Goal: Task Accomplishment & Management: Use online tool/utility

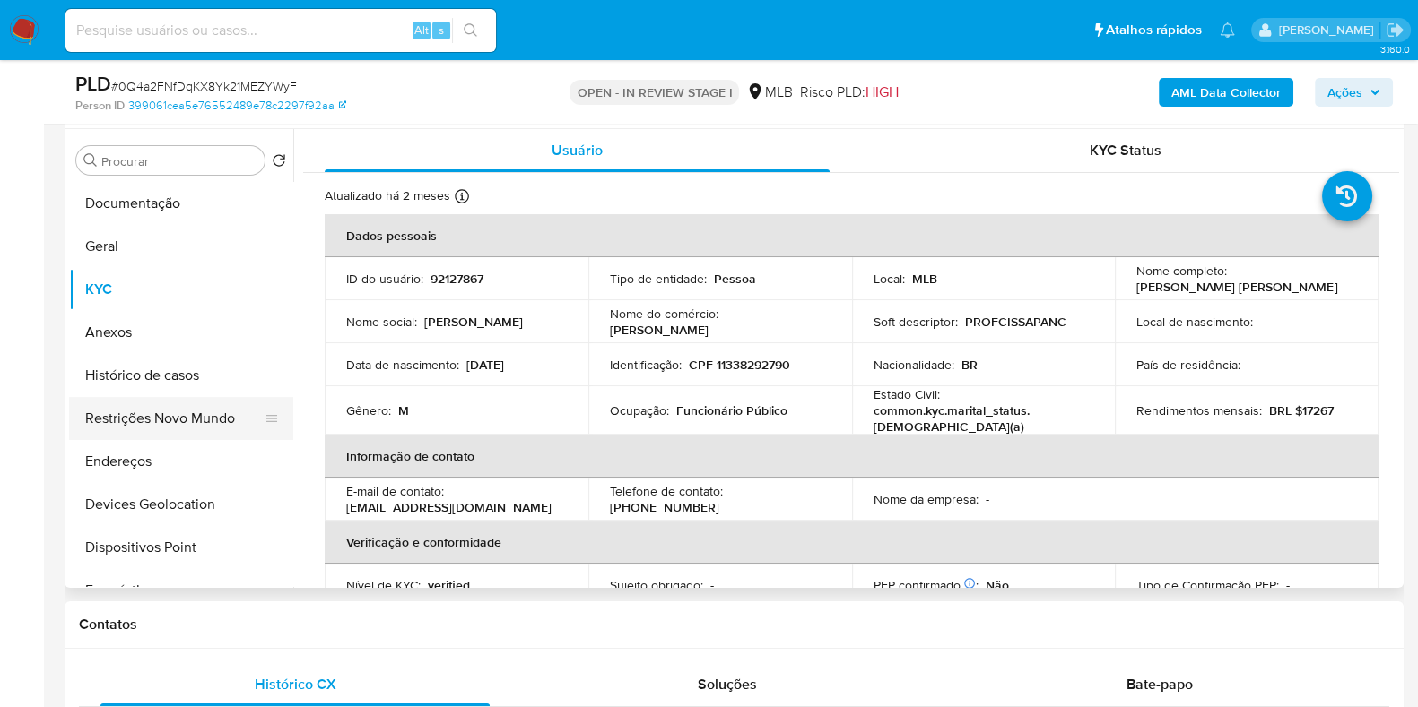
scroll to position [219, 0]
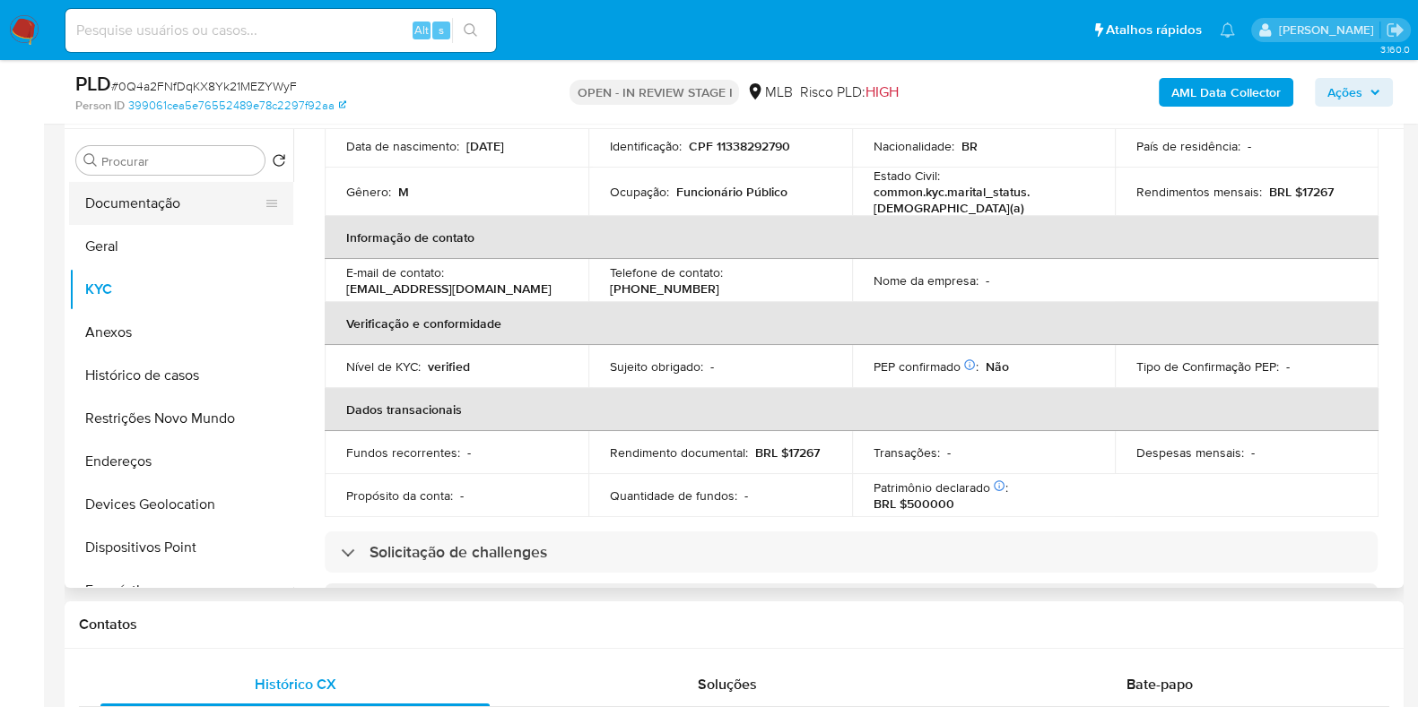
click at [99, 203] on button "Documentação" at bounding box center [174, 203] width 210 height 43
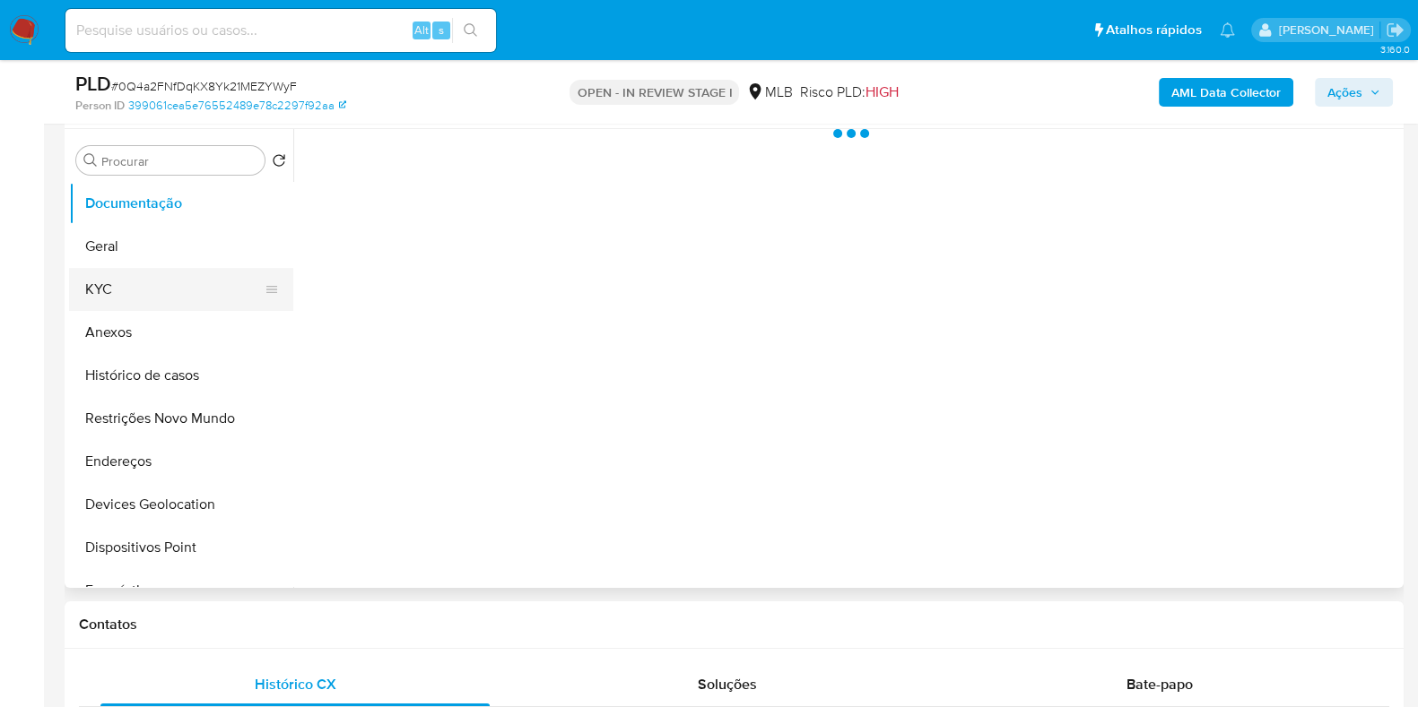
scroll to position [0, 0]
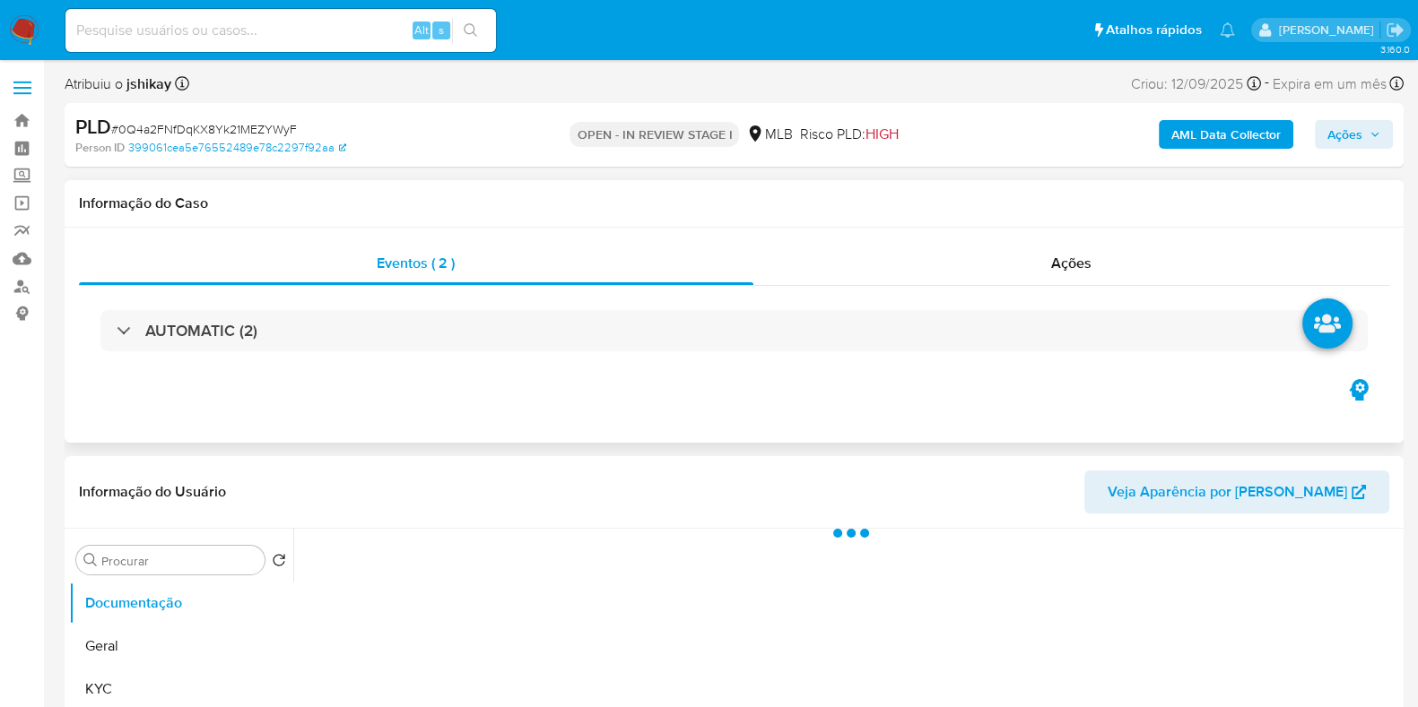
select select "10"
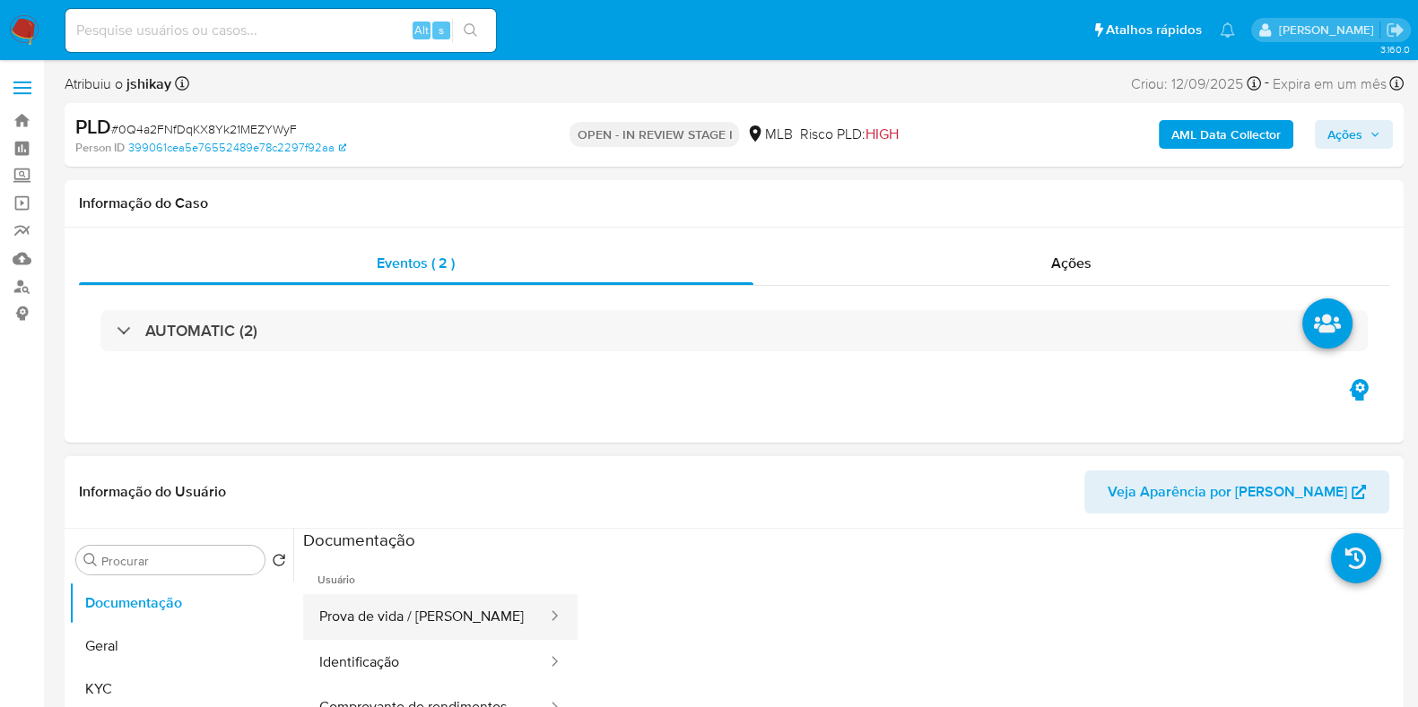
click at [378, 621] on button "Prova de vida / [PERSON_NAME]" at bounding box center [426, 618] width 246 height 46
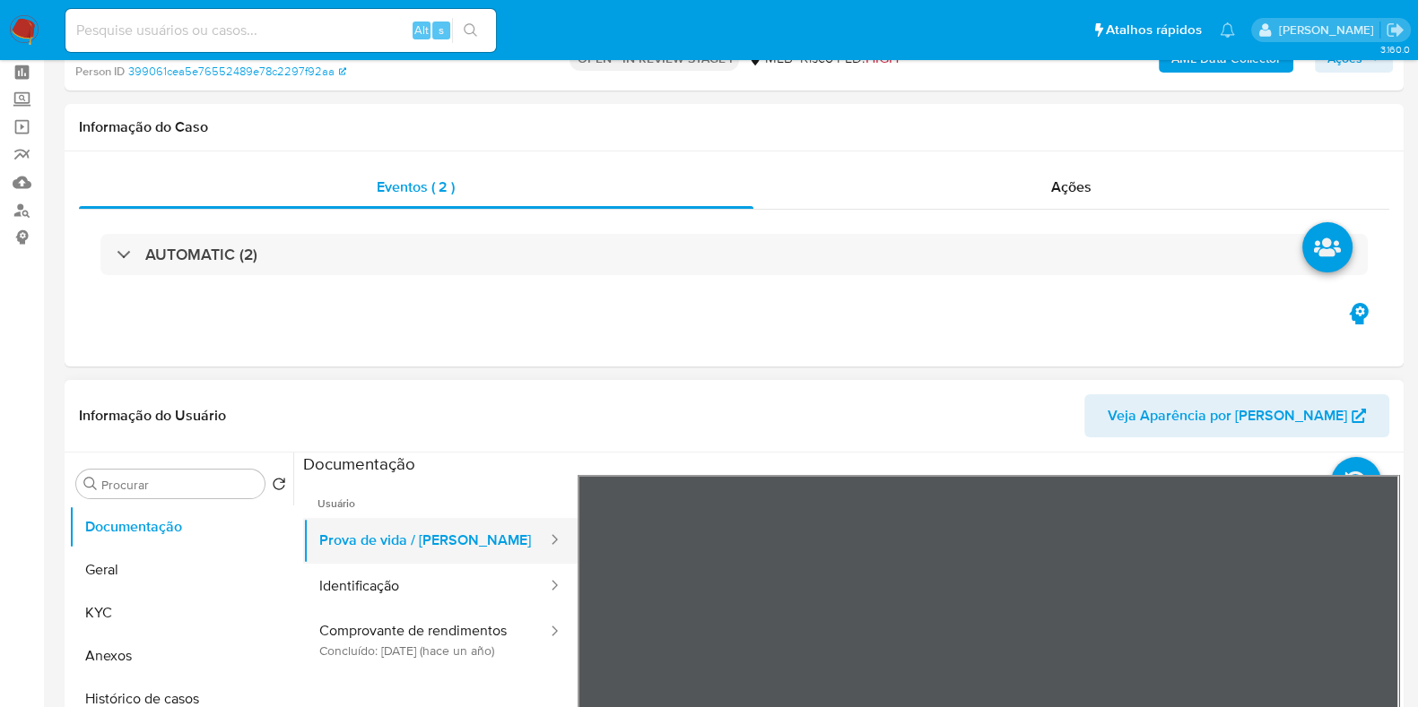
scroll to position [111, 0]
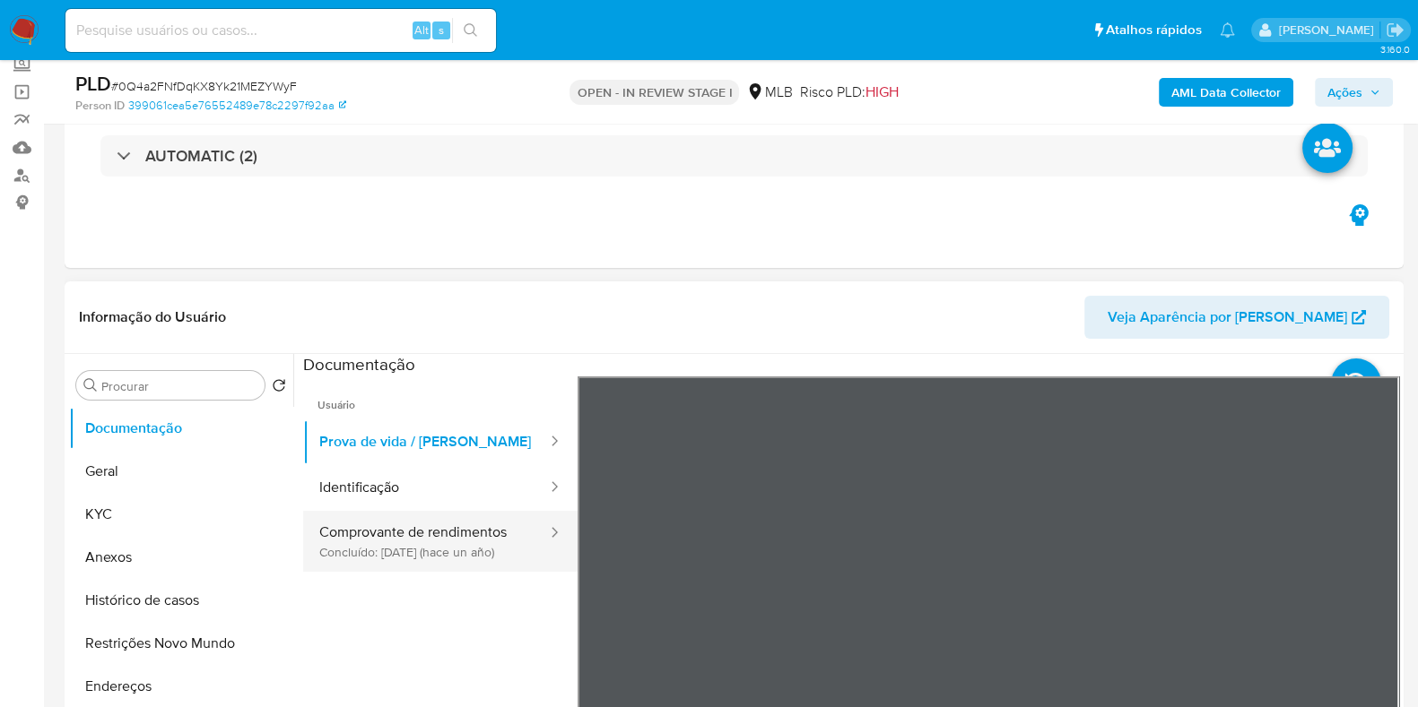
click at [447, 540] on button "Comprovante de rendimentos Concluído: 30/06/2024 (hace un año)" at bounding box center [426, 541] width 246 height 61
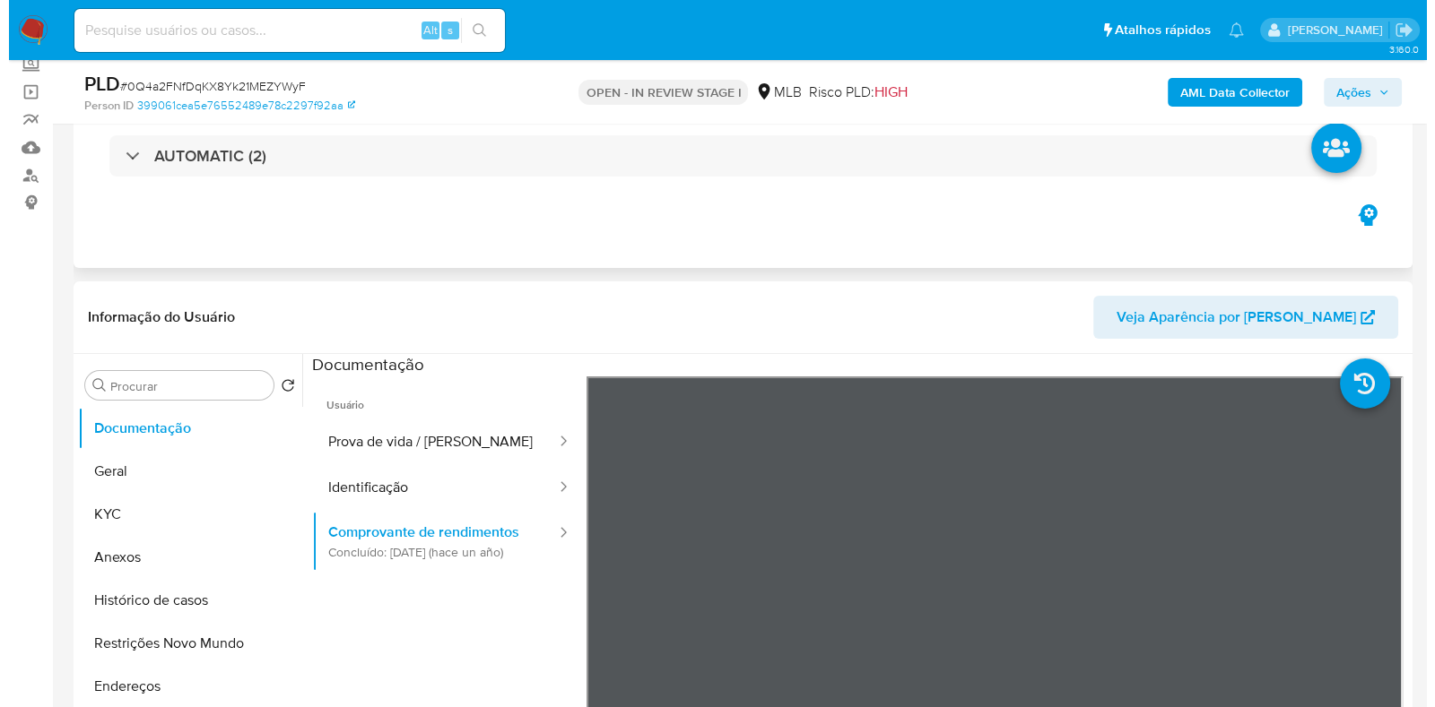
scroll to position [336, 0]
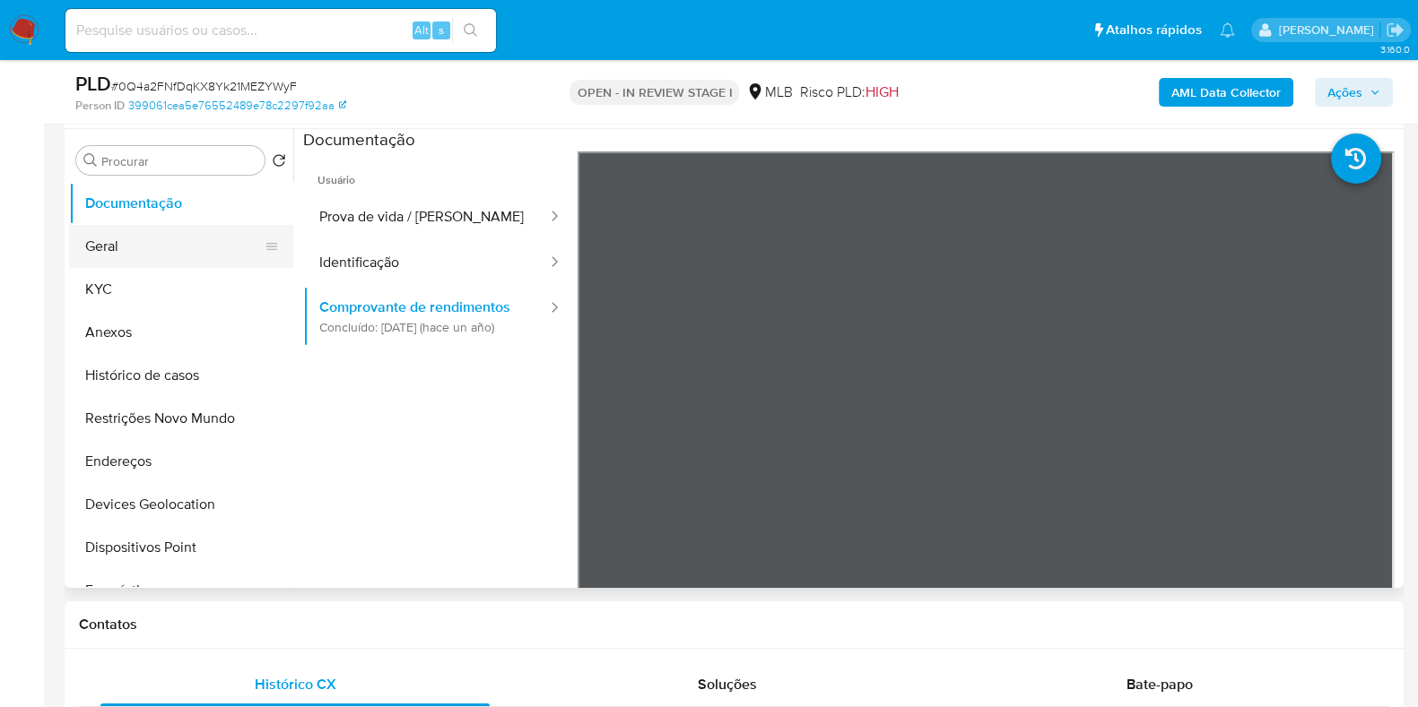
click at [100, 251] on button "Geral" at bounding box center [174, 246] width 210 height 43
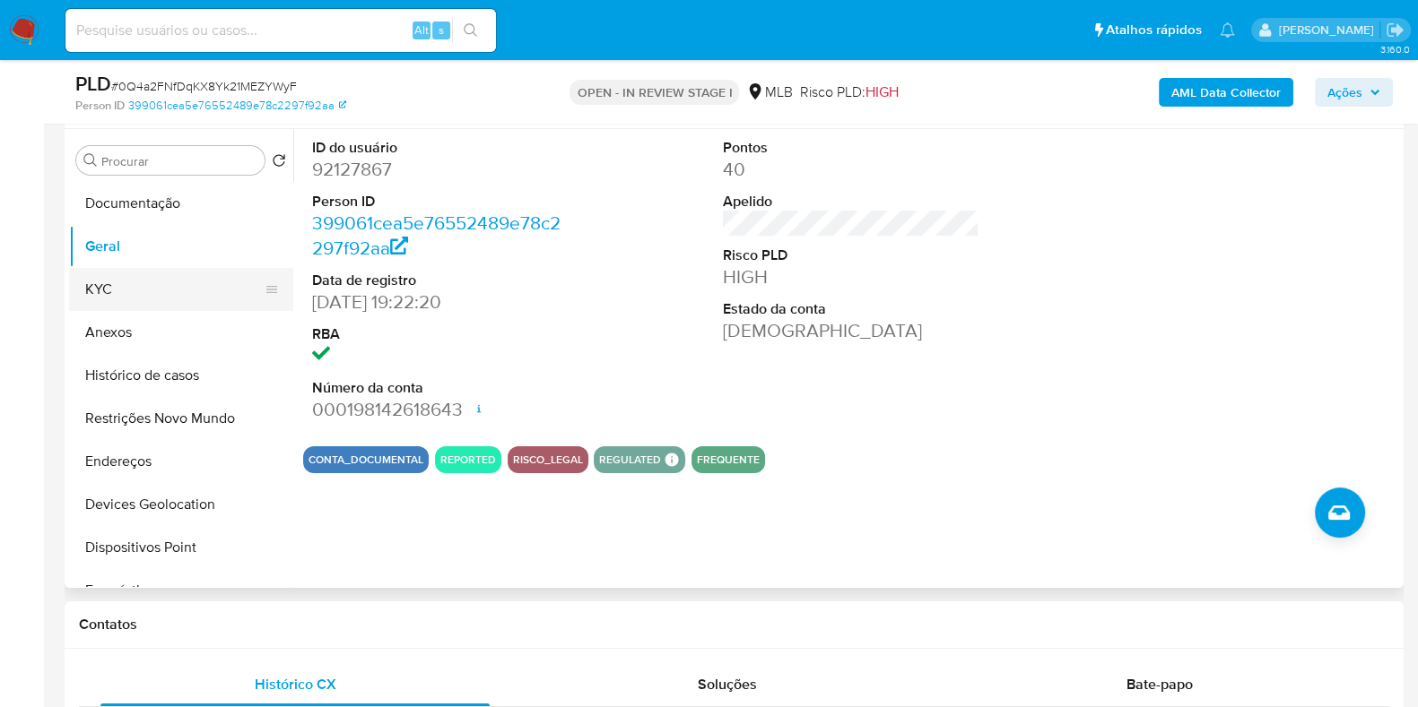
click at [113, 284] on button "KYC" at bounding box center [174, 289] width 210 height 43
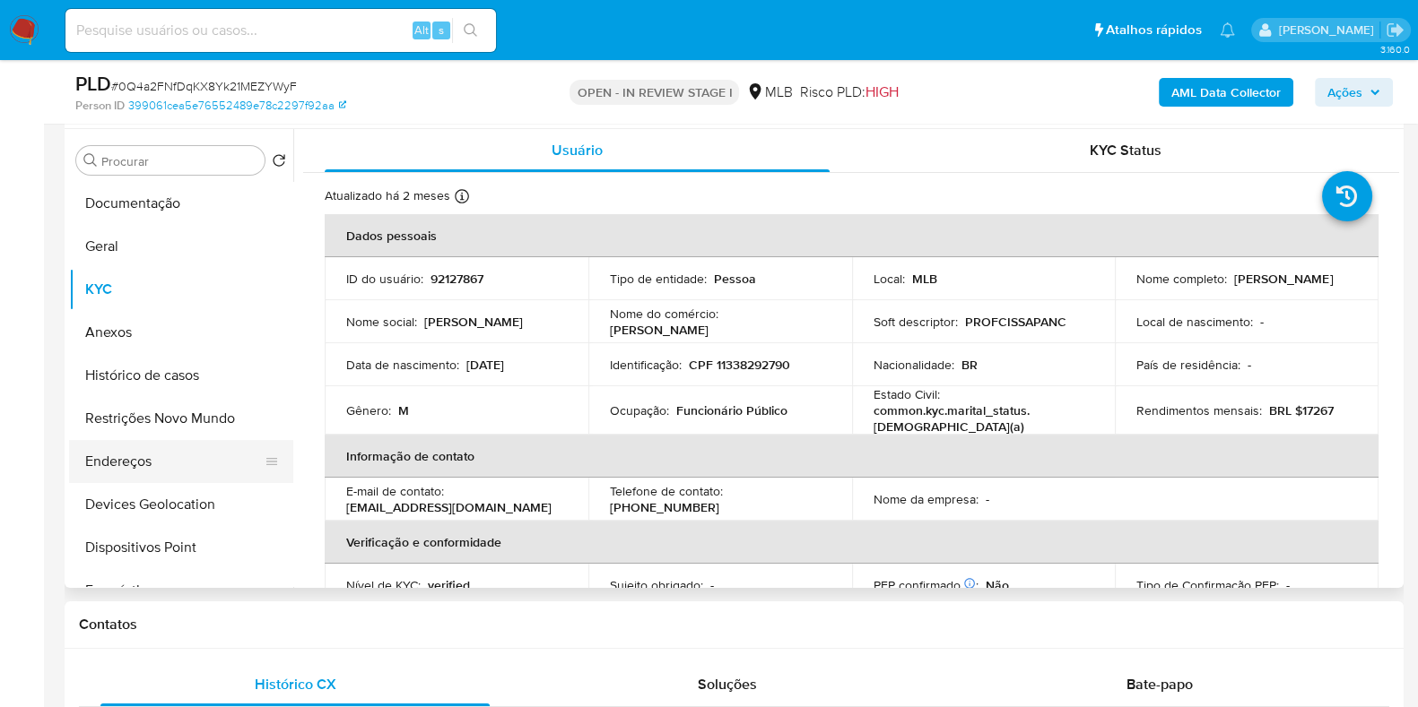
click at [153, 446] on button "Endereços" at bounding box center [174, 461] width 210 height 43
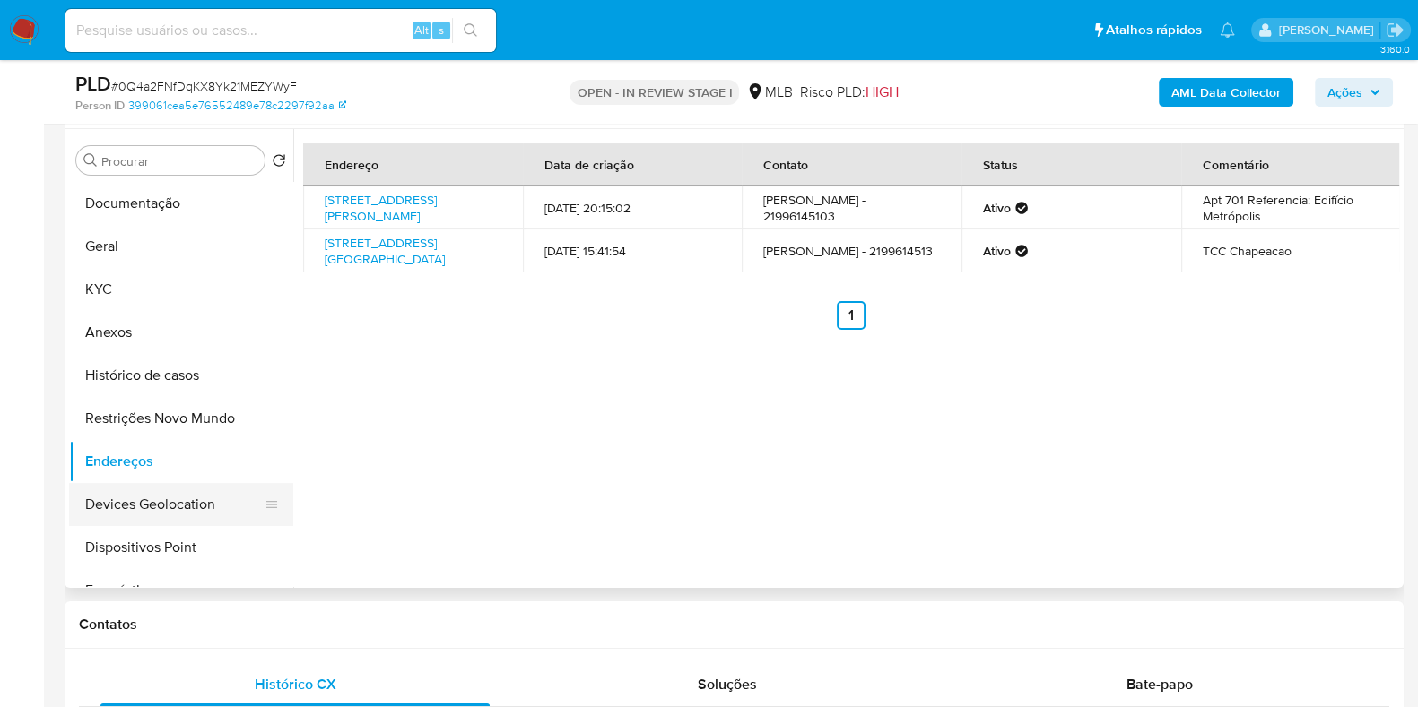
click at [173, 495] on button "Devices Geolocation" at bounding box center [174, 504] width 210 height 43
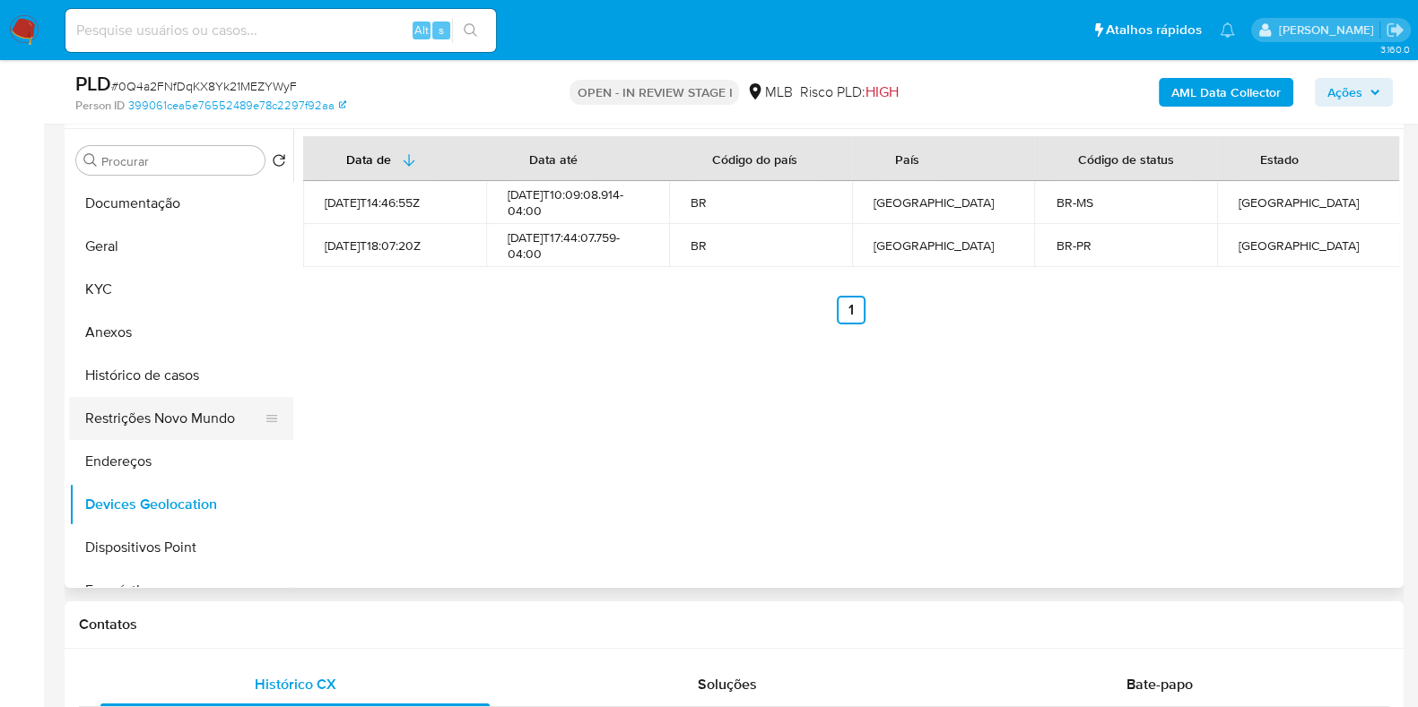
click at [121, 423] on button "Restrições Novo Mundo" at bounding box center [174, 418] width 210 height 43
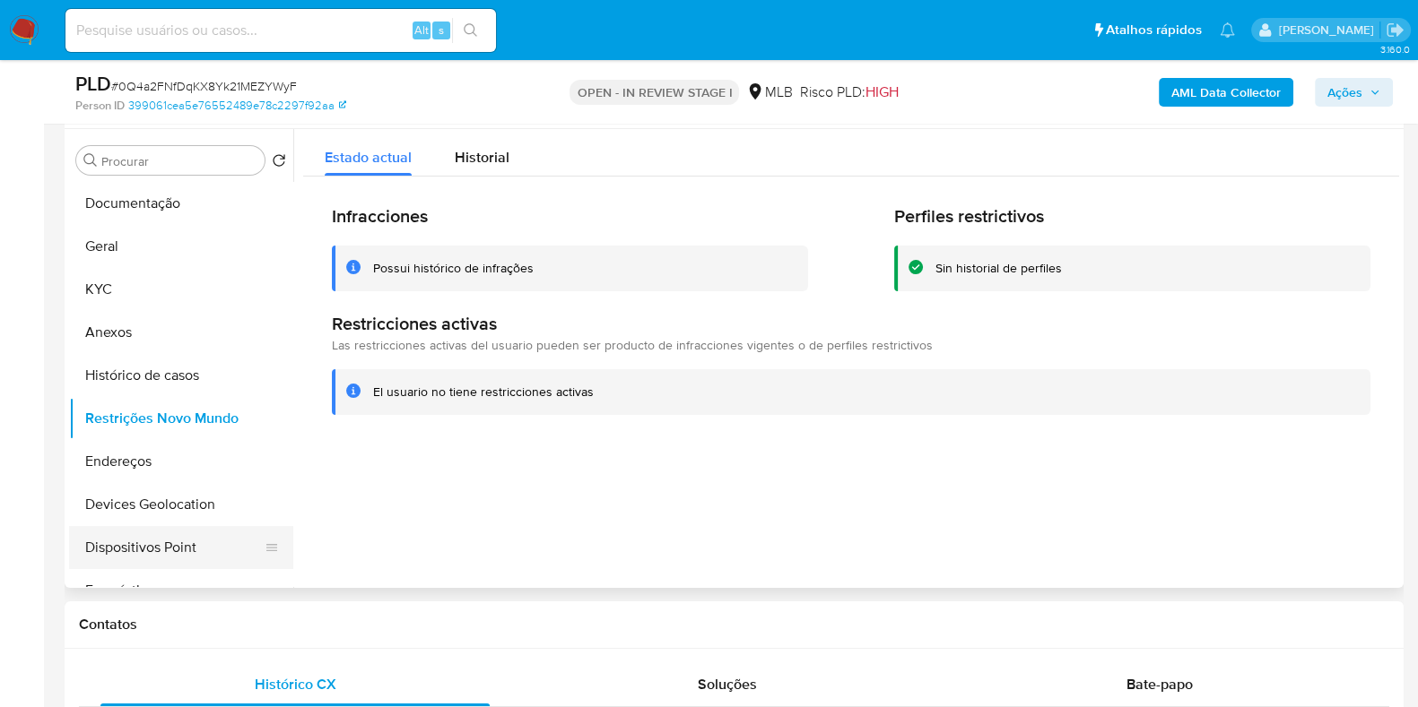
click at [179, 551] on button "Dispositivos Point" at bounding box center [174, 547] width 210 height 43
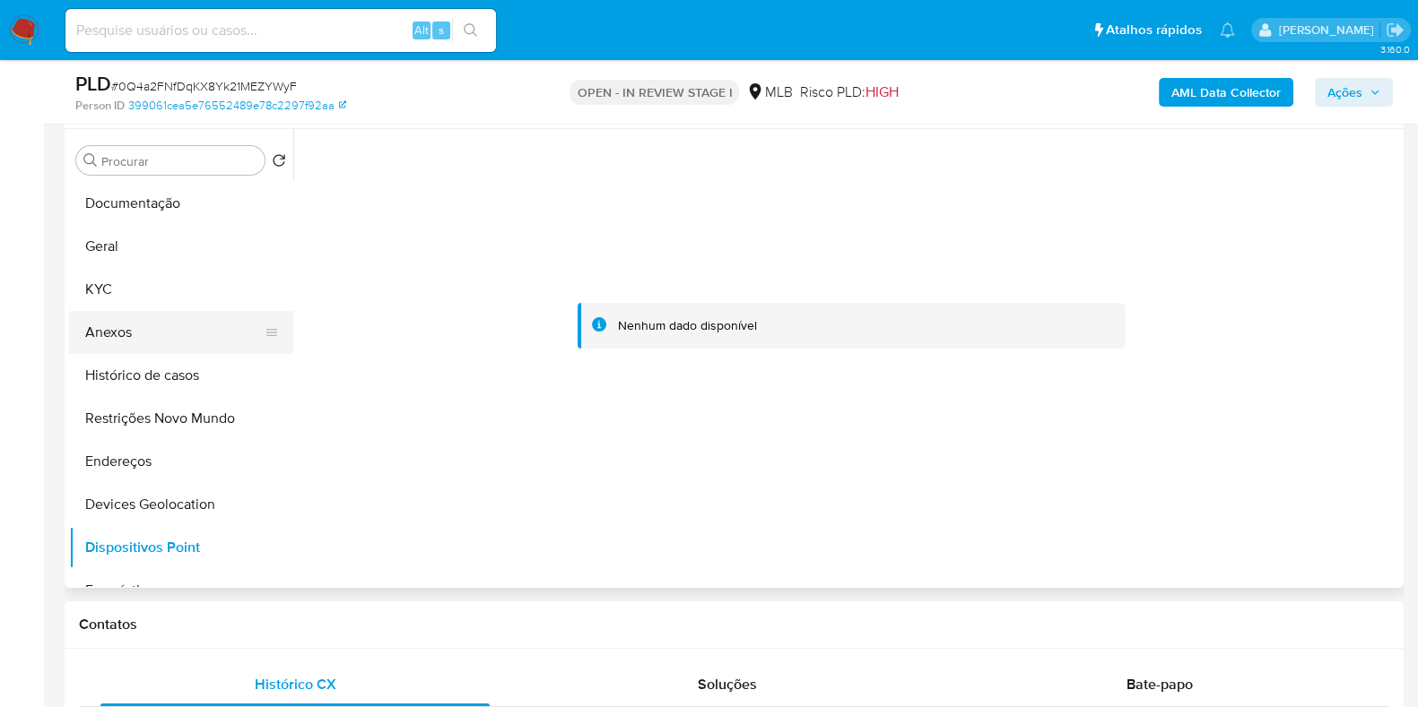
click at [130, 316] on button "Anexos" at bounding box center [174, 332] width 210 height 43
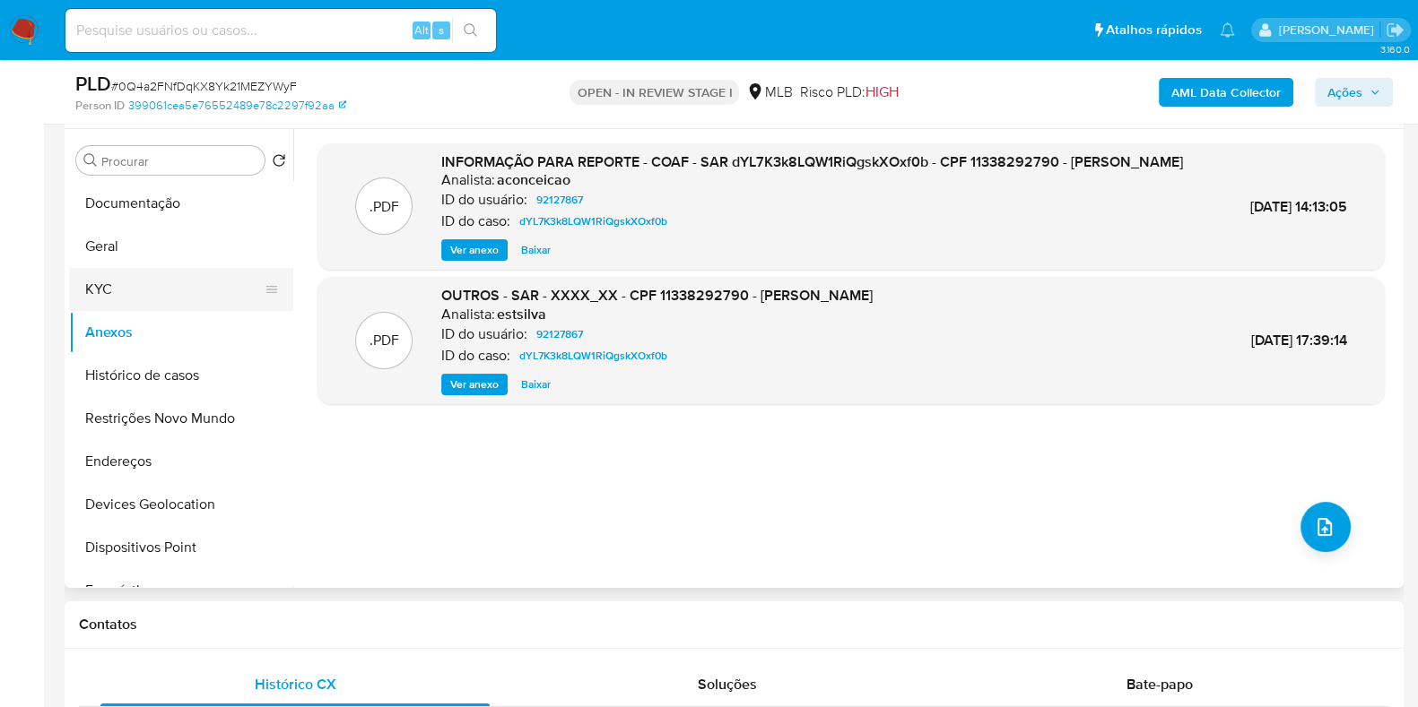
click at [130, 298] on button "KYC" at bounding box center [174, 289] width 210 height 43
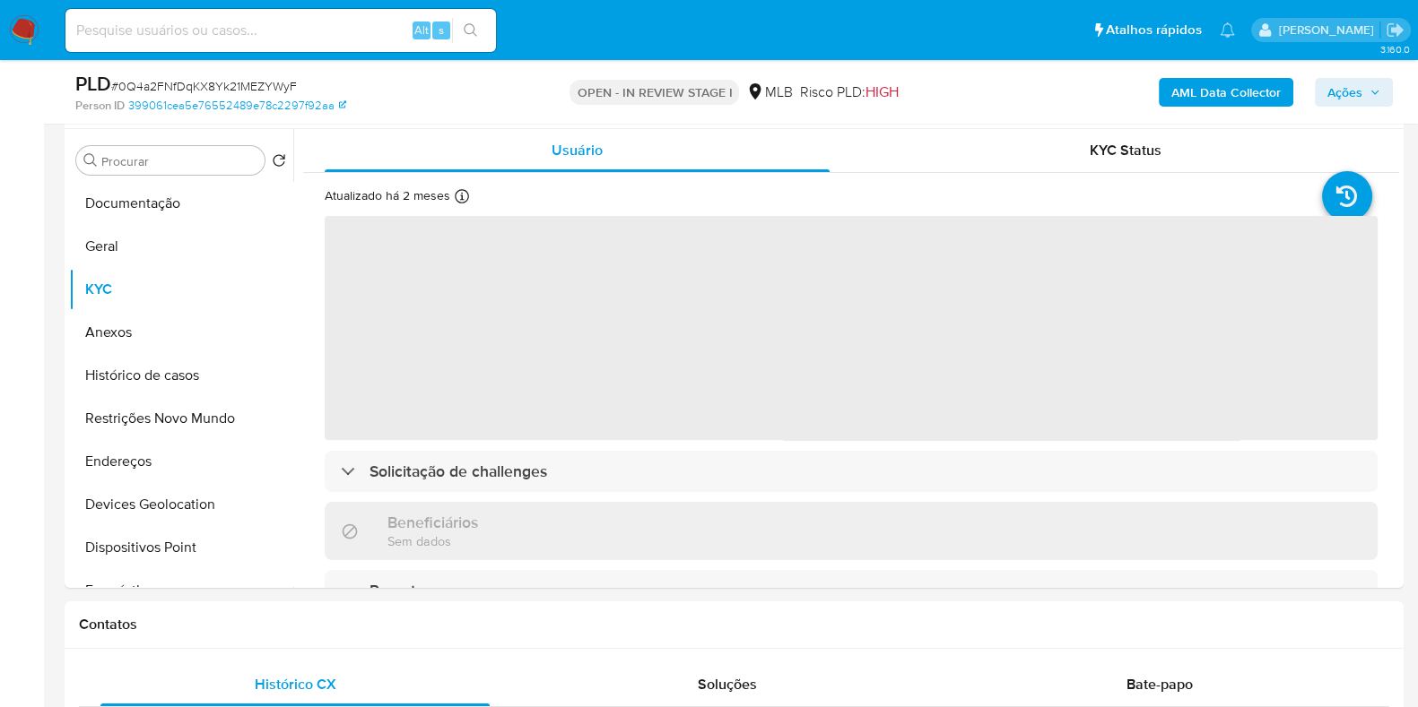
click at [1186, 95] on b "AML Data Collector" at bounding box center [1225, 92] width 109 height 29
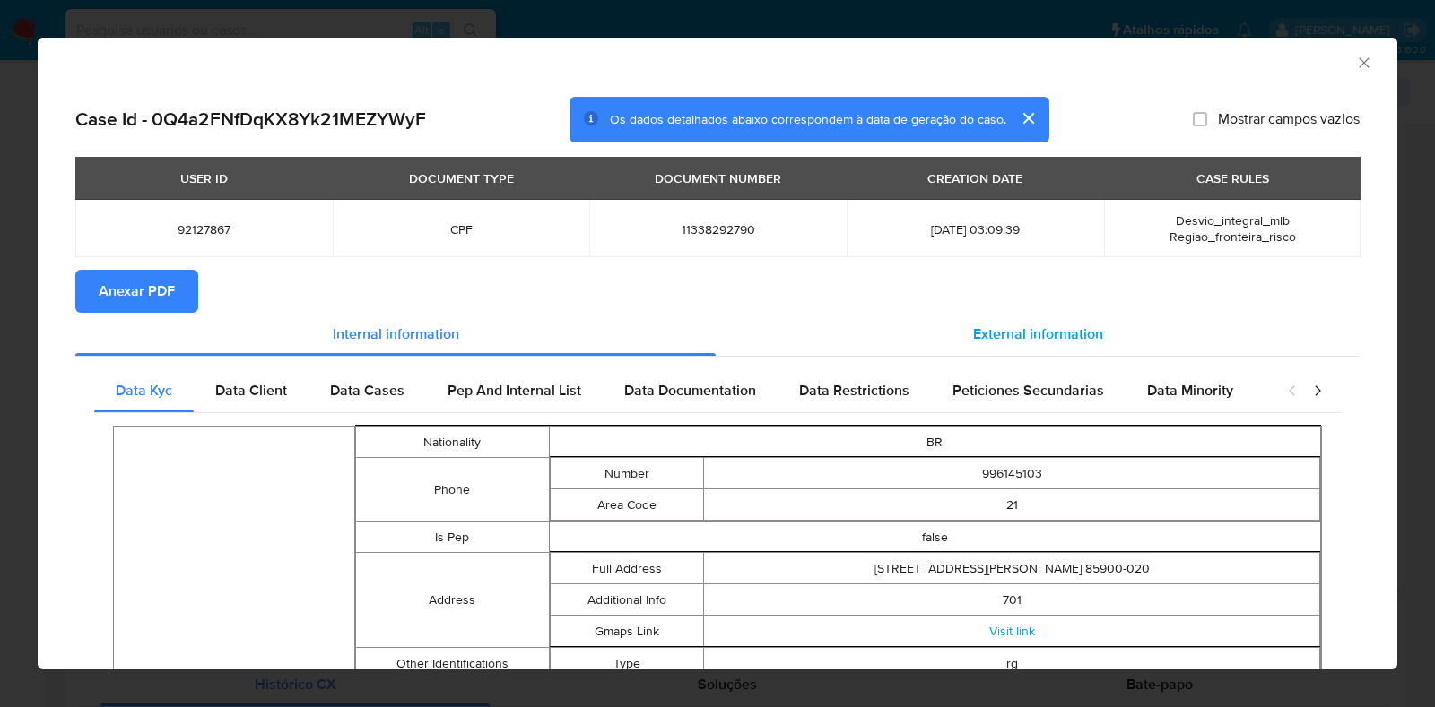
click at [1036, 343] on span "External information" at bounding box center [1038, 334] width 130 height 21
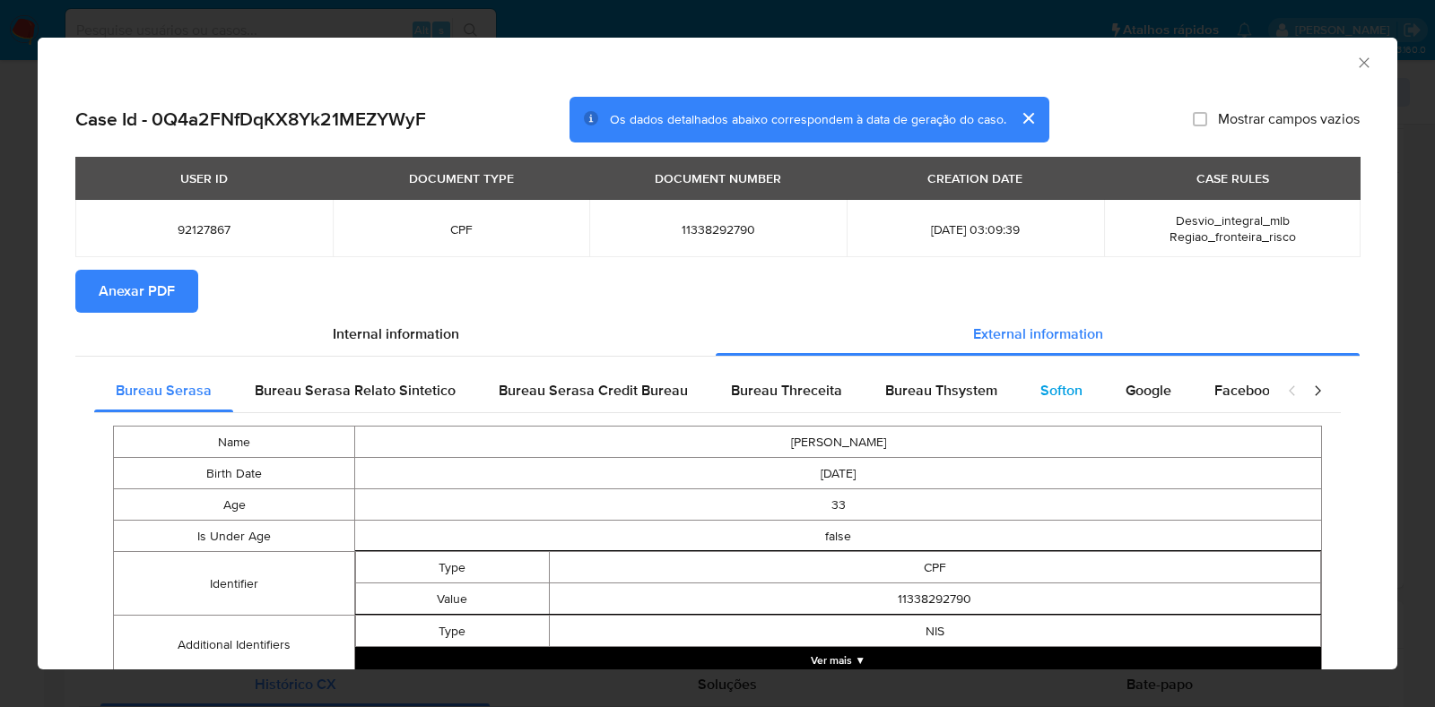
click at [1040, 385] on span "Softon" at bounding box center [1061, 390] width 42 height 21
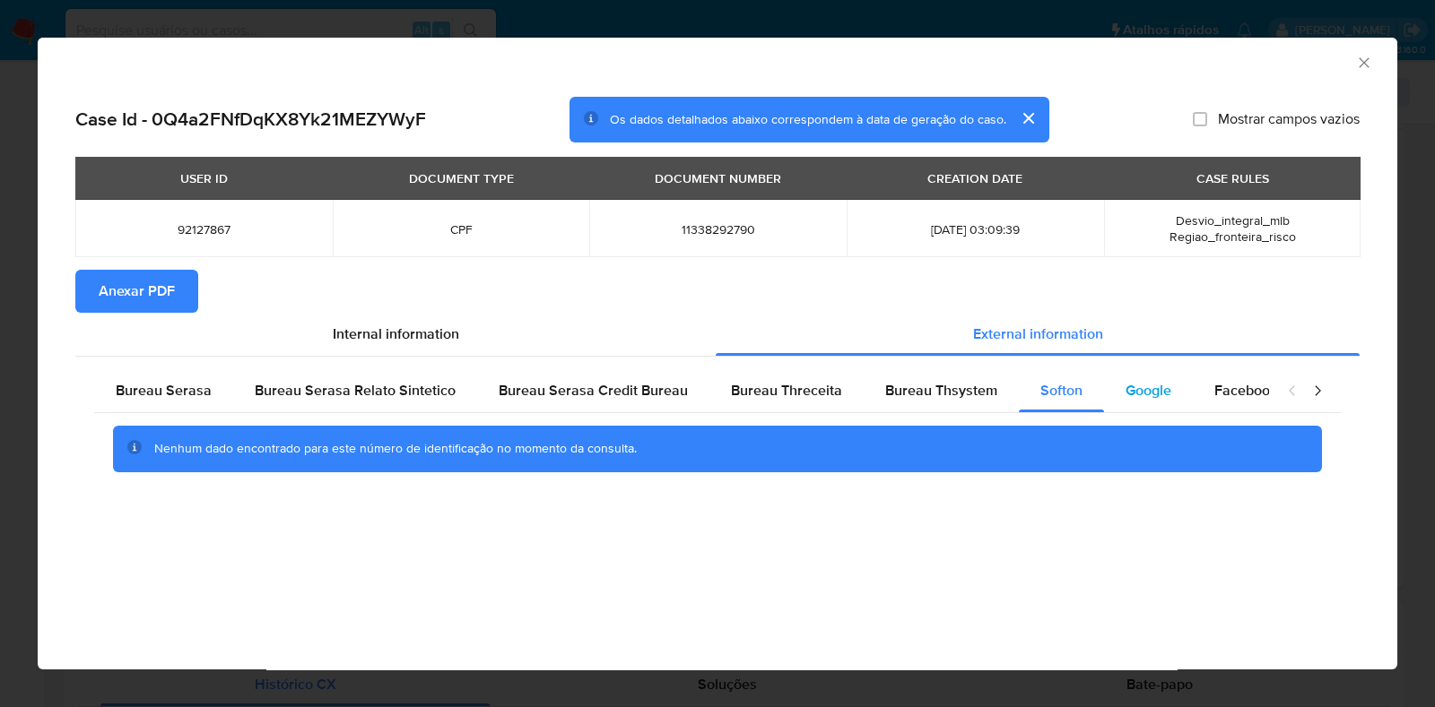
click at [1125, 395] on span "Google" at bounding box center [1148, 390] width 46 height 21
click at [951, 385] on span "Bureau Thsystem" at bounding box center [941, 390] width 112 height 21
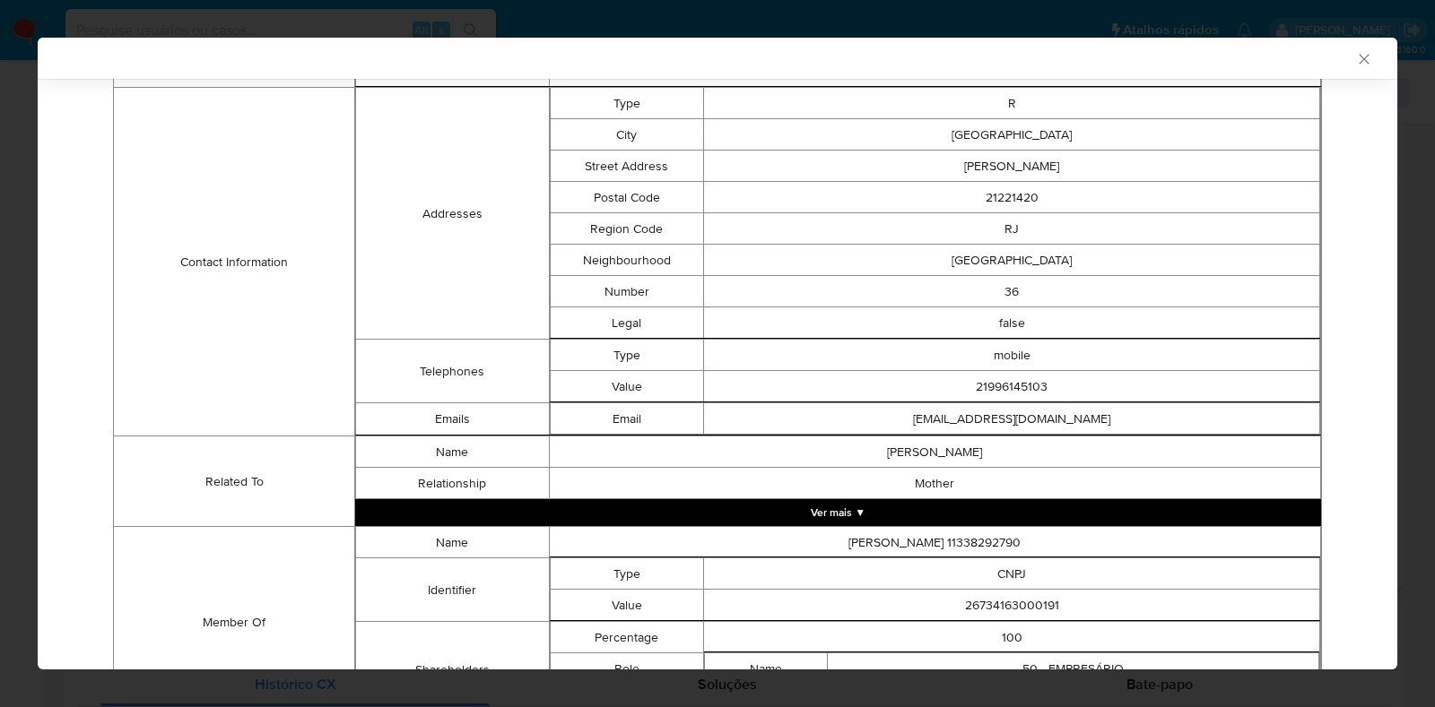
scroll to position [0, 0]
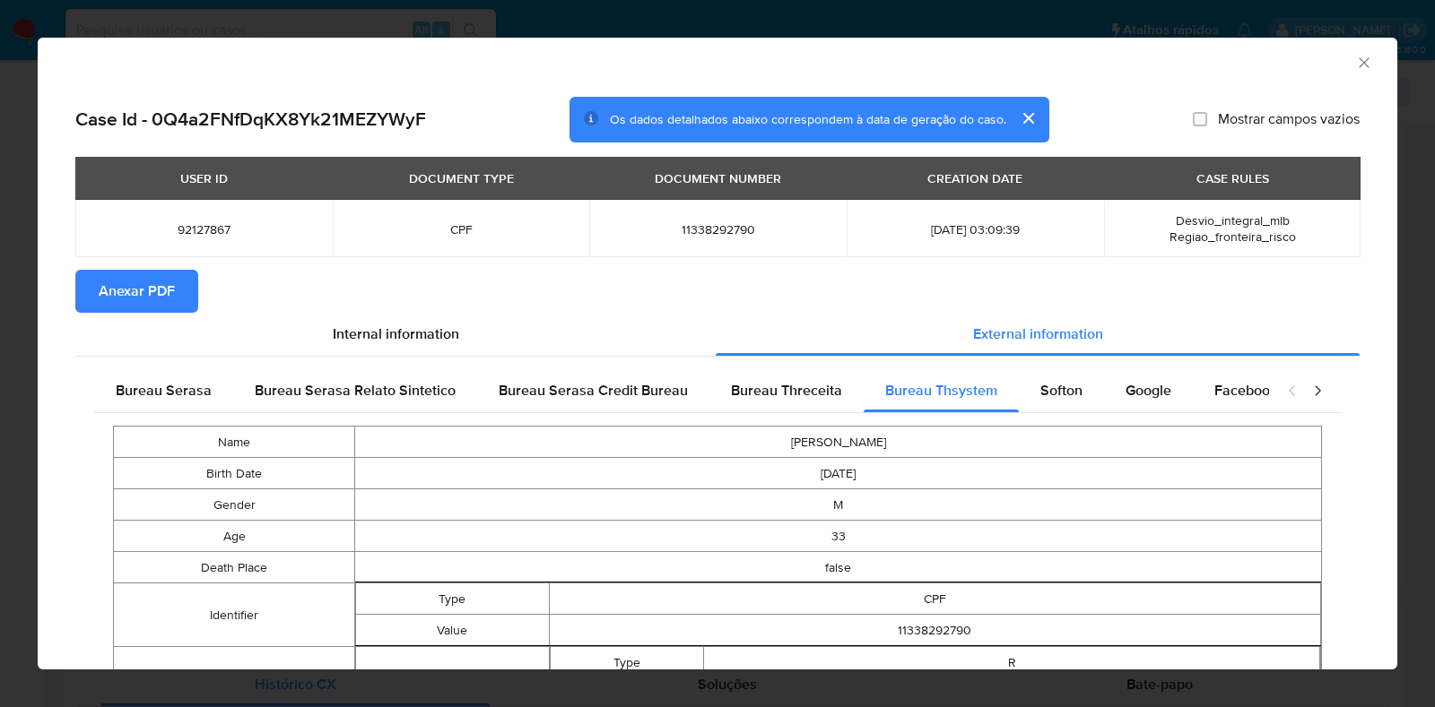
click at [171, 287] on span "Anexar PDF" at bounding box center [137, 291] width 76 height 39
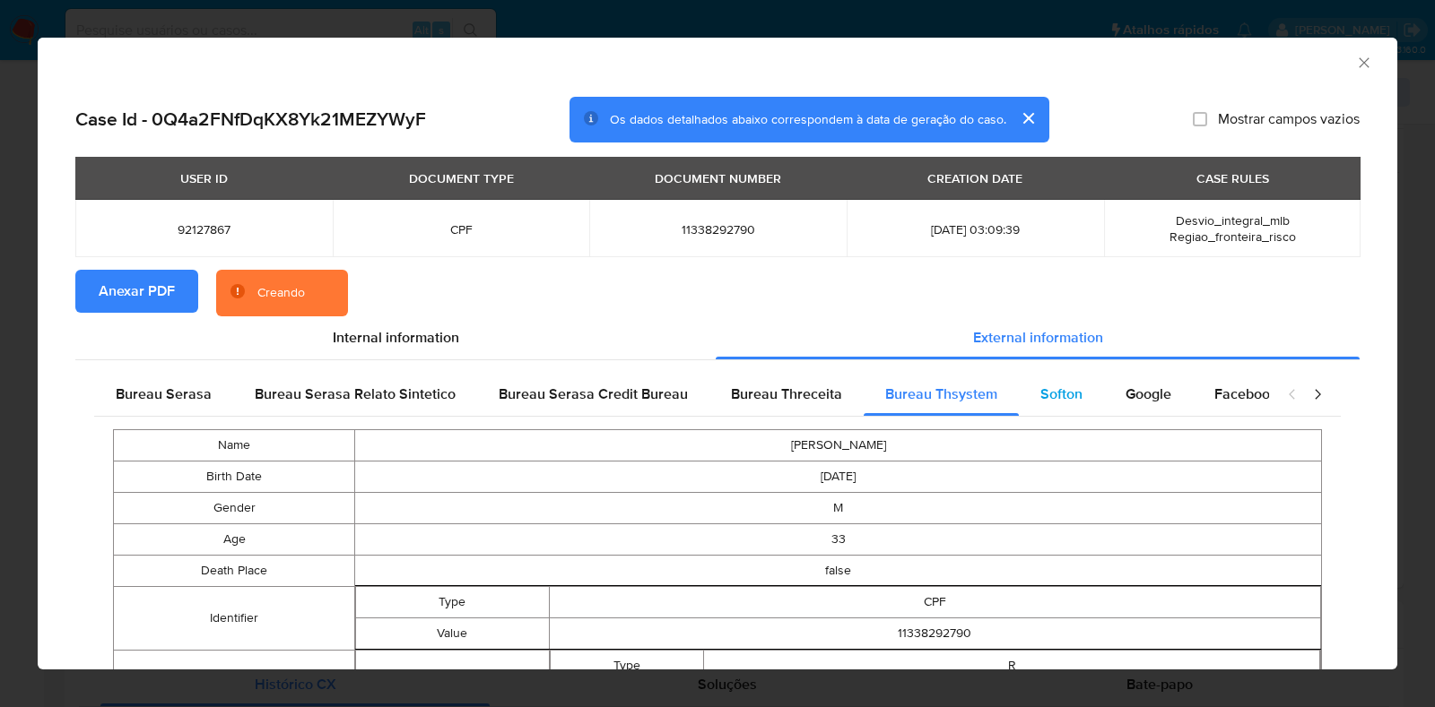
click at [1040, 395] on span "Softon" at bounding box center [1061, 394] width 42 height 21
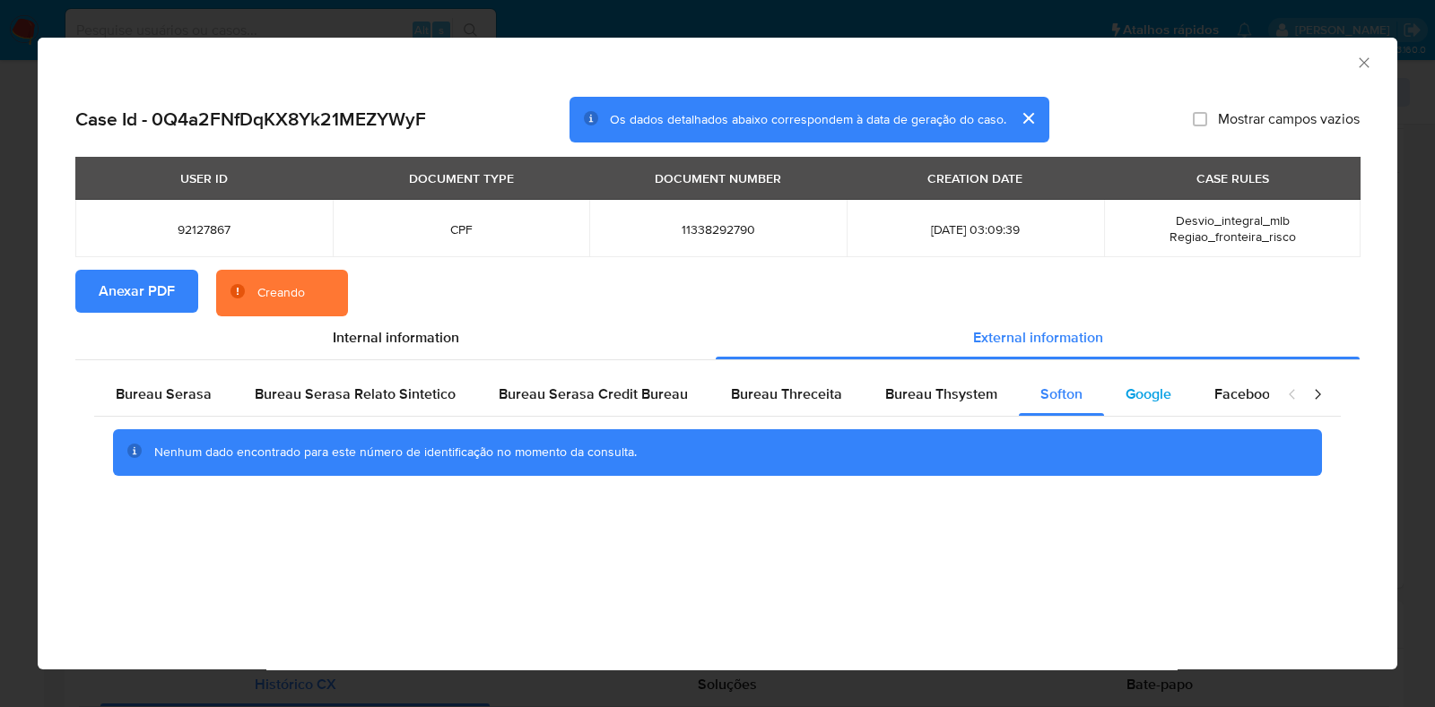
click at [1110, 395] on div "Google" at bounding box center [1148, 394] width 89 height 43
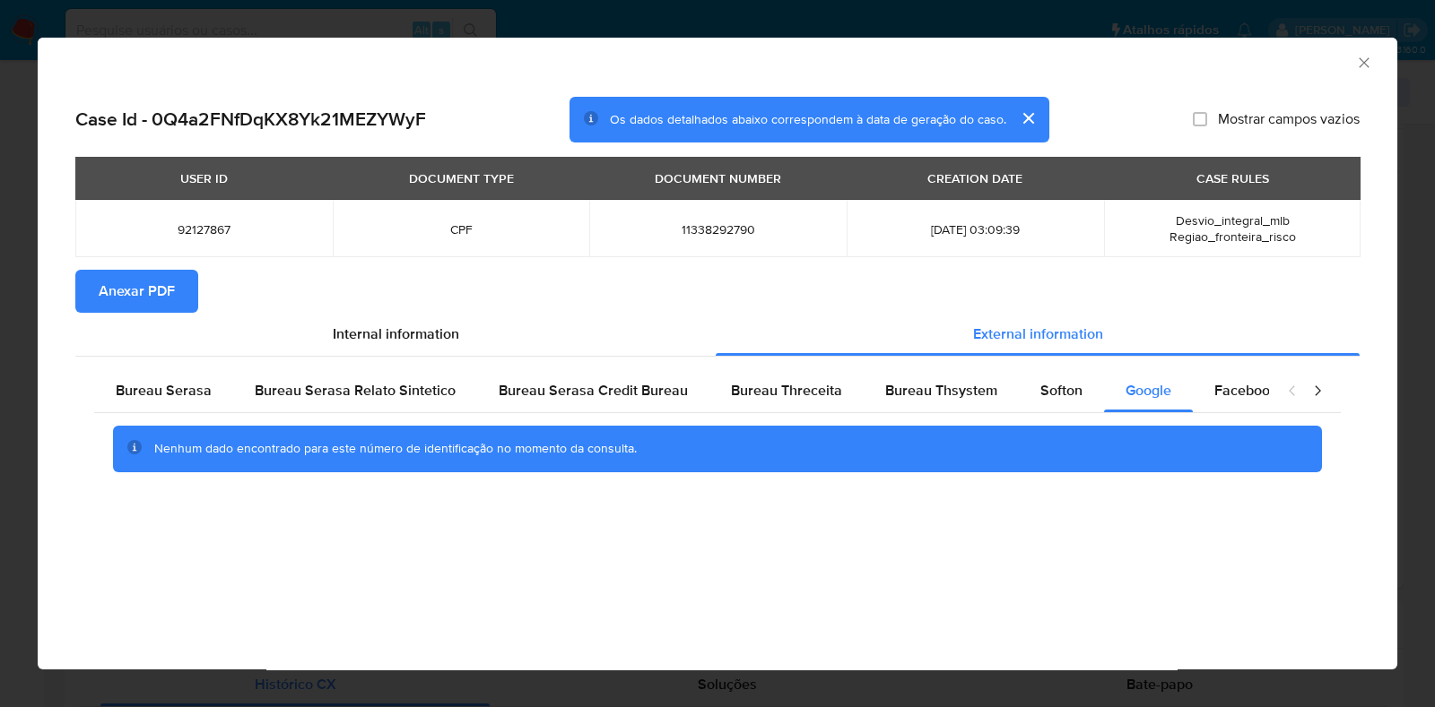
click at [1358, 57] on icon "Fechar a janela" at bounding box center [1364, 63] width 18 height 18
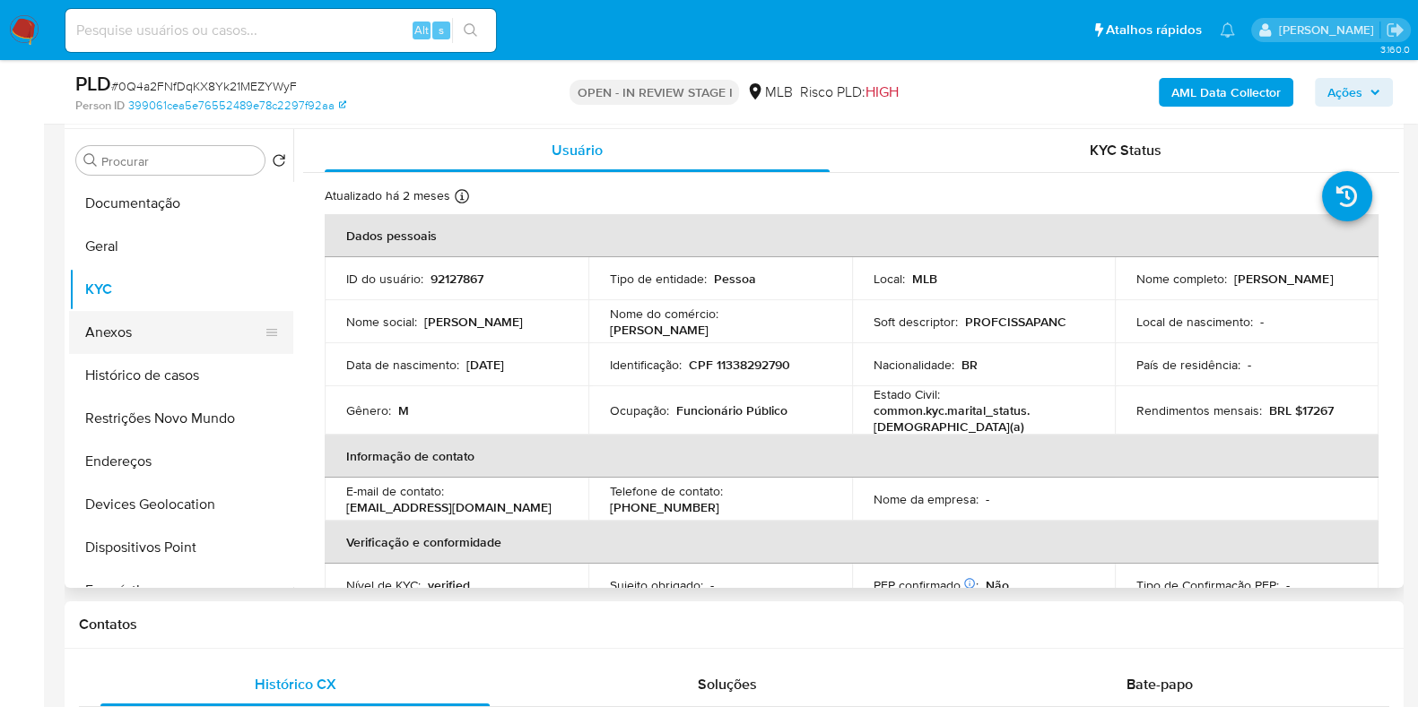
click at [148, 326] on button "Anexos" at bounding box center [174, 332] width 210 height 43
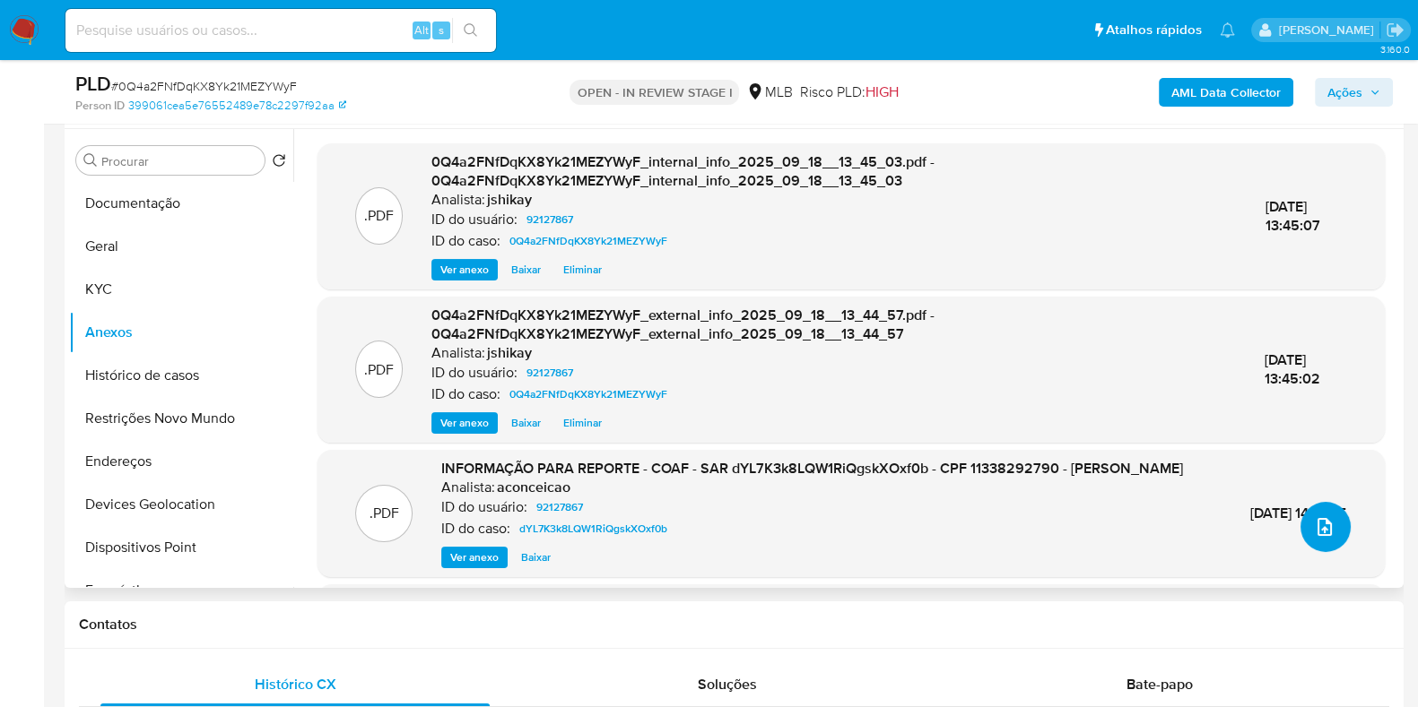
click at [1314, 534] on icon "upload-file" at bounding box center [1325, 527] width 22 height 22
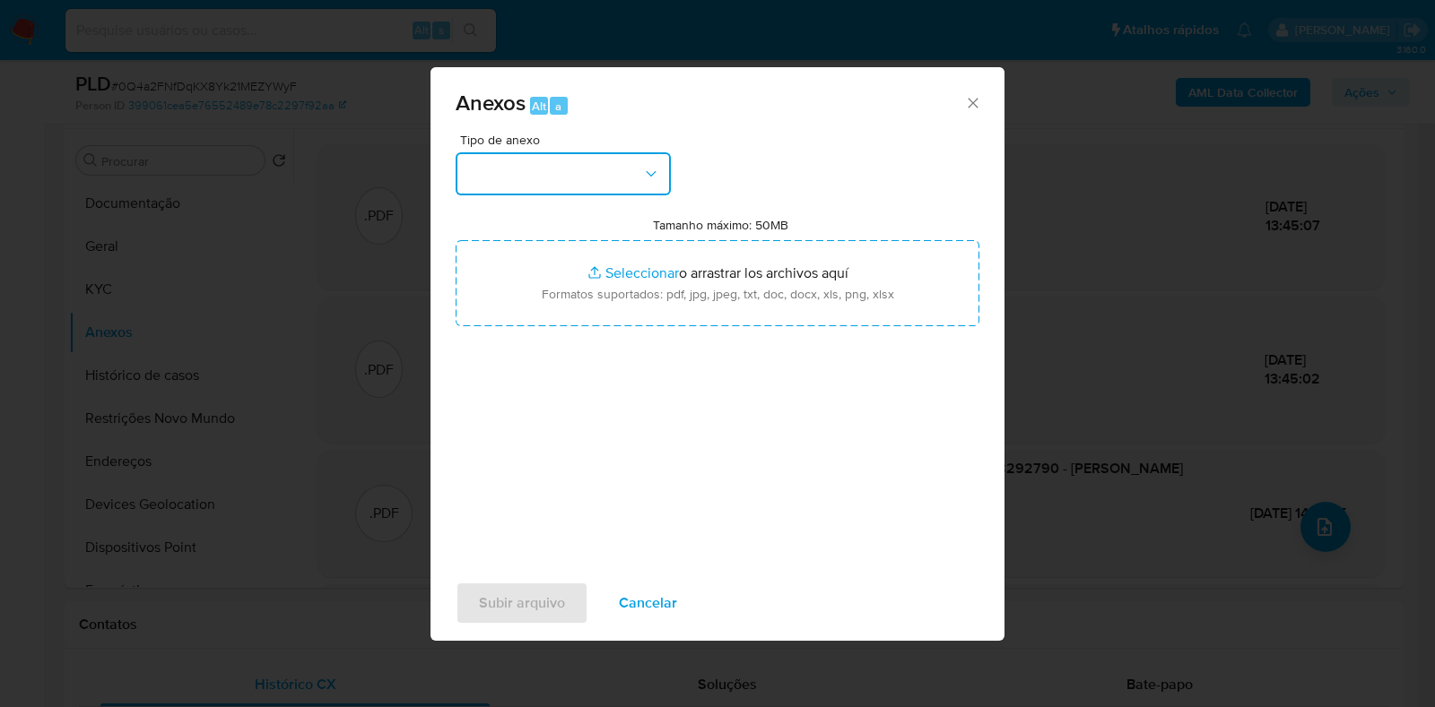
click at [533, 153] on button "button" at bounding box center [563, 173] width 215 height 43
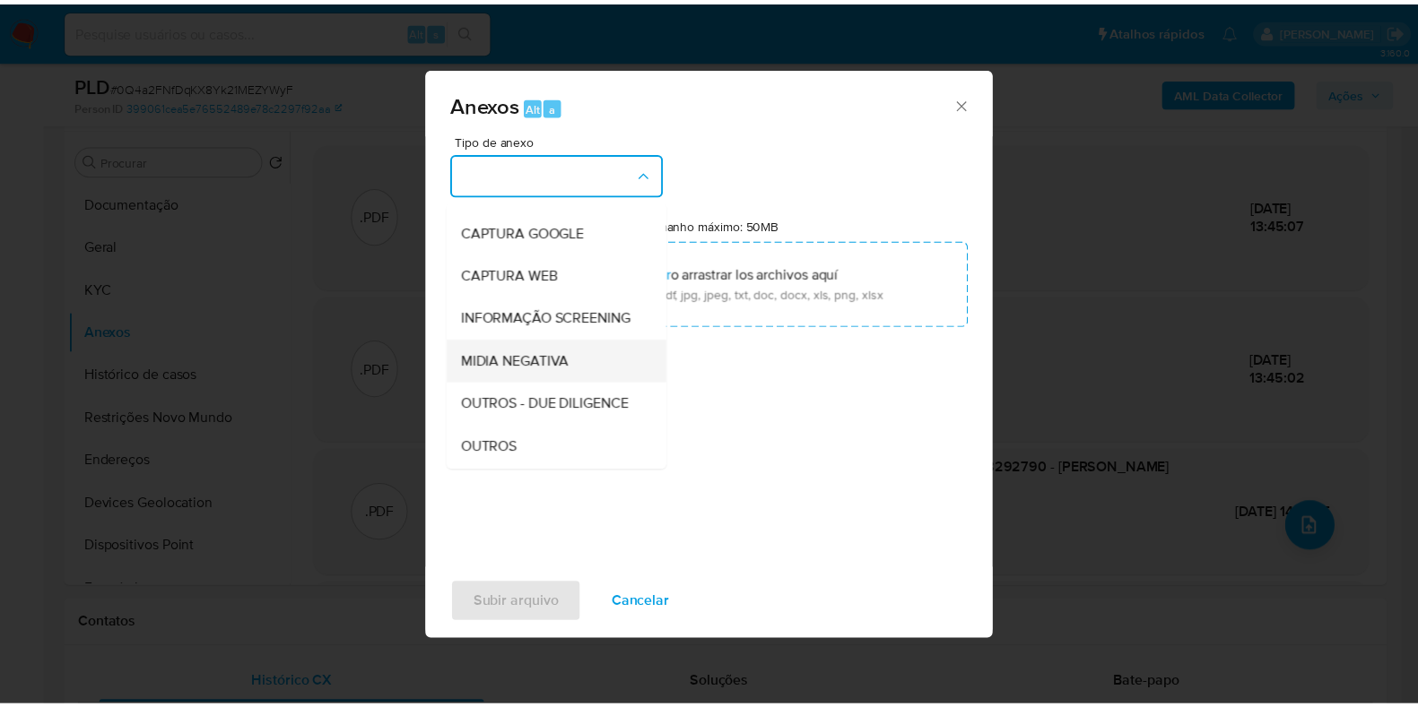
scroll to position [111, 0]
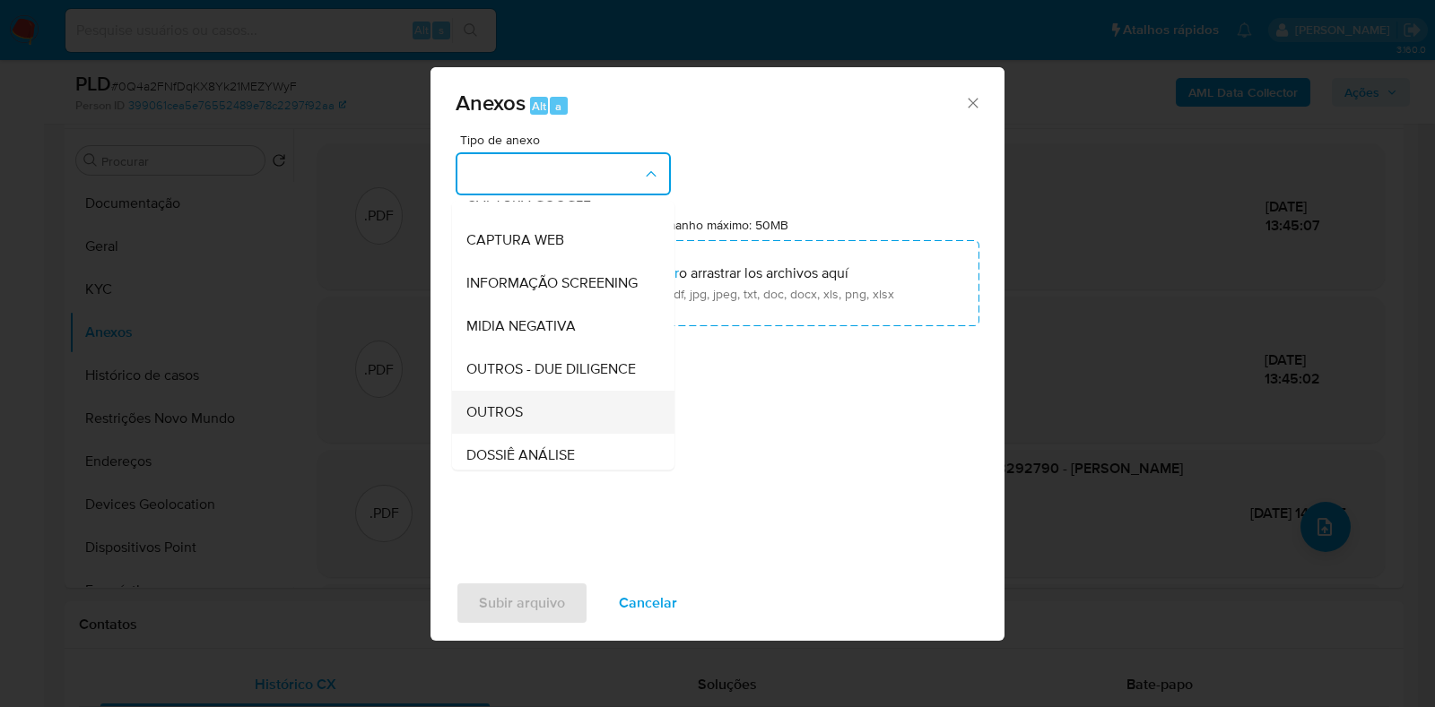
click at [505, 434] on div "OUTROS" at bounding box center [557, 412] width 183 height 43
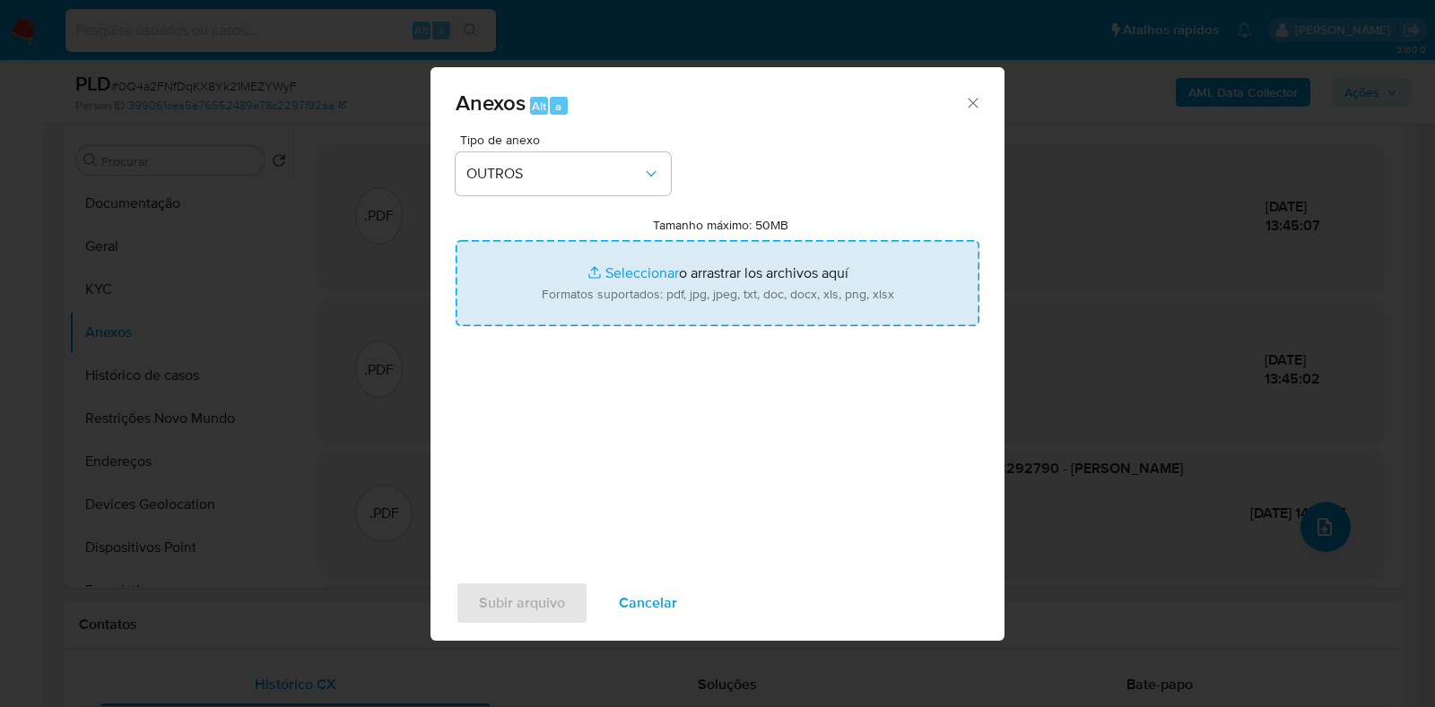
click at [608, 275] on input "Tamanho máximo: 50MB Seleccionar archivos" at bounding box center [718, 283] width 524 height 86
type input "C:\fakepath\Mulan 92127867_2025_09_18_09_25_29 - Resumen TX.pdf"
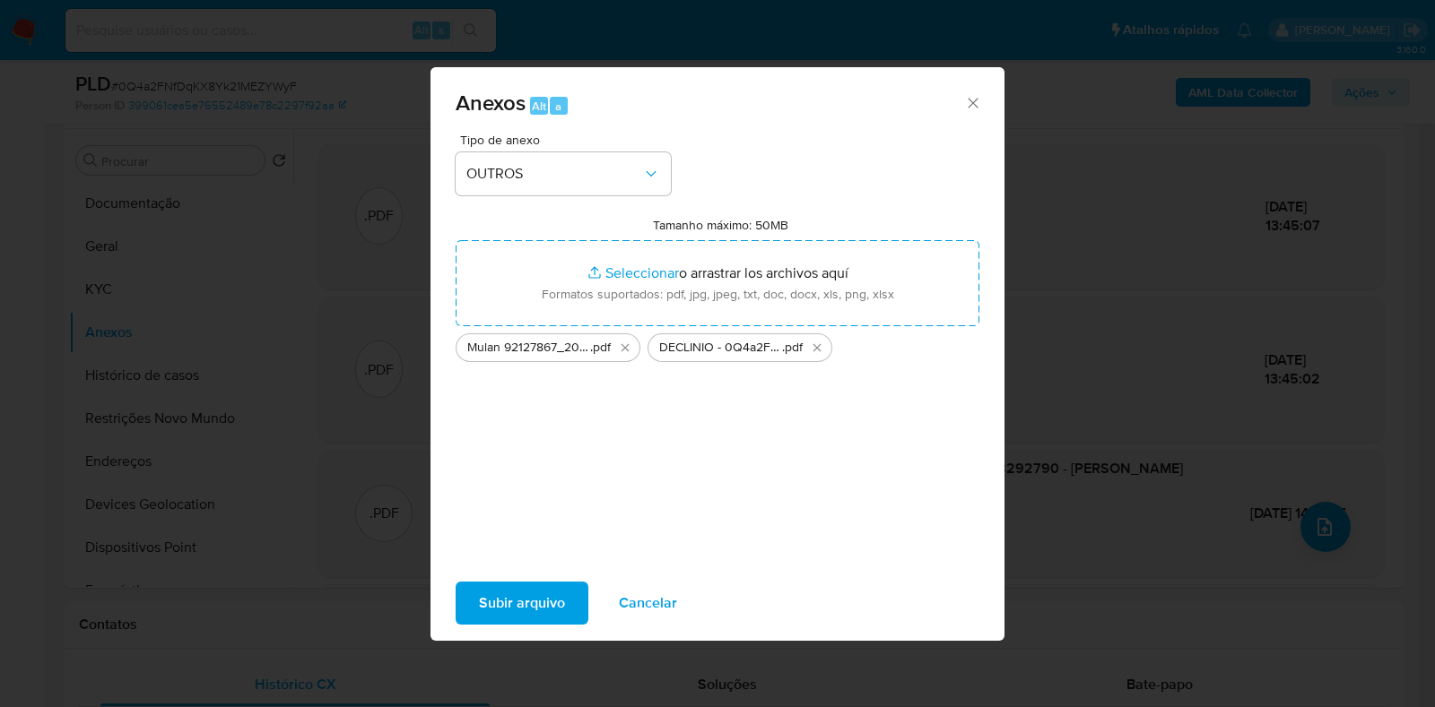
click at [525, 603] on span "Subir arquivo" at bounding box center [522, 603] width 86 height 39
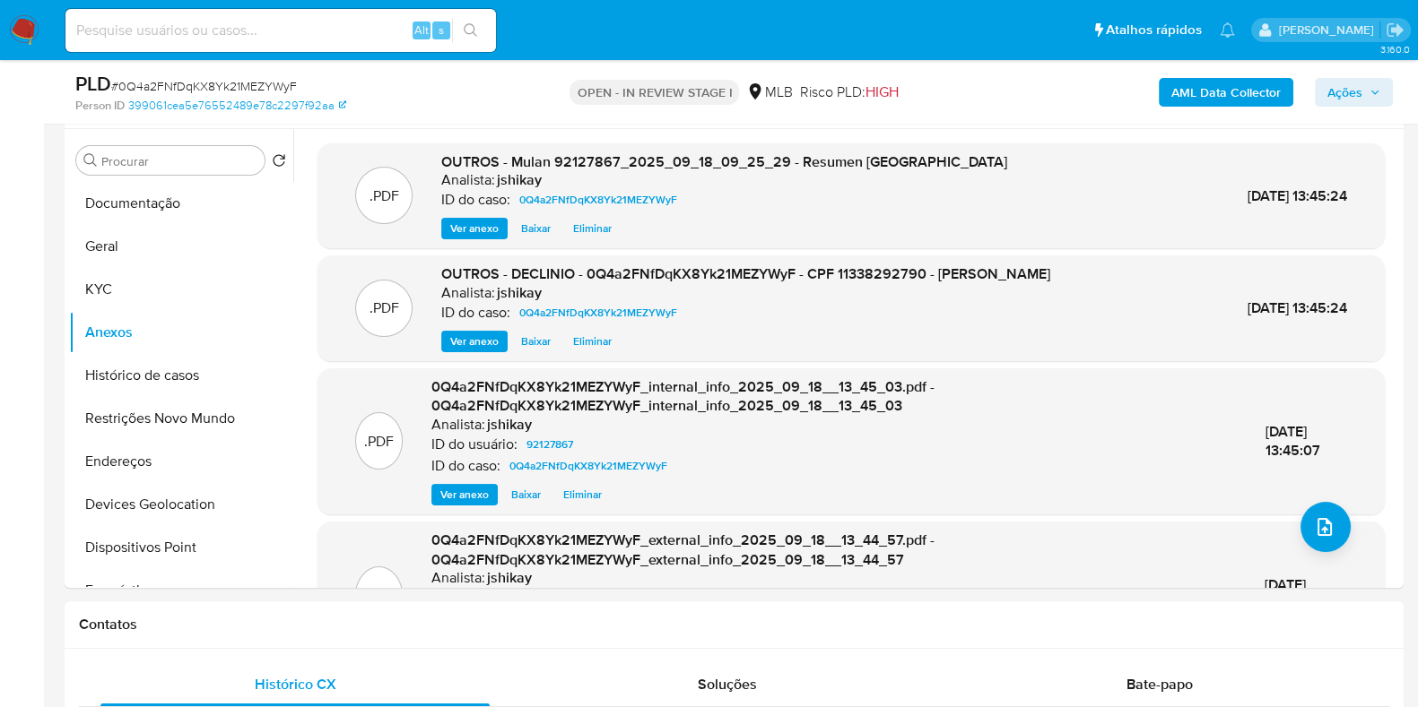
click at [1341, 90] on span "Ações" at bounding box center [1344, 92] width 35 height 29
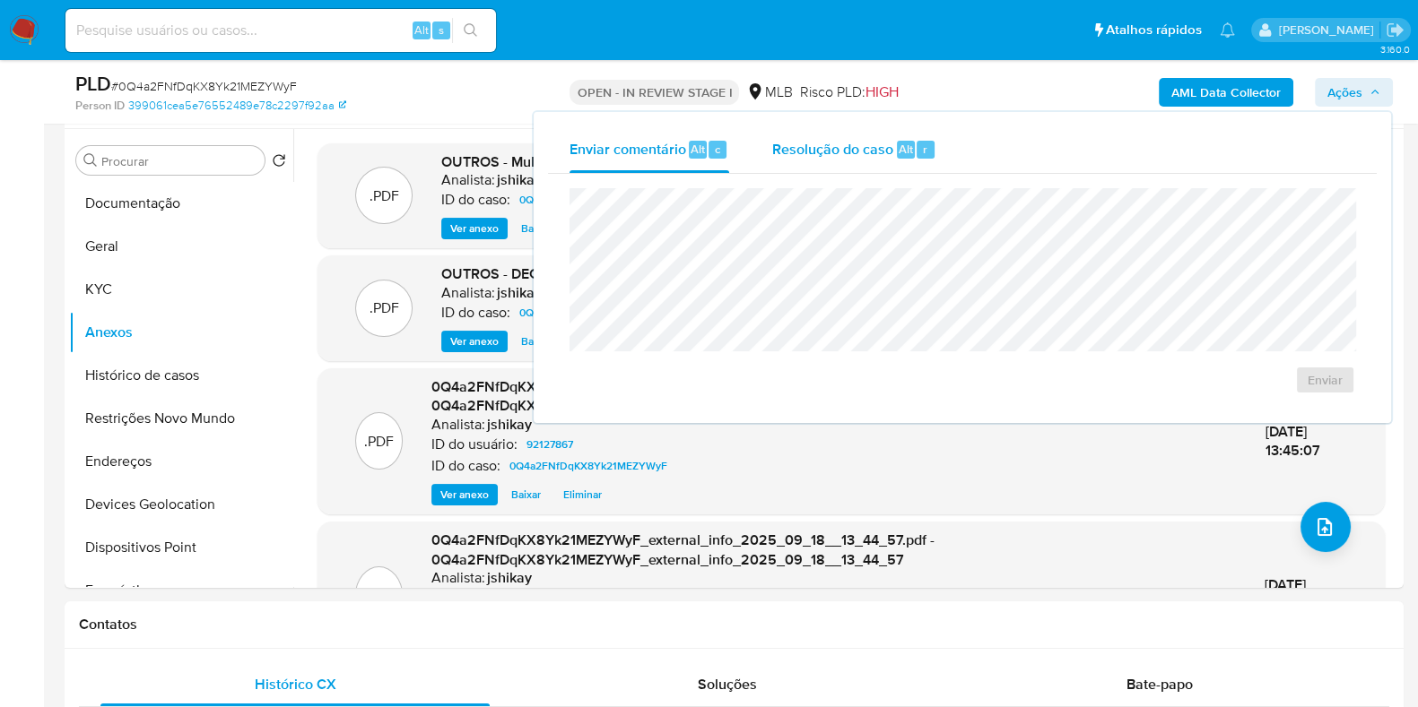
click at [854, 159] on div "Resolução do caso Alt r" at bounding box center [854, 149] width 164 height 47
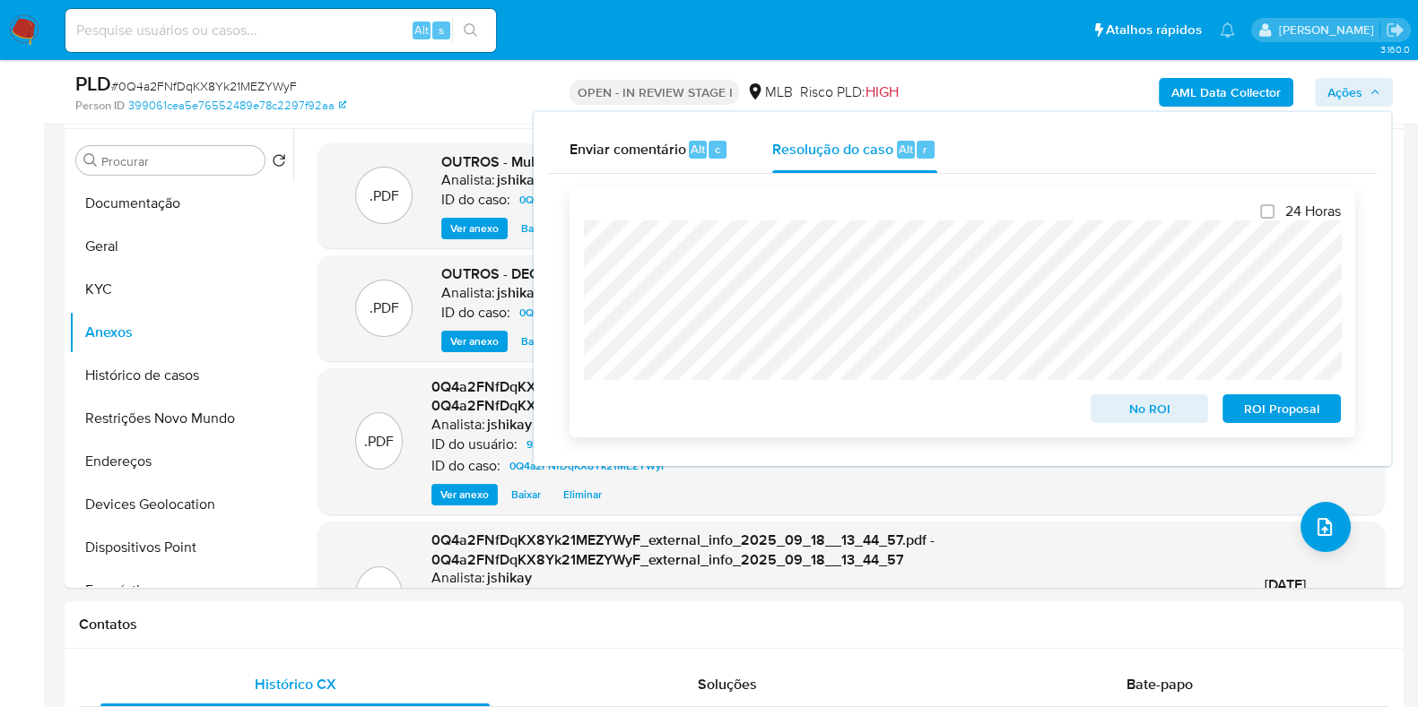
click at [1155, 405] on span "No ROI" at bounding box center [1149, 408] width 93 height 25
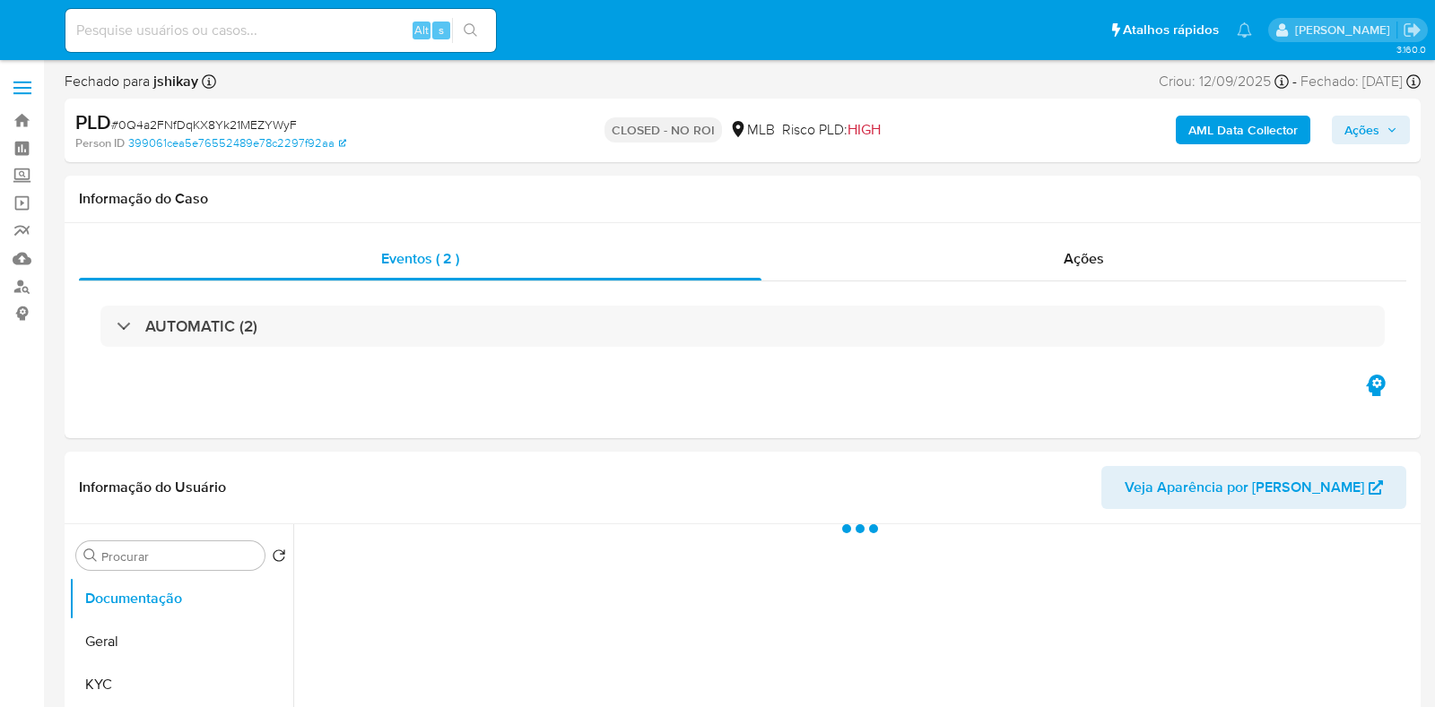
select select "10"
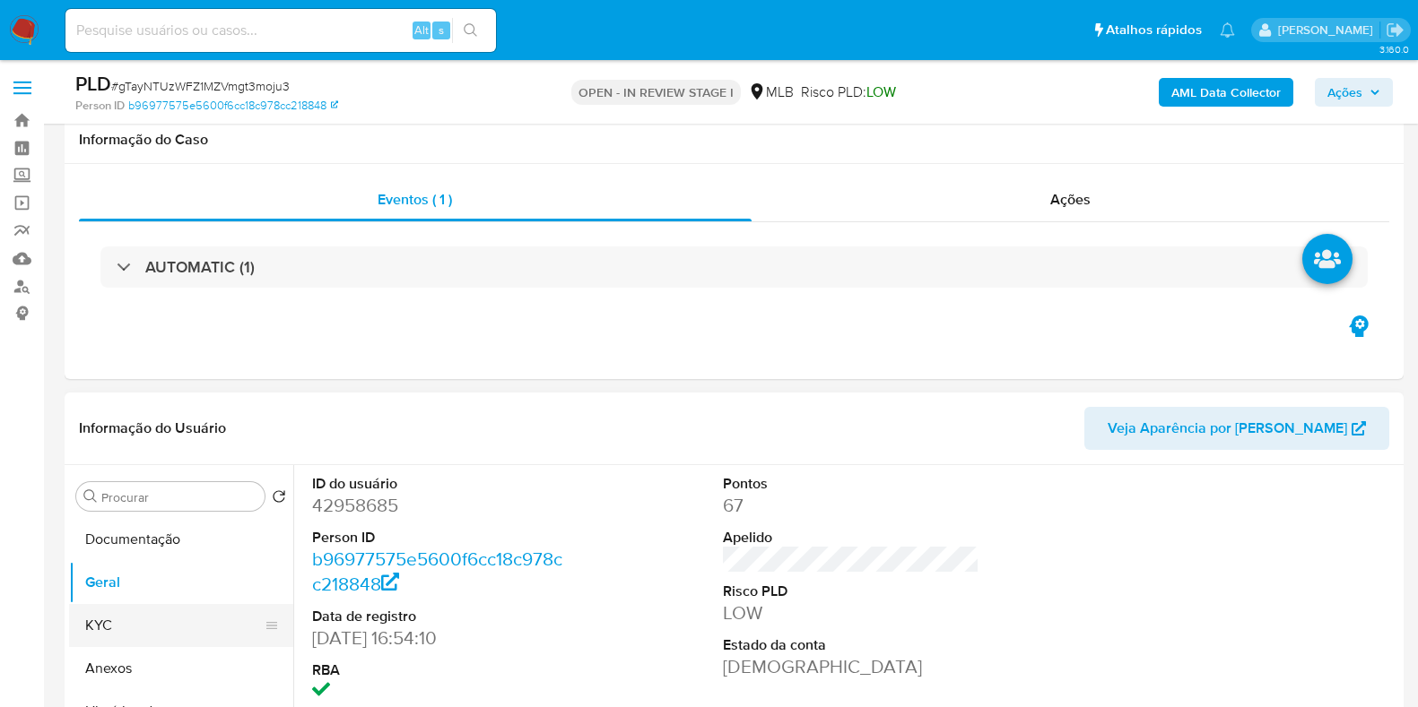
scroll to position [336, 0]
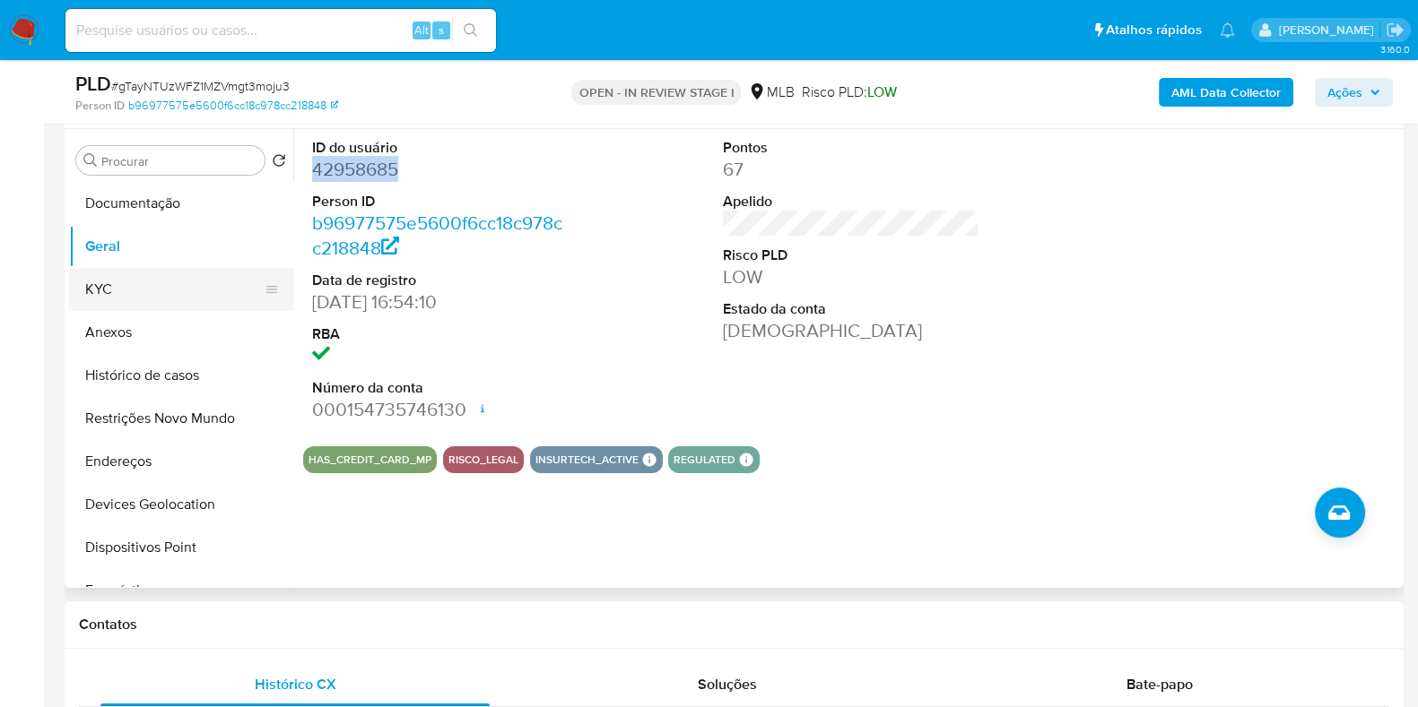
click at [100, 283] on button "KYC" at bounding box center [174, 289] width 210 height 43
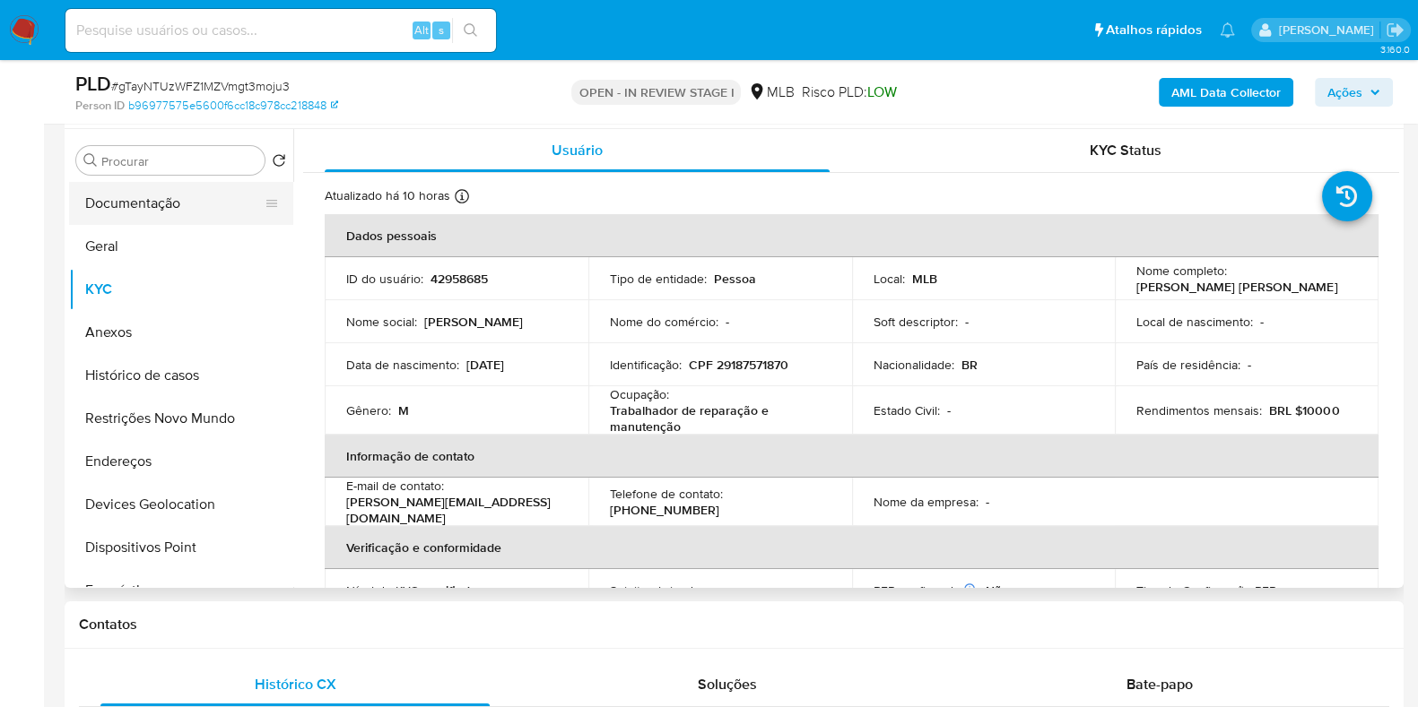
click at [159, 202] on button "Documentação" at bounding box center [174, 203] width 210 height 43
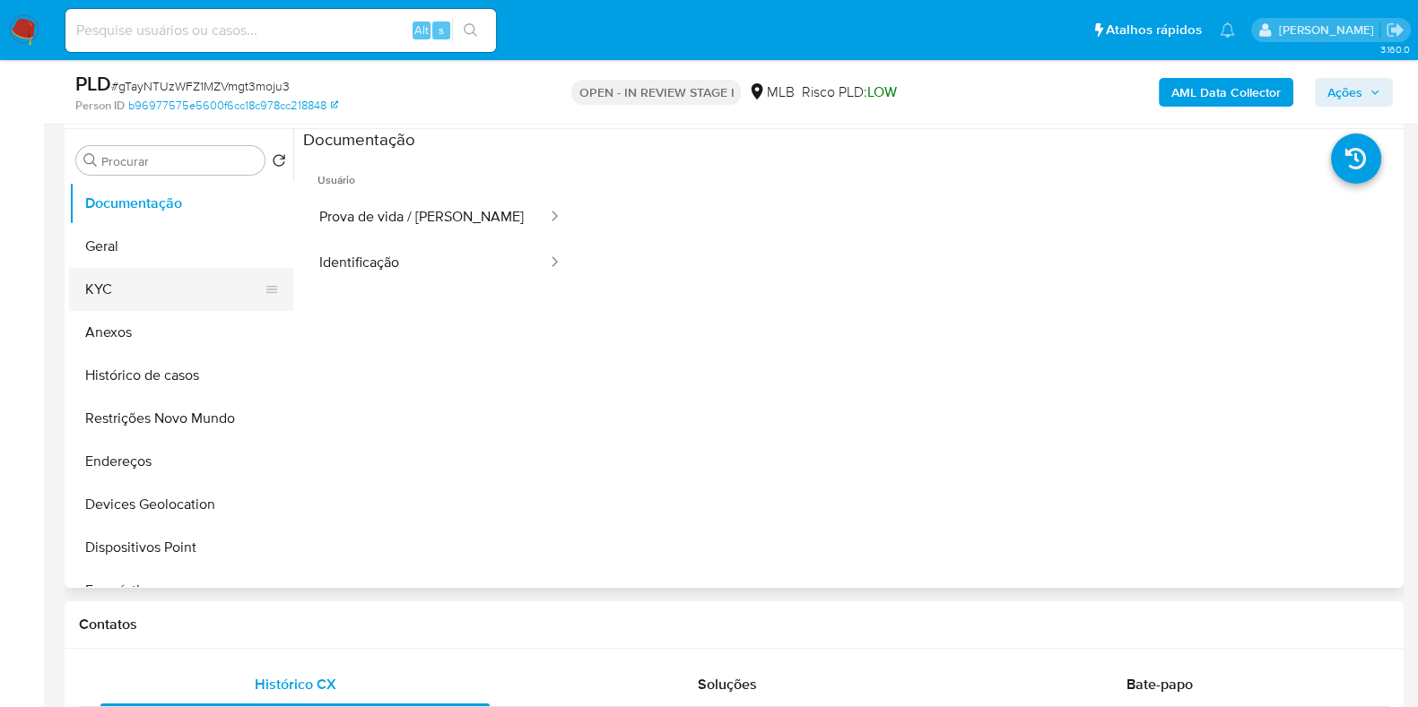
click at [100, 291] on button "KYC" at bounding box center [174, 289] width 210 height 43
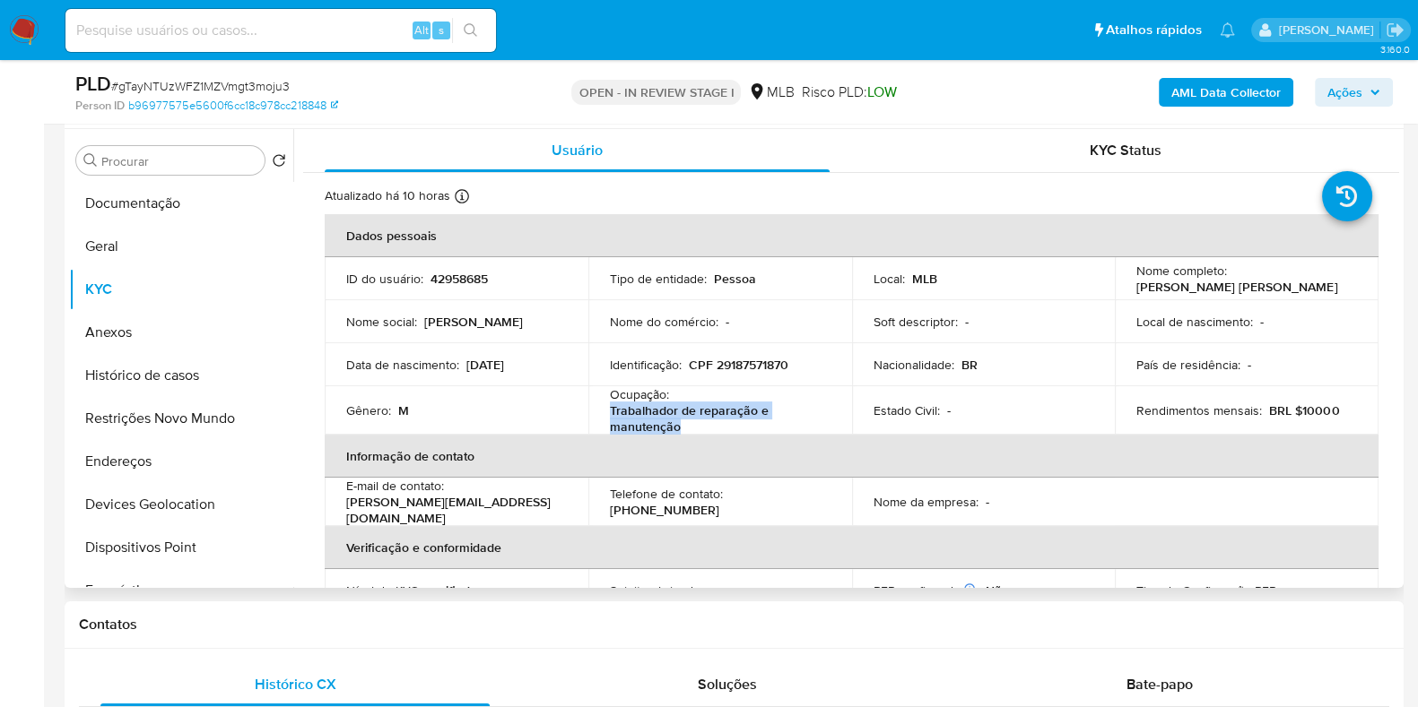
drag, startPoint x: 707, startPoint y: 429, endPoint x: 608, endPoint y: 417, distance: 100.2
click at [610, 417] on p "Trabalhador de reparação e manutenção" at bounding box center [716, 419] width 213 height 32
copy p "Trabalhador de reparação e manutenção"
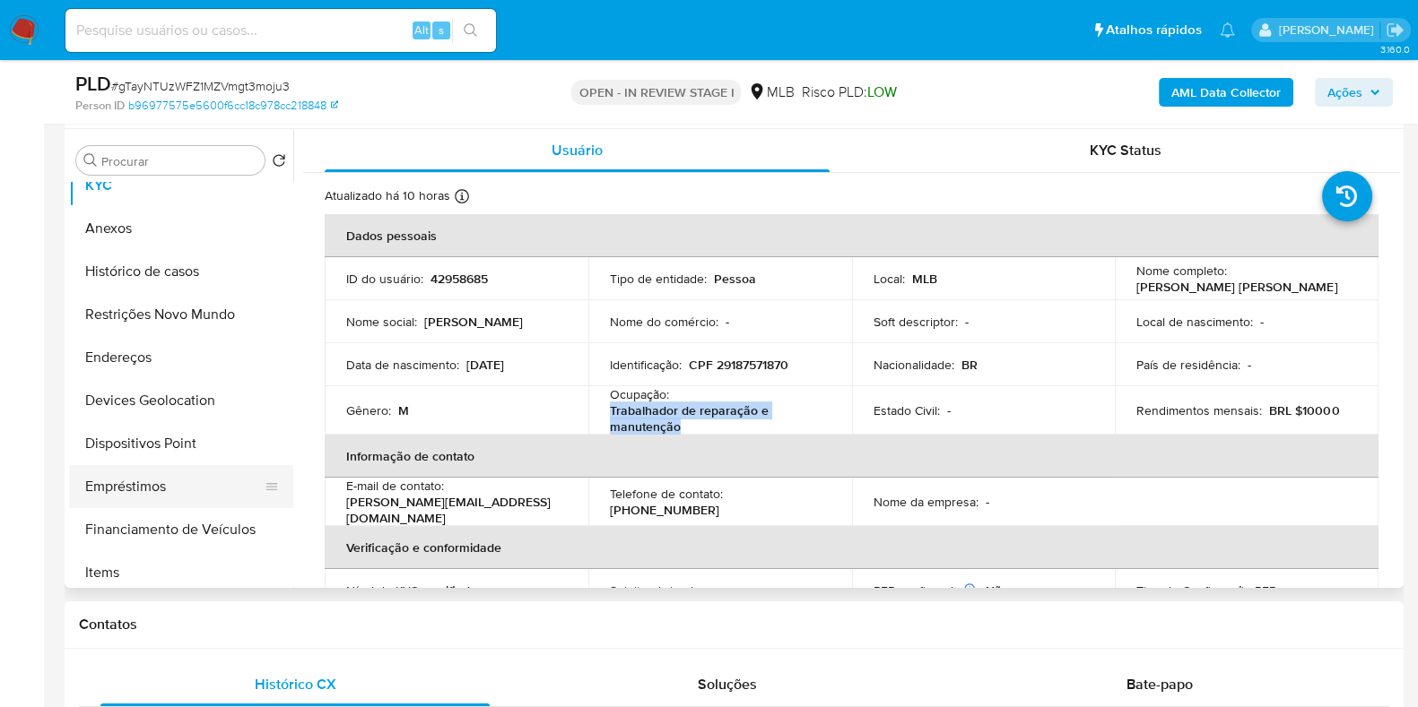
scroll to position [223, 0]
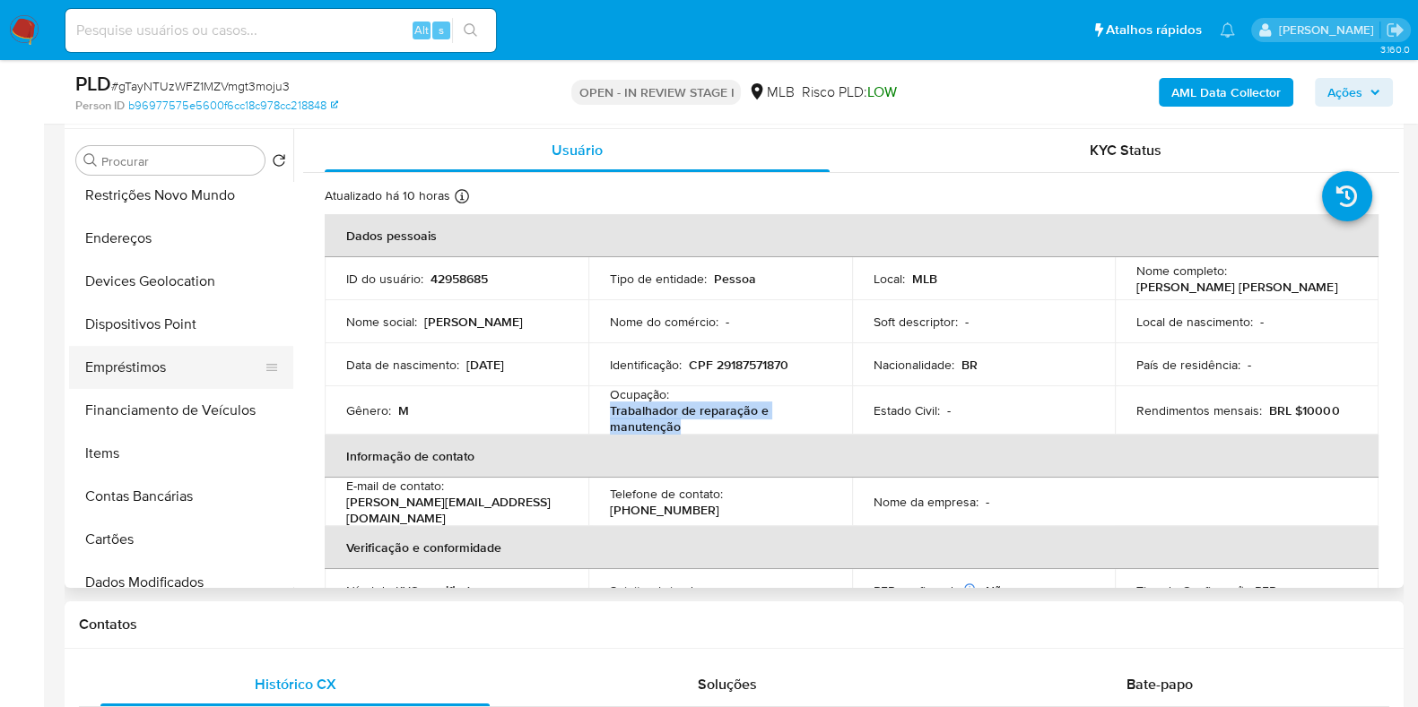
click at [140, 361] on button "Empréstimos" at bounding box center [174, 367] width 210 height 43
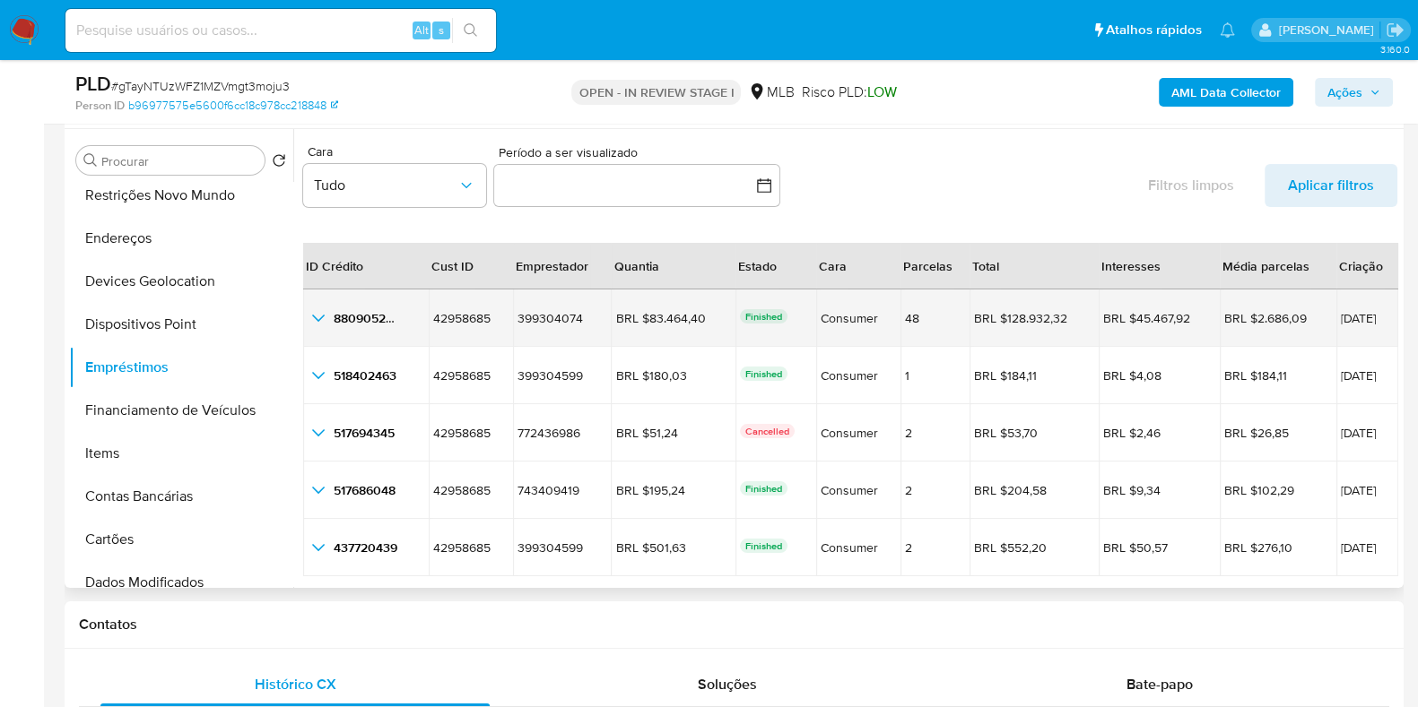
click at [314, 317] on icon "button_show_hidden_detail_by_id_0" at bounding box center [319, 319] width 22 height 22
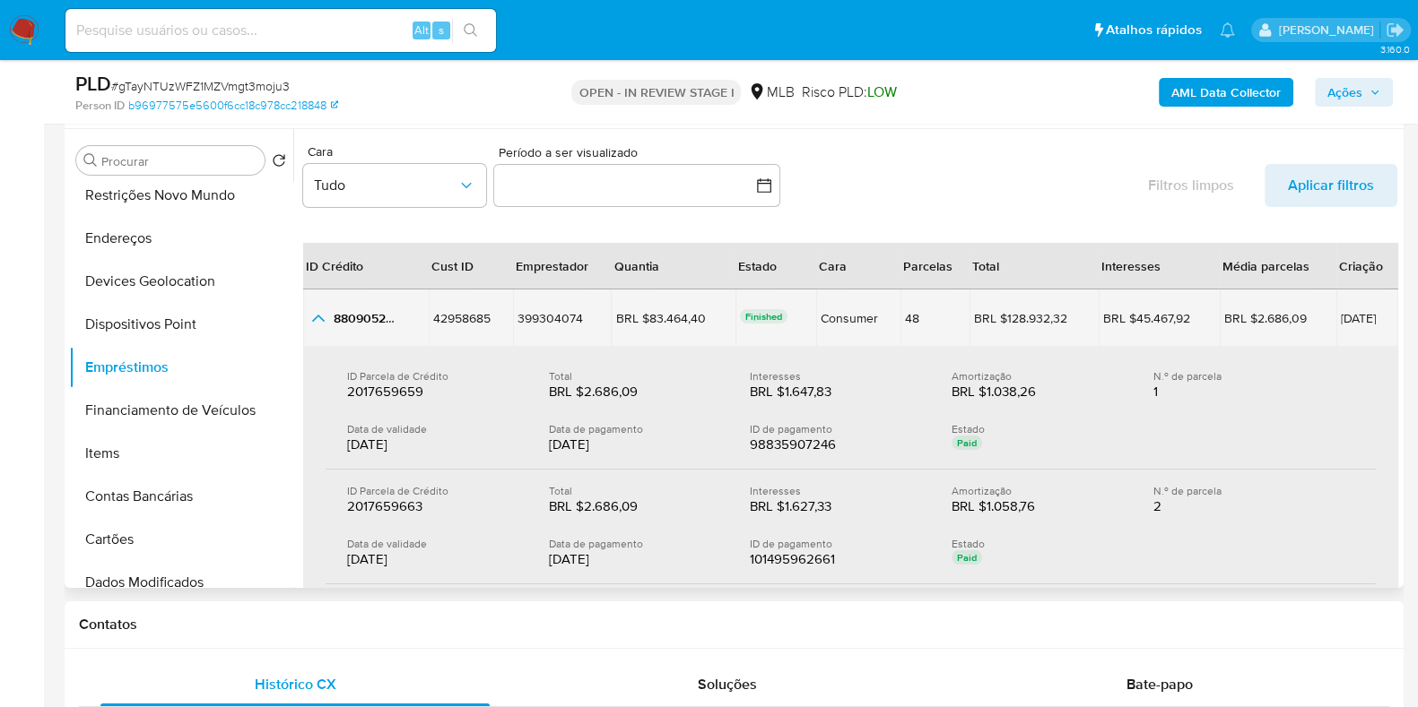
click at [314, 317] on icon "button_show_hidden_detail_by_id_0" at bounding box center [318, 318] width 13 height 7
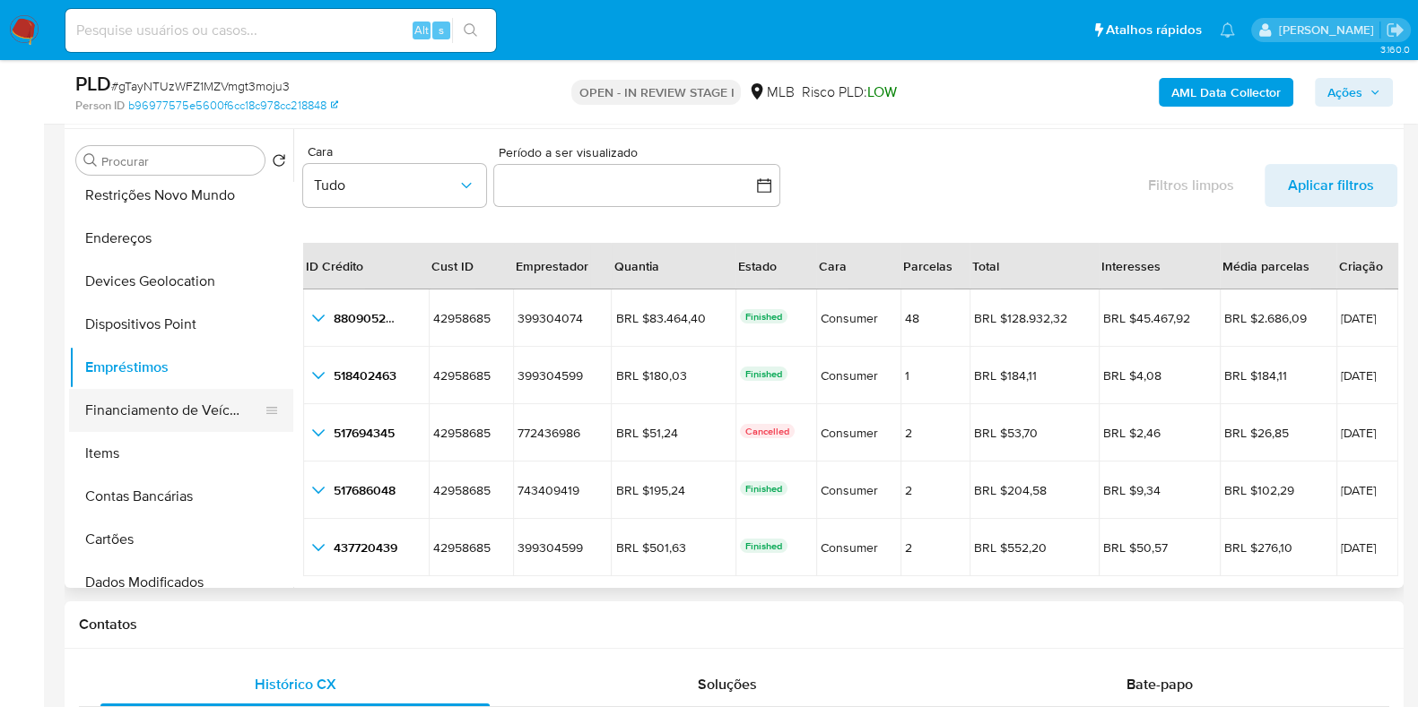
click at [177, 413] on button "Financiamento de Veículos" at bounding box center [174, 410] width 210 height 43
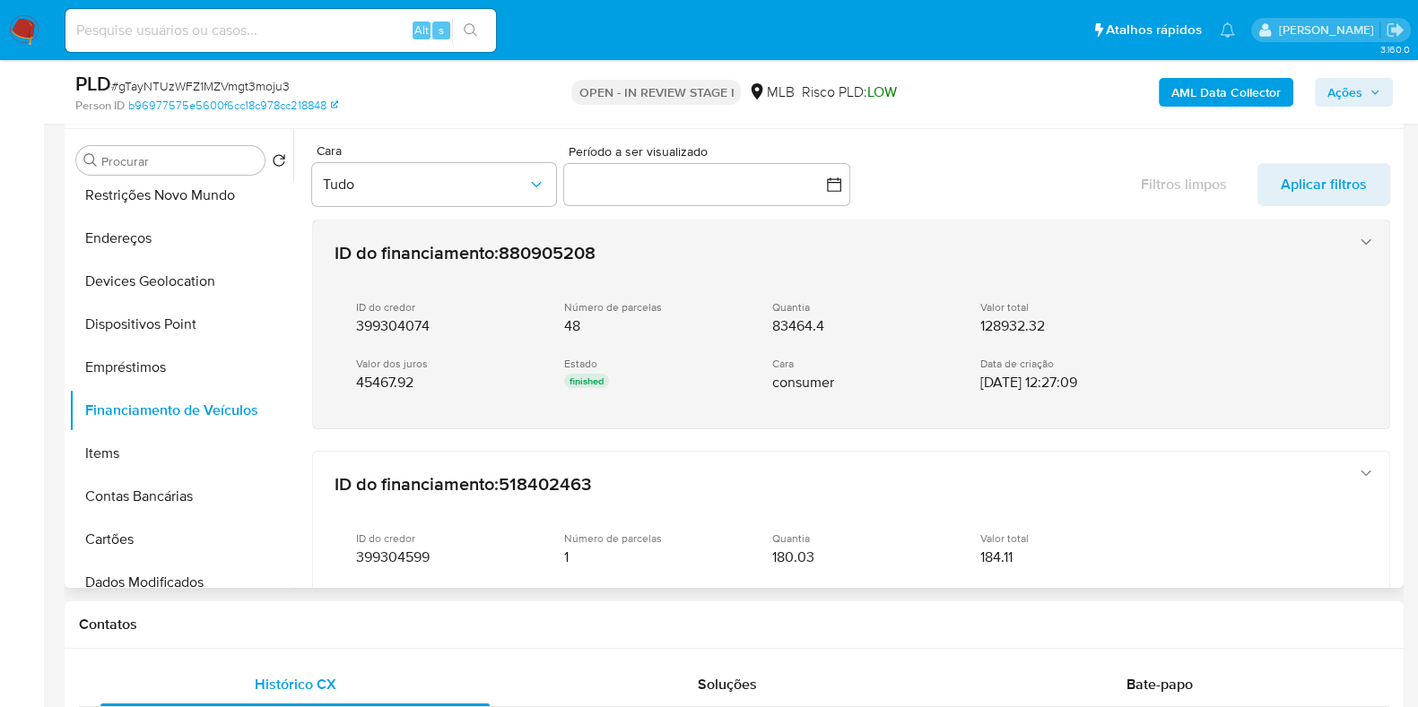
click at [703, 358] on div "Estado finished" at bounding box center [653, 375] width 179 height 36
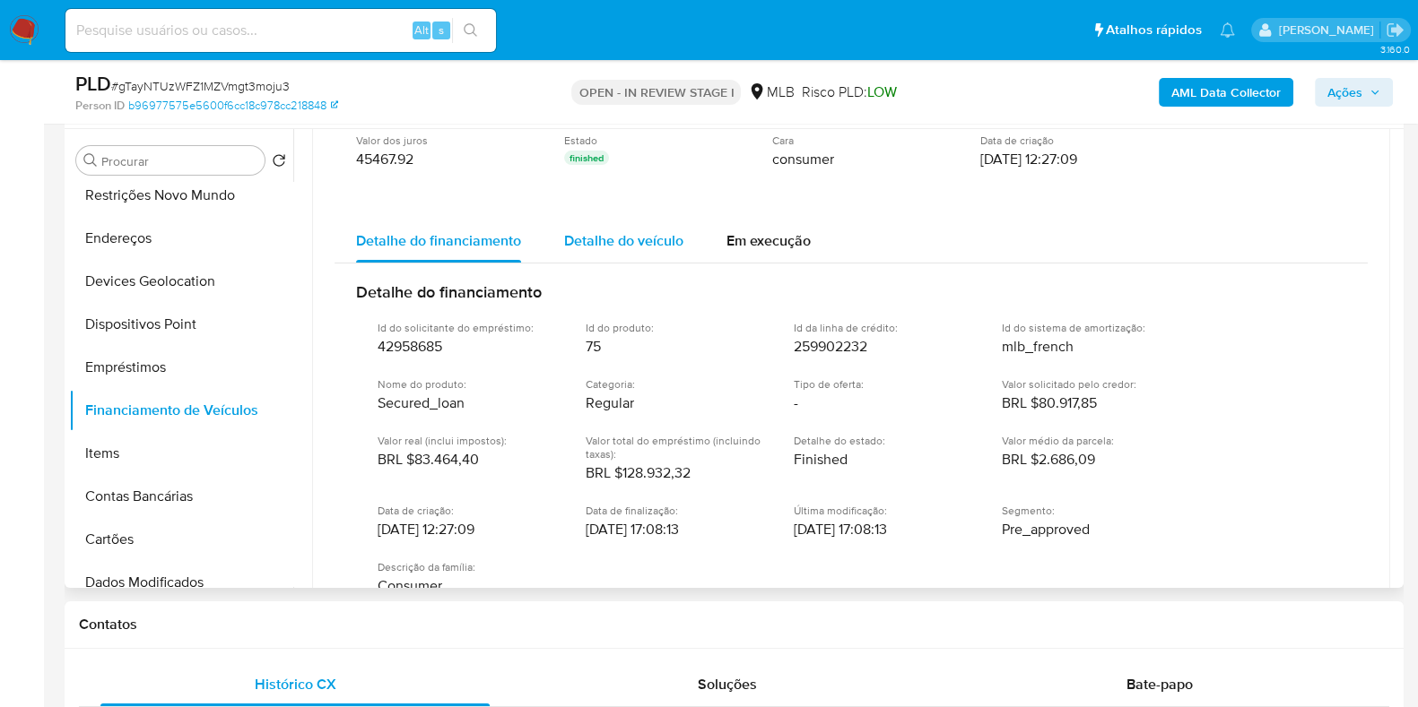
click at [638, 242] on span "Detalhe do veículo" at bounding box center [623, 240] width 119 height 21
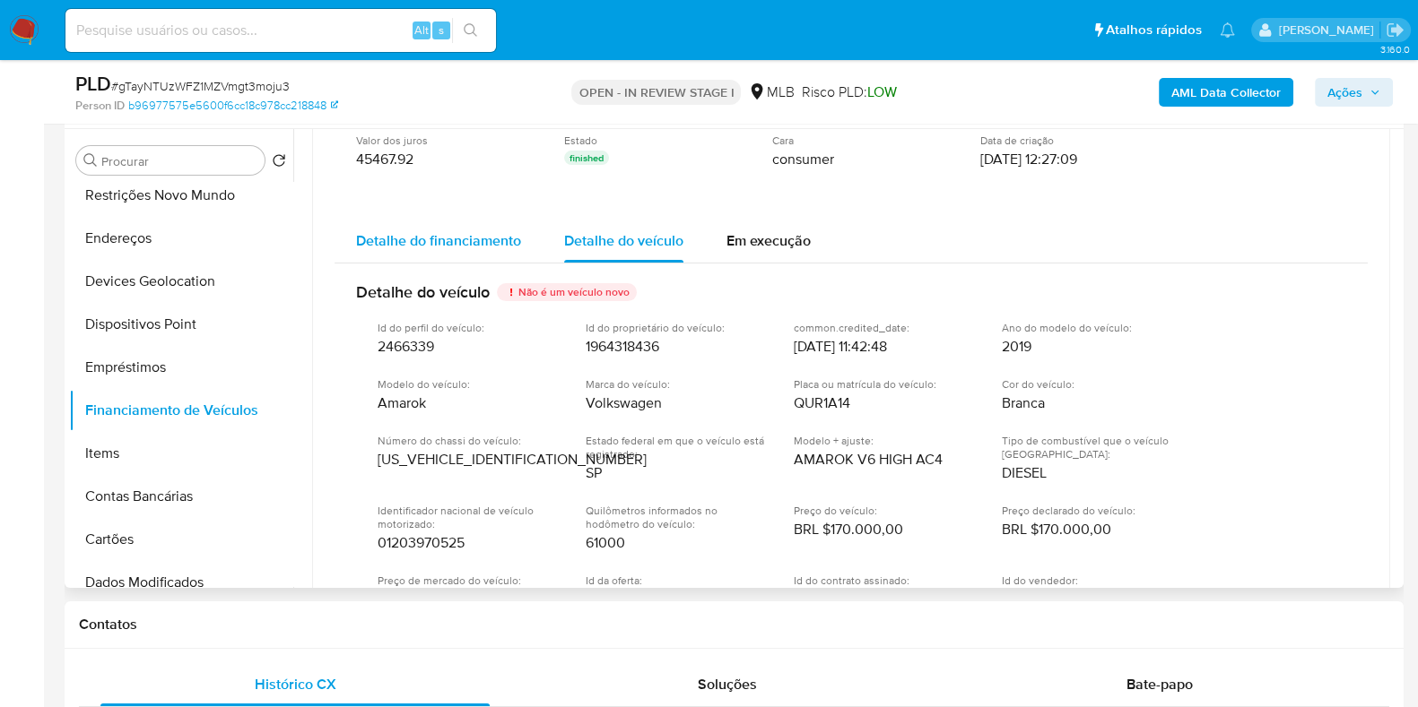
click at [465, 242] on span "Detalhe do financiamento" at bounding box center [438, 240] width 165 height 21
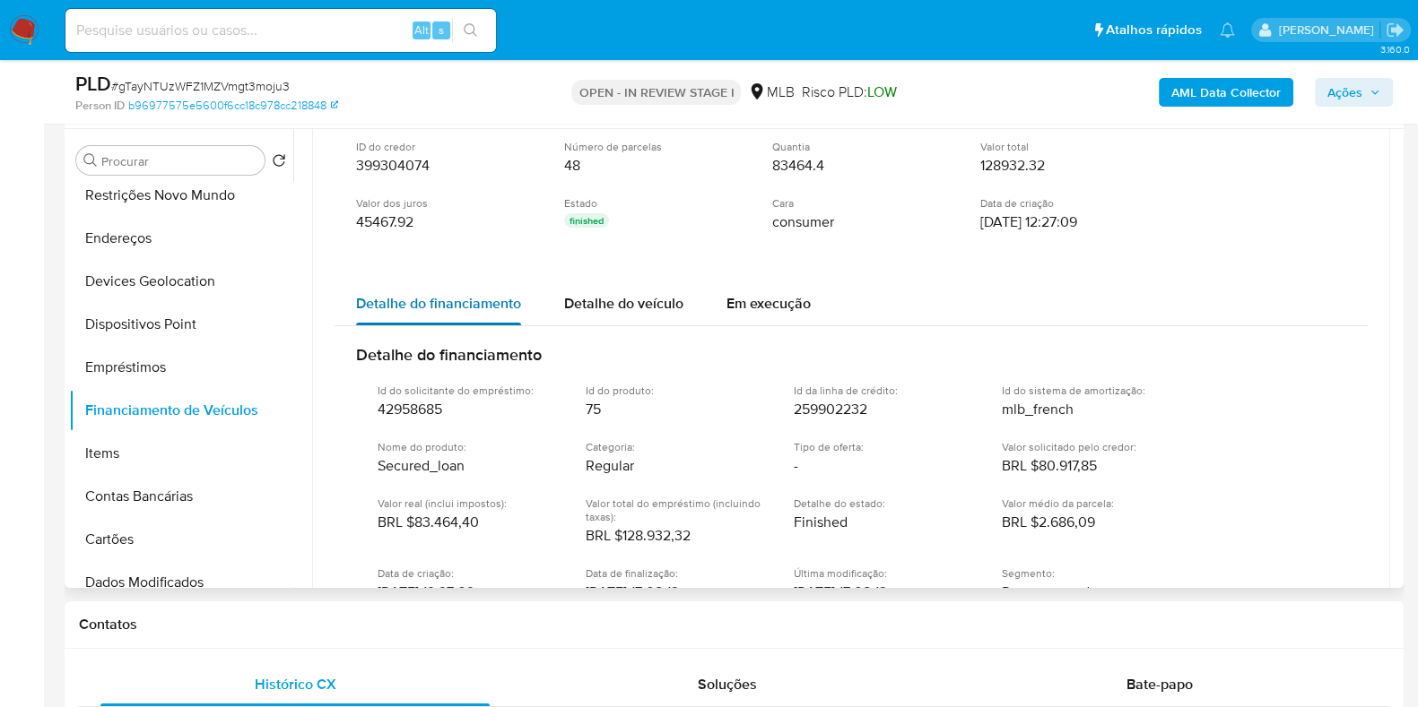
scroll to position [111, 0]
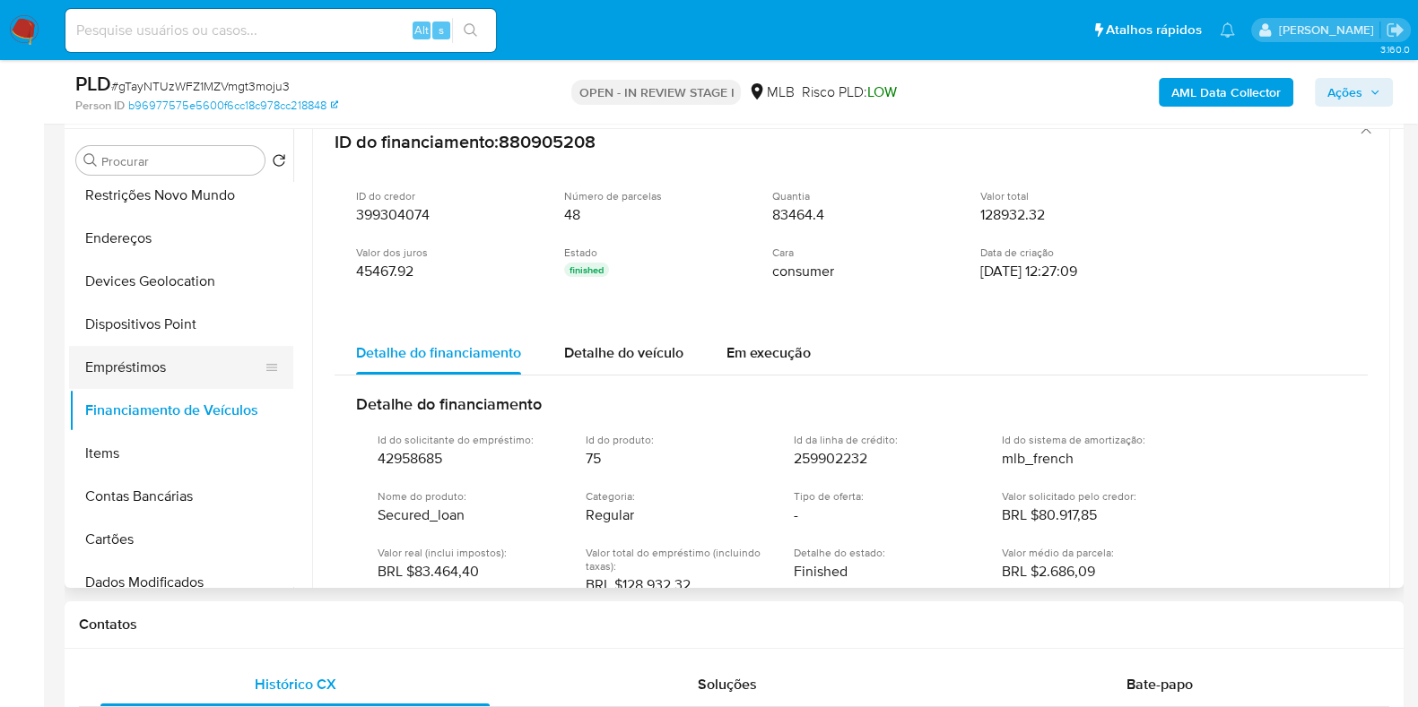
click at [188, 356] on button "Empréstimos" at bounding box center [174, 367] width 210 height 43
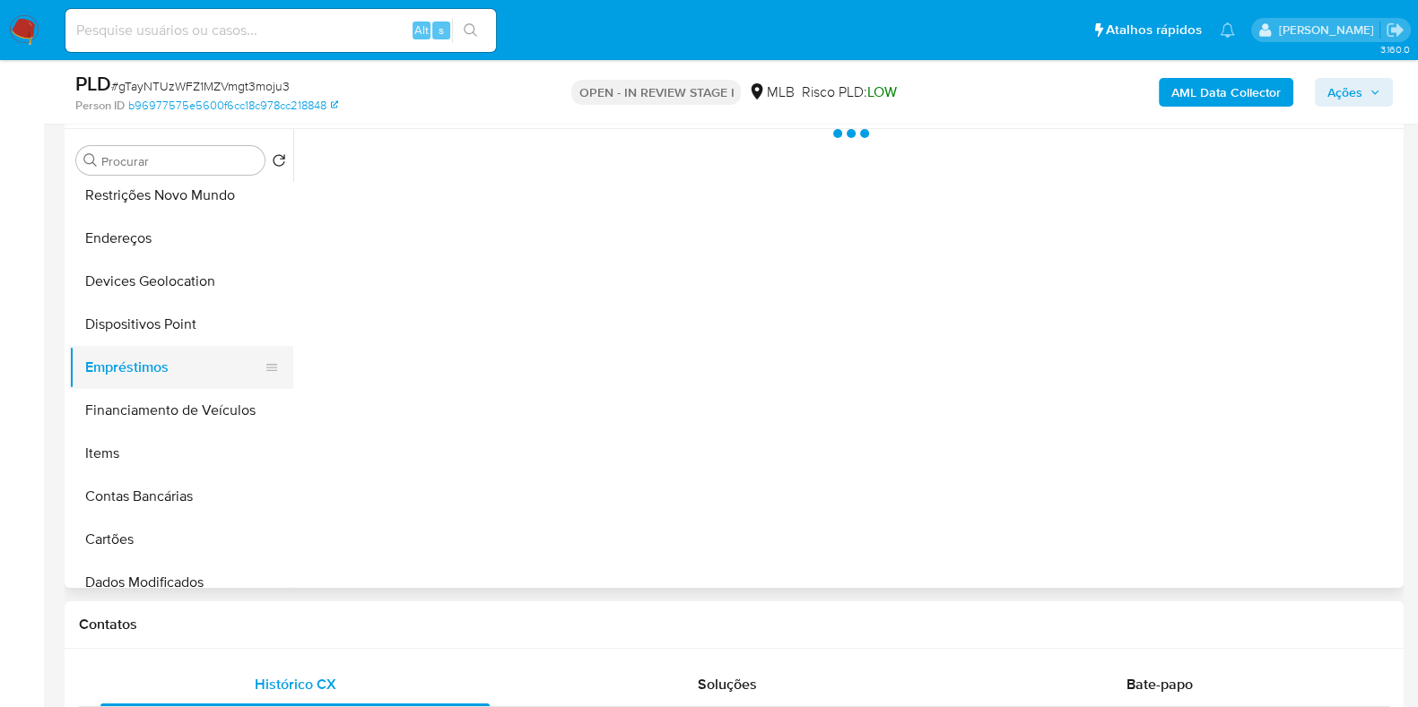
scroll to position [0, 0]
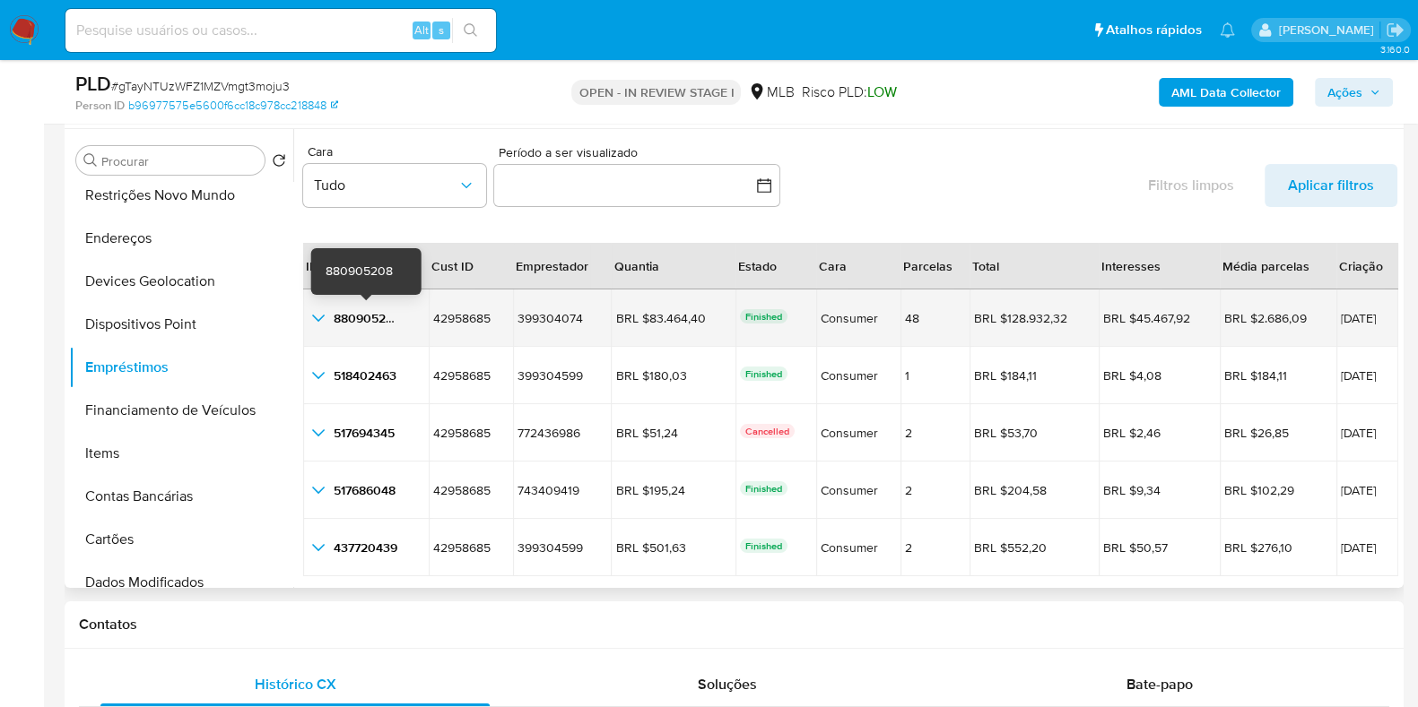
click at [380, 323] on span "880905208" at bounding box center [367, 318] width 67 height 18
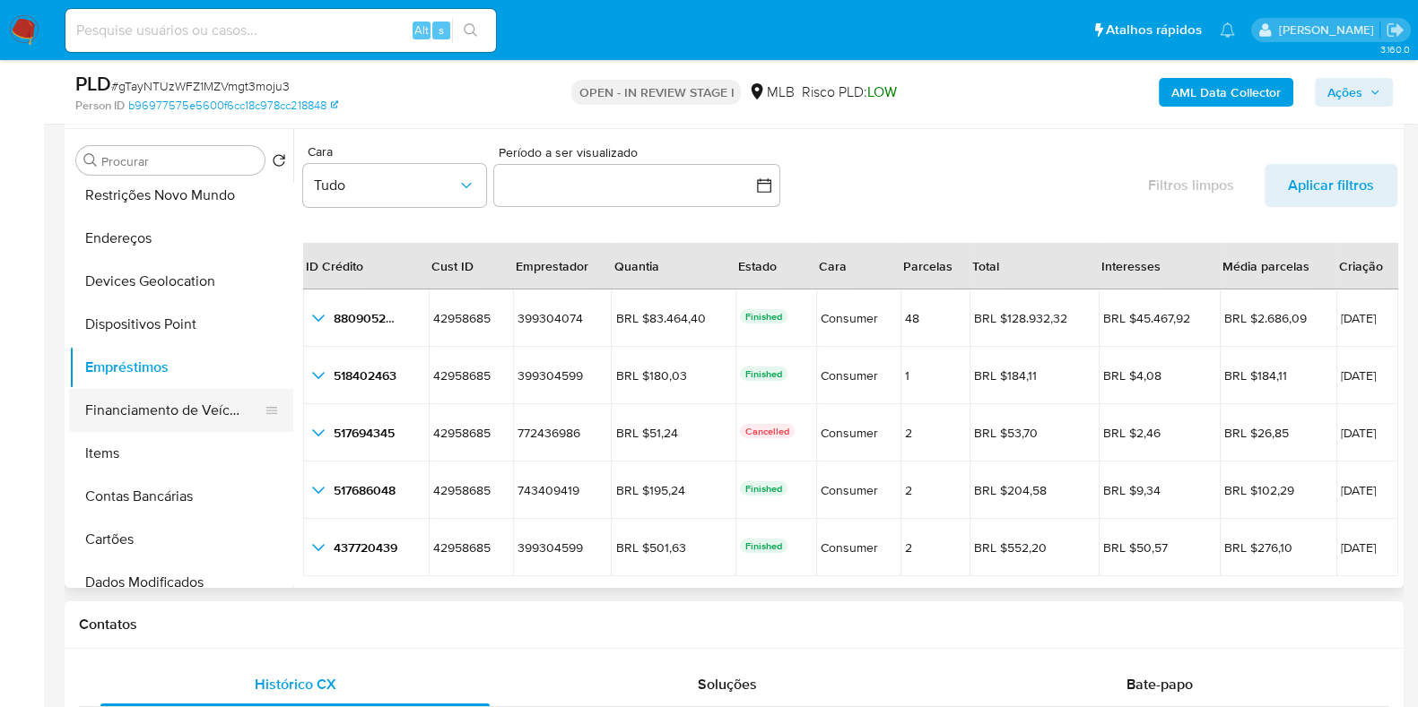
click at [183, 404] on button "Financiamento de Veículos" at bounding box center [174, 410] width 210 height 43
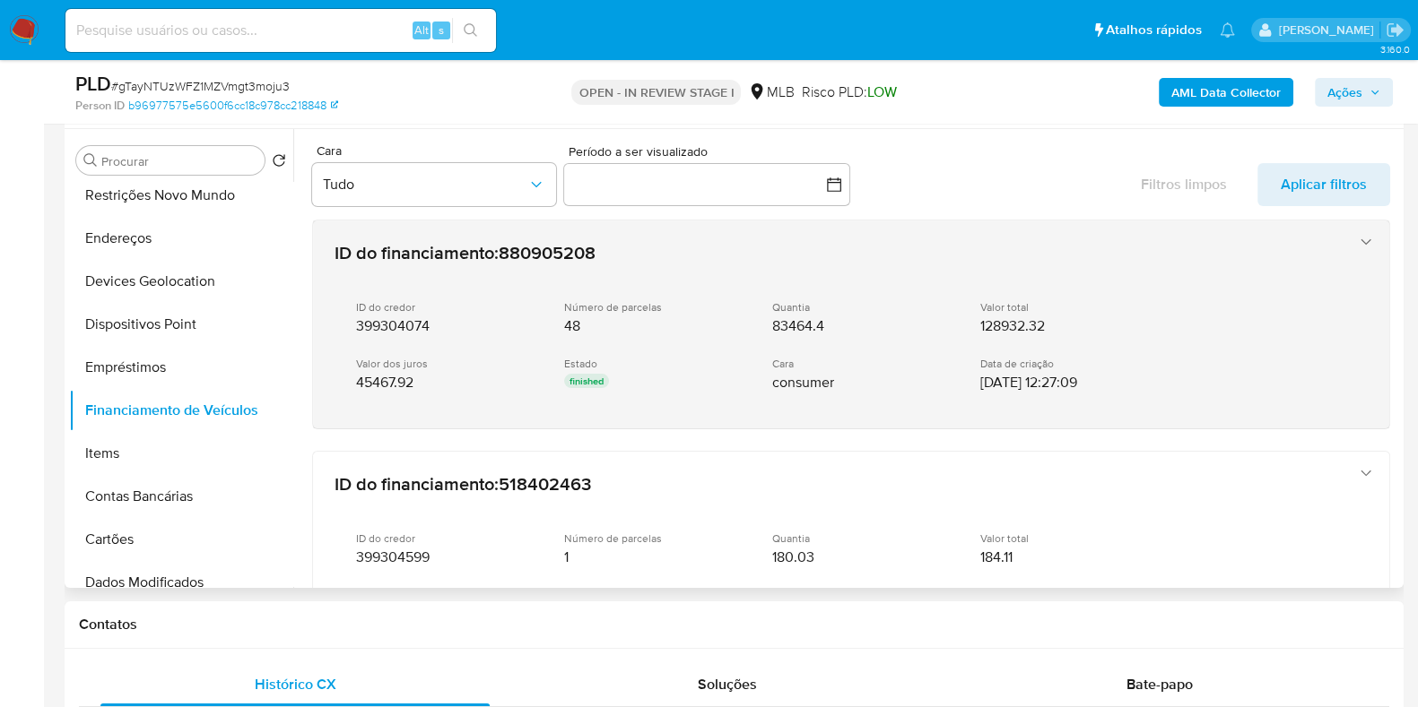
click at [698, 321] on div "Número de parcelas 48" at bounding box center [653, 317] width 179 height 35
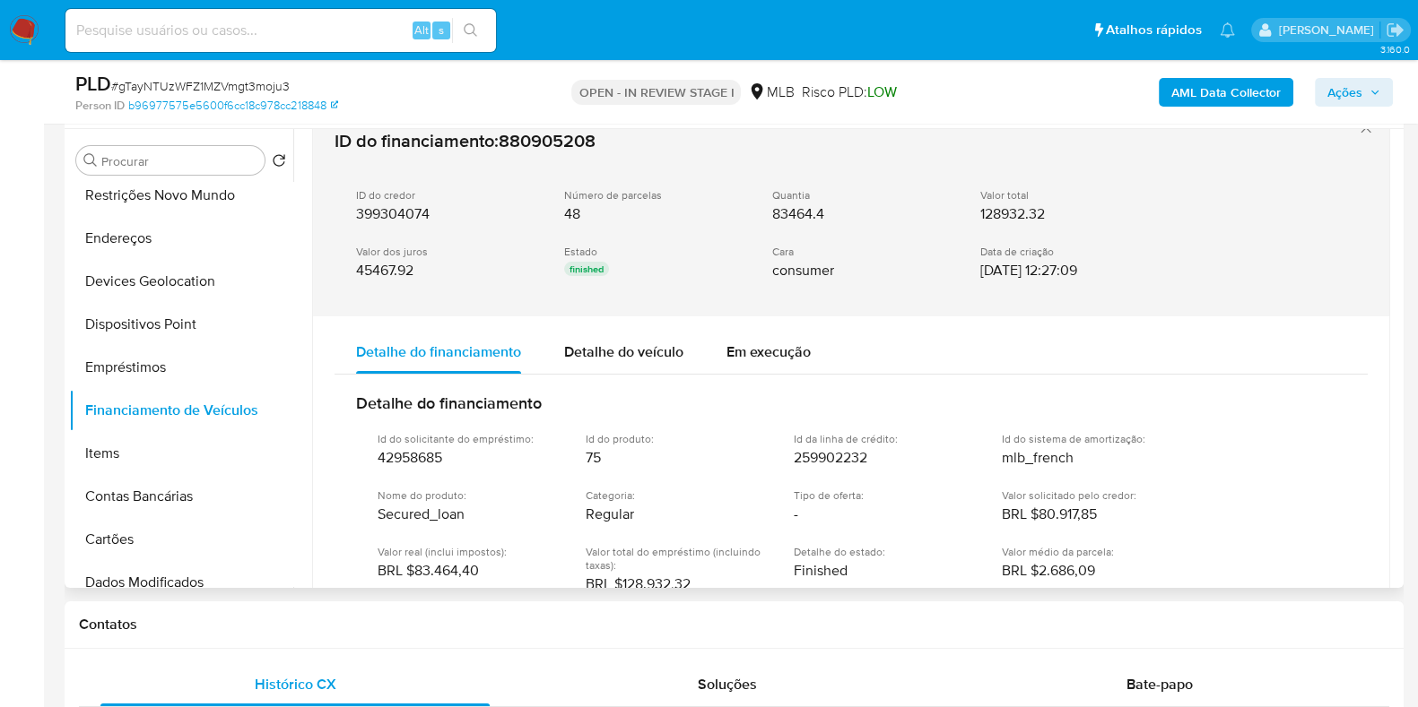
scroll to position [223, 0]
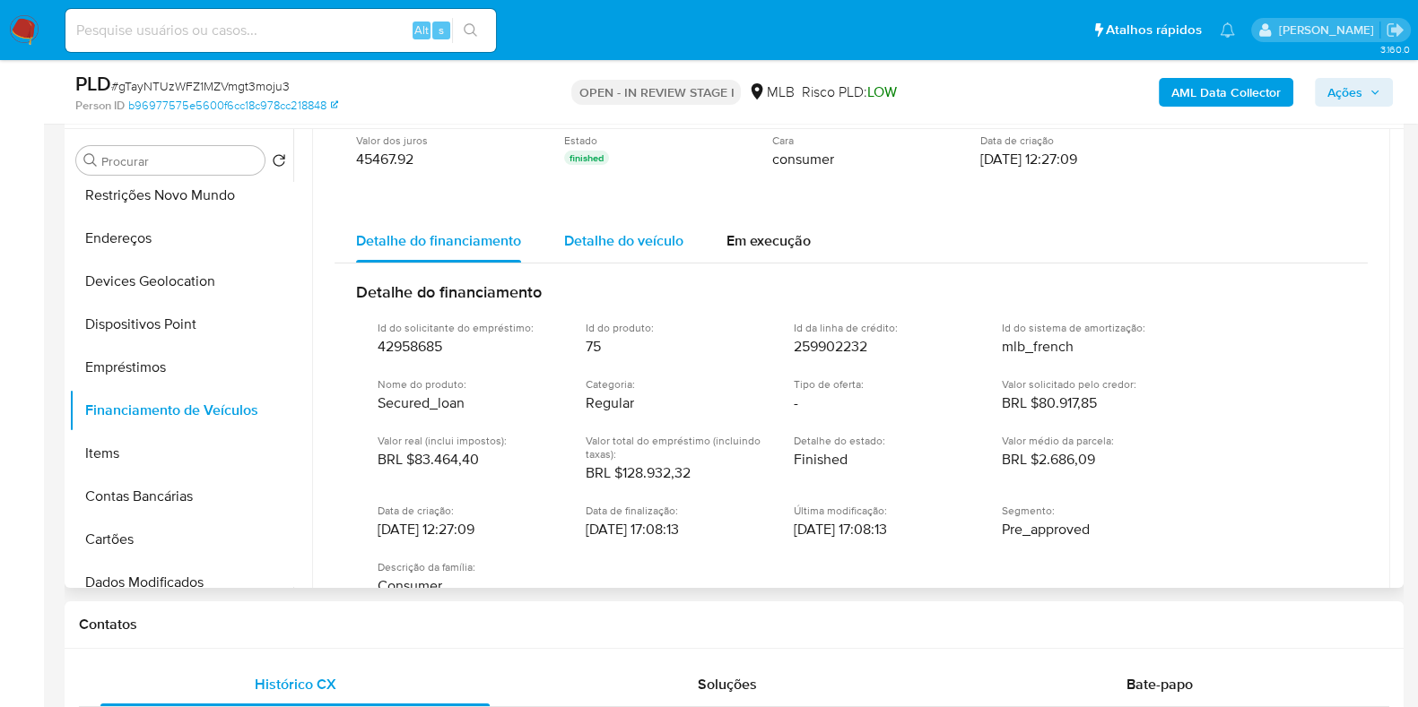
click at [620, 239] on span "Detalhe do veículo" at bounding box center [623, 240] width 119 height 21
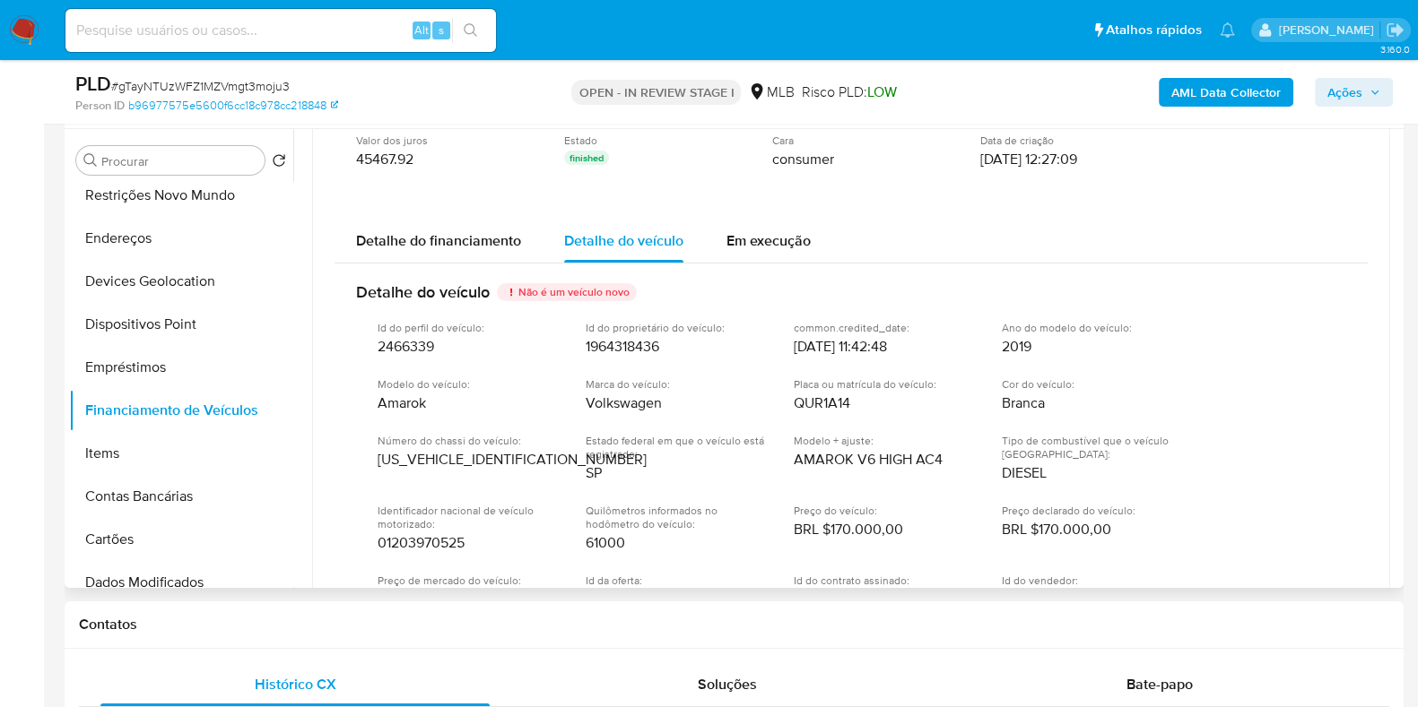
click at [393, 403] on span "Amarok" at bounding box center [402, 404] width 48 height 18
click at [652, 404] on span "Volkswagen" at bounding box center [624, 404] width 76 height 18
click at [820, 404] on span "QUR1A14" at bounding box center [822, 404] width 56 height 18
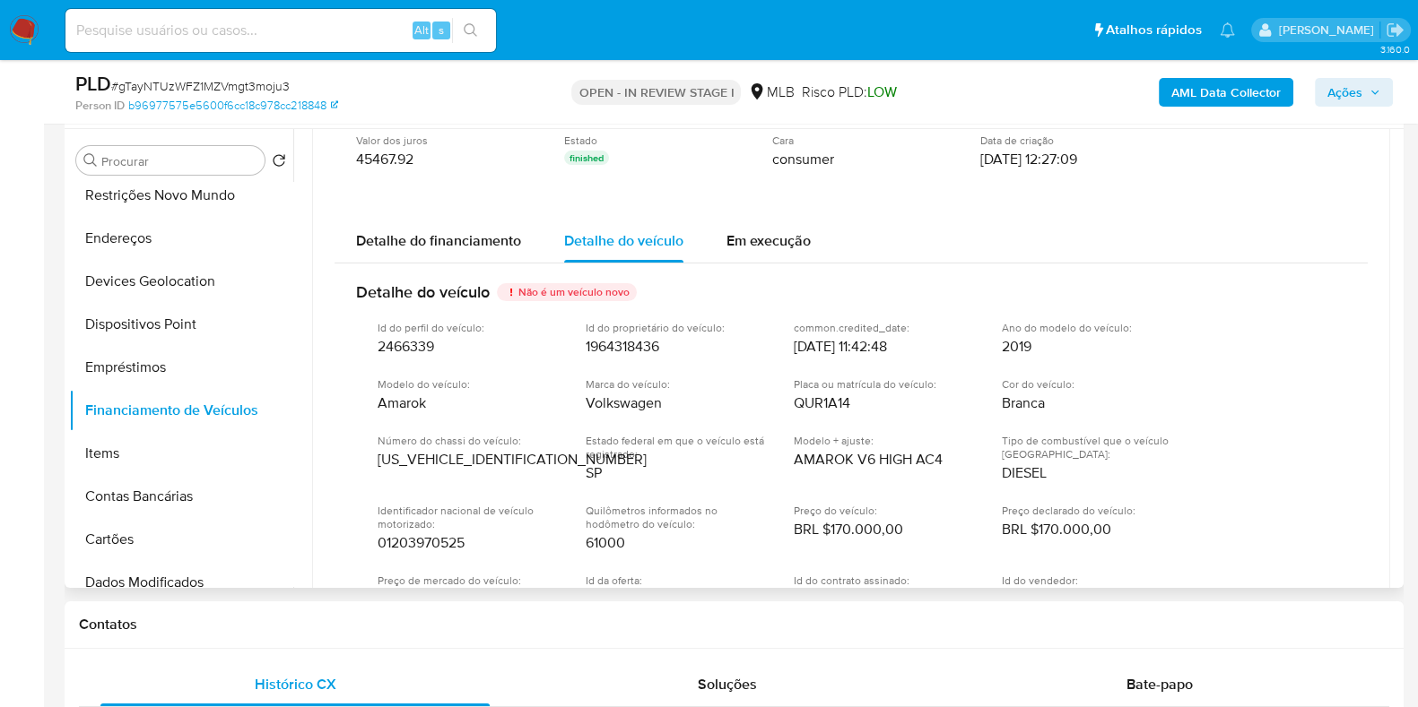
click at [820, 404] on span "QUR1A14" at bounding box center [822, 404] width 56 height 18
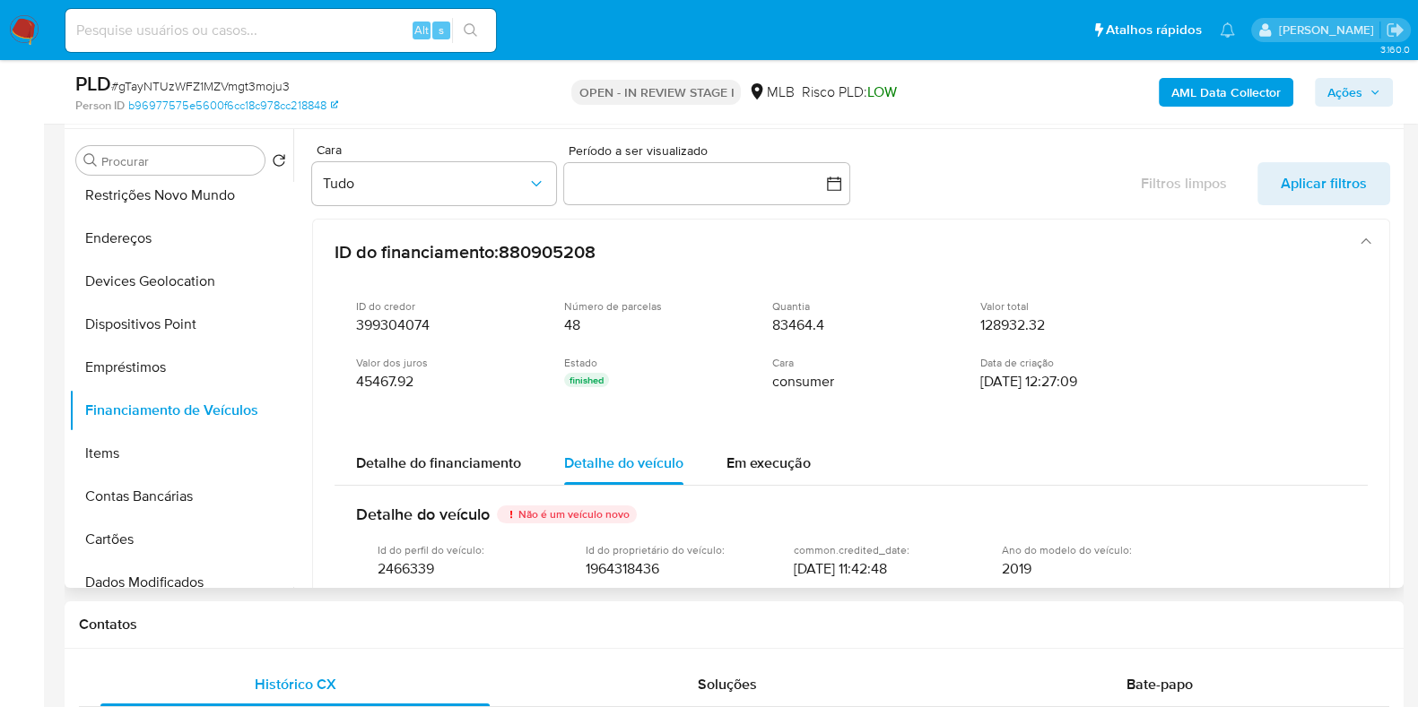
scroll to position [0, 0]
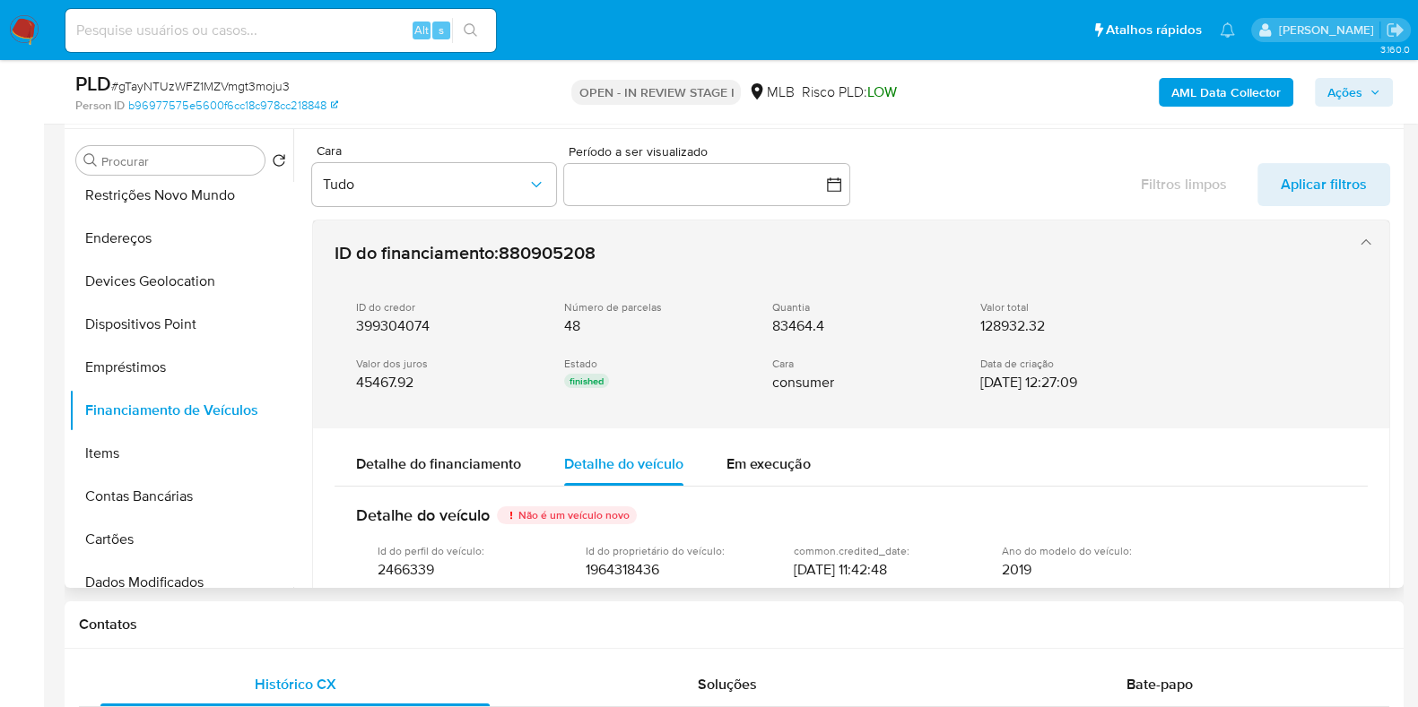
drag, startPoint x: 1064, startPoint y: 326, endPoint x: 976, endPoint y: 331, distance: 88.0
click at [976, 331] on div "ID do credor 399304074 Número de parcelas 48 Quantia 83464.4 Valor total 128932…" at bounding box center [832, 346] width 997 height 121
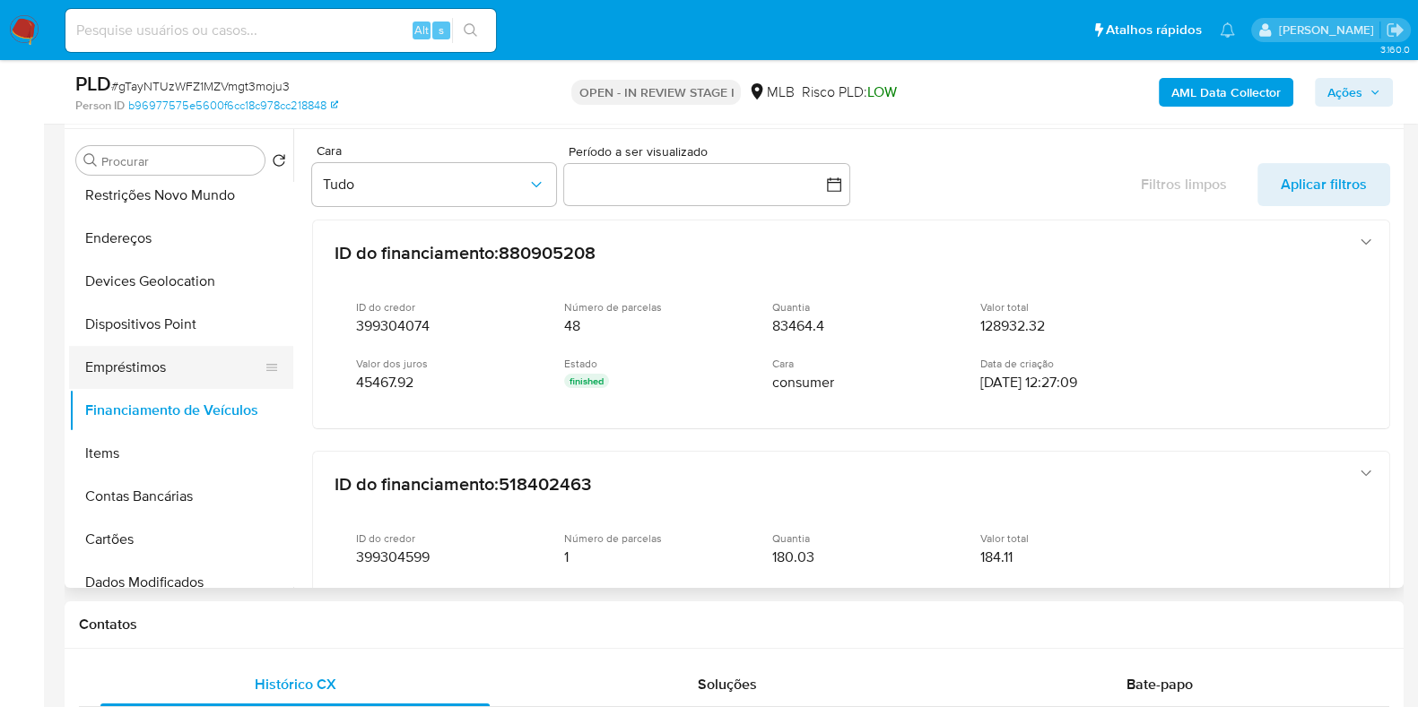
click at [182, 365] on button "Empréstimos" at bounding box center [174, 367] width 210 height 43
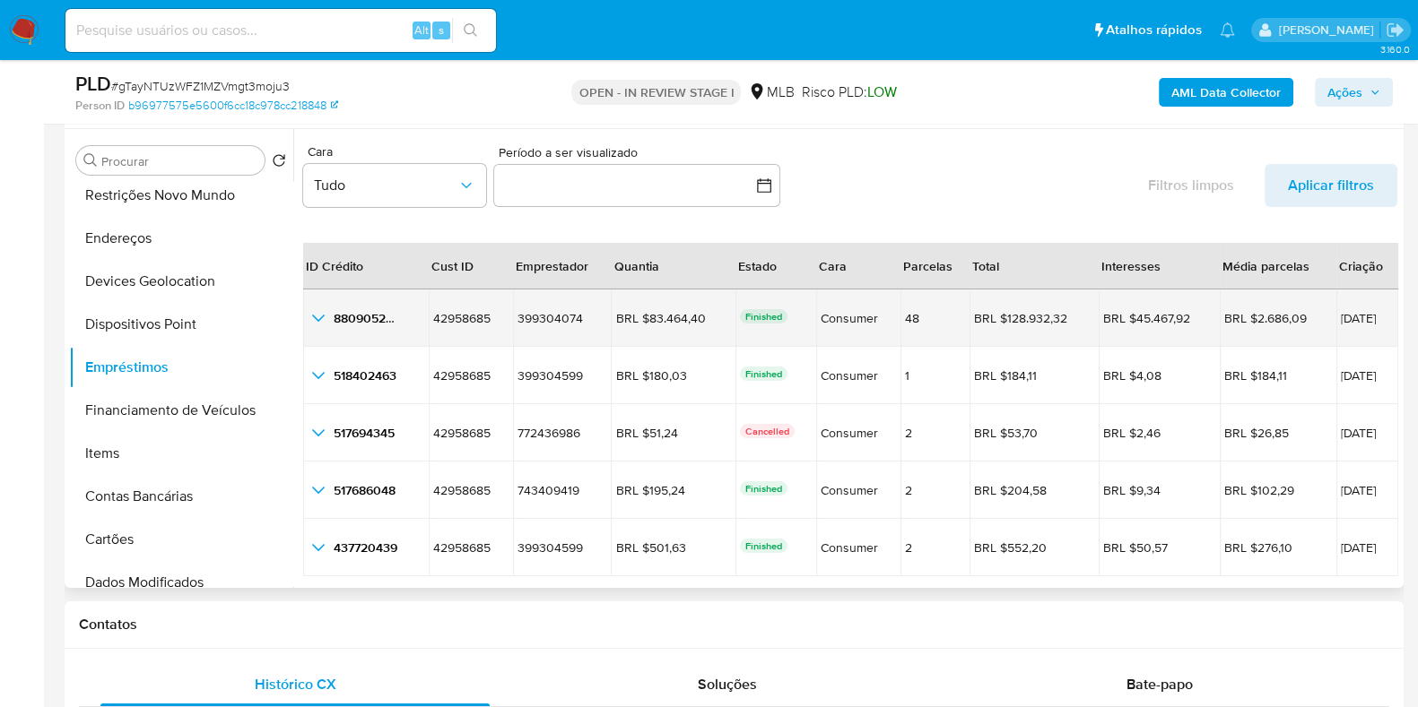
click at [318, 308] on icon "button_show_hidden_detail_by_id_0" at bounding box center [319, 319] width 22 height 22
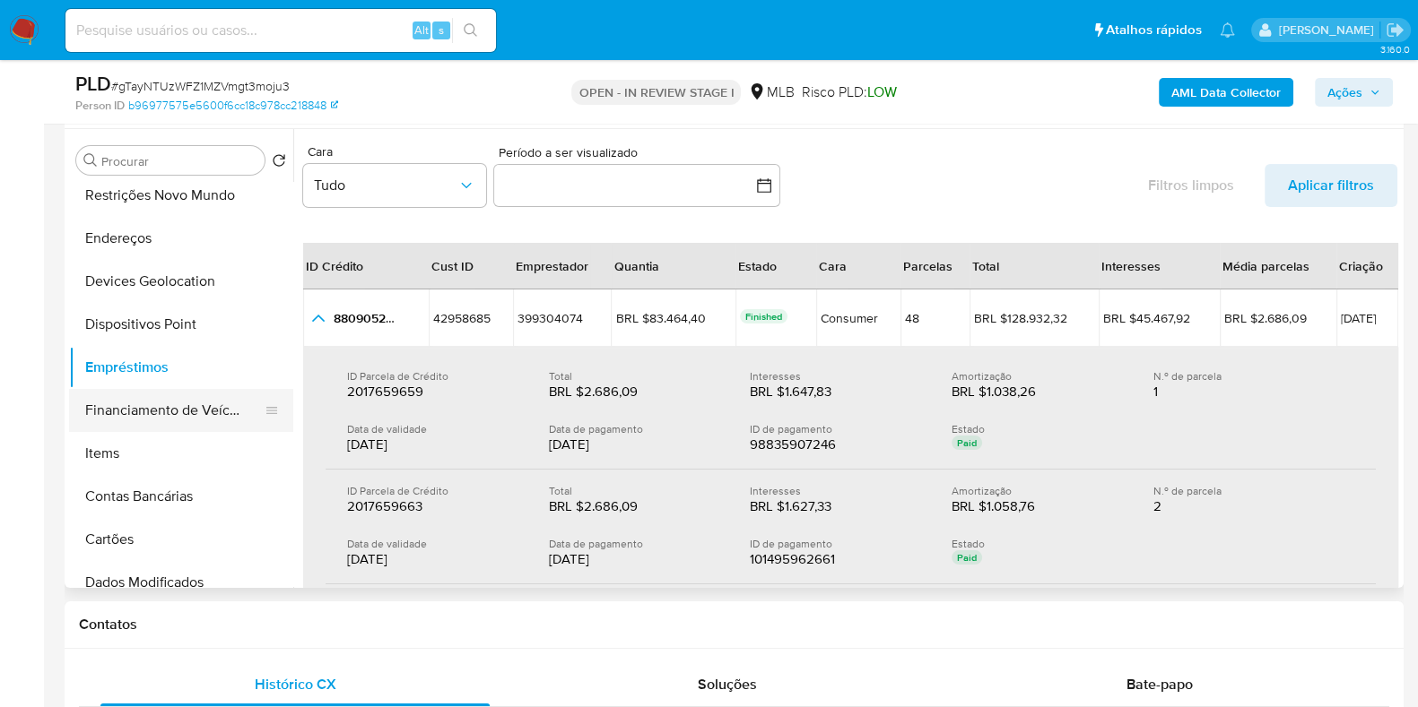
click at [186, 412] on button "Financiamento de Veículos" at bounding box center [174, 410] width 210 height 43
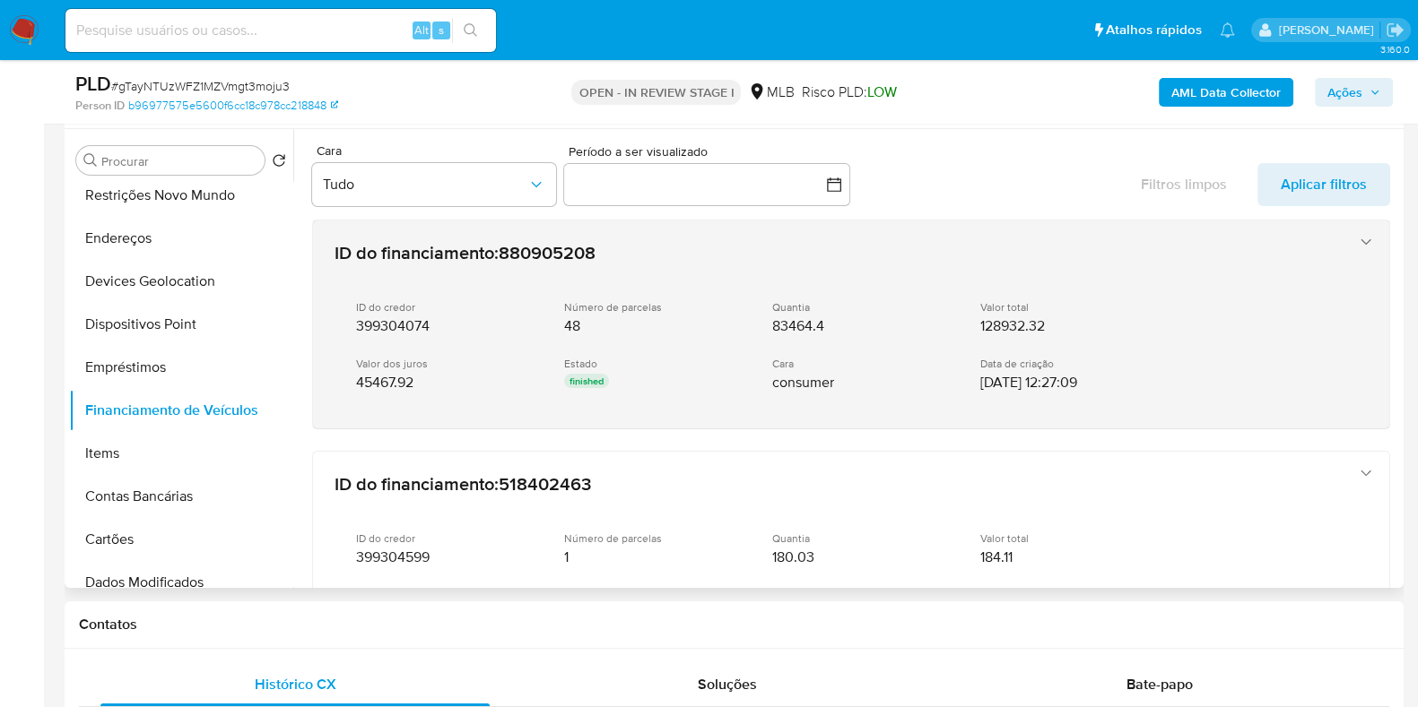
click at [733, 311] on div "Número de parcelas 48" at bounding box center [653, 317] width 179 height 35
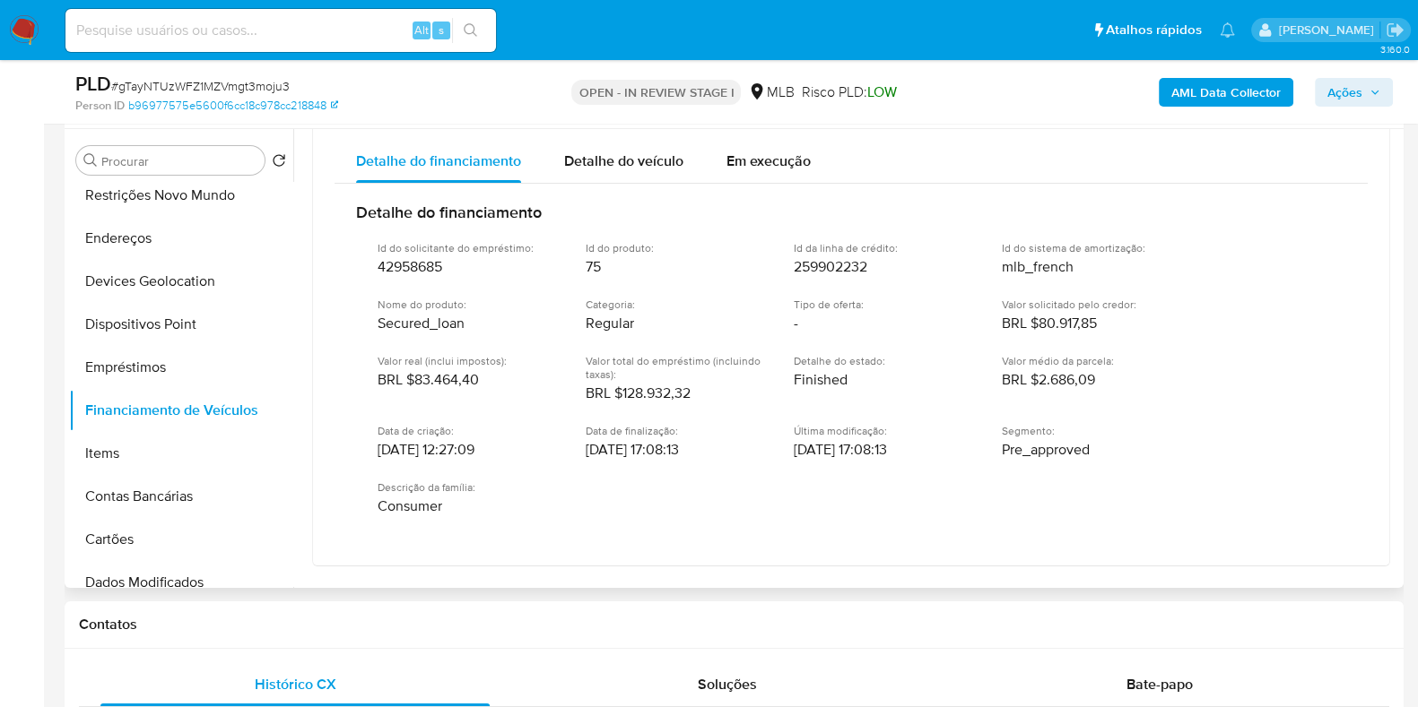
scroll to position [336, 0]
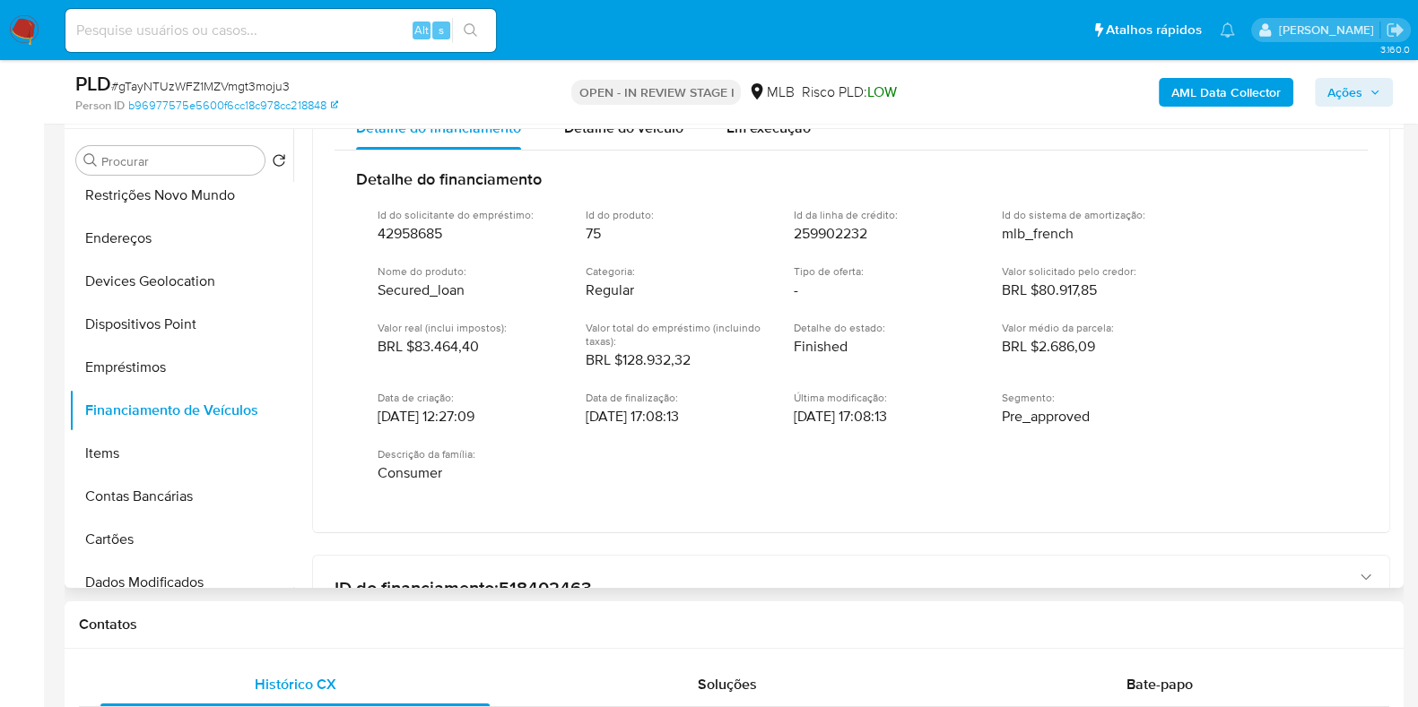
drag, startPoint x: 498, startPoint y: 344, endPoint x: 425, endPoint y: 347, distance: 72.7
click at [425, 347] on div "Valor real (inclui impostos) : BRL $83.464,40" at bounding box center [467, 338] width 179 height 35
click at [421, 346] on span "BRL $83.464,40" at bounding box center [428, 347] width 101 height 18
drag, startPoint x: 416, startPoint y: 343, endPoint x: 475, endPoint y: 344, distance: 59.2
click at [475, 344] on span "BRL $83.464,40" at bounding box center [428, 347] width 101 height 18
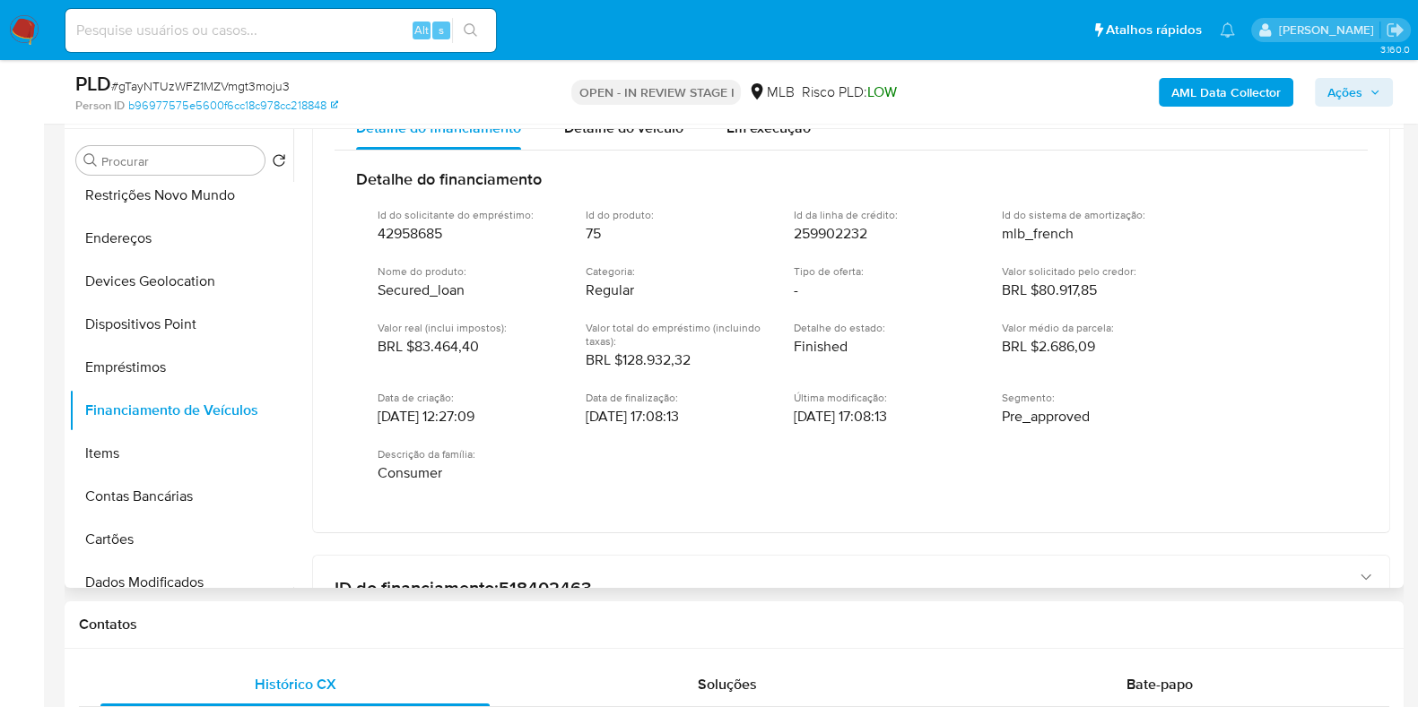
drag, startPoint x: 1040, startPoint y: 348, endPoint x: 1098, endPoint y: 348, distance: 58.3
click at [1098, 348] on div "Valor médio da parcela : BRL $2.686,09" at bounding box center [1091, 338] width 179 height 35
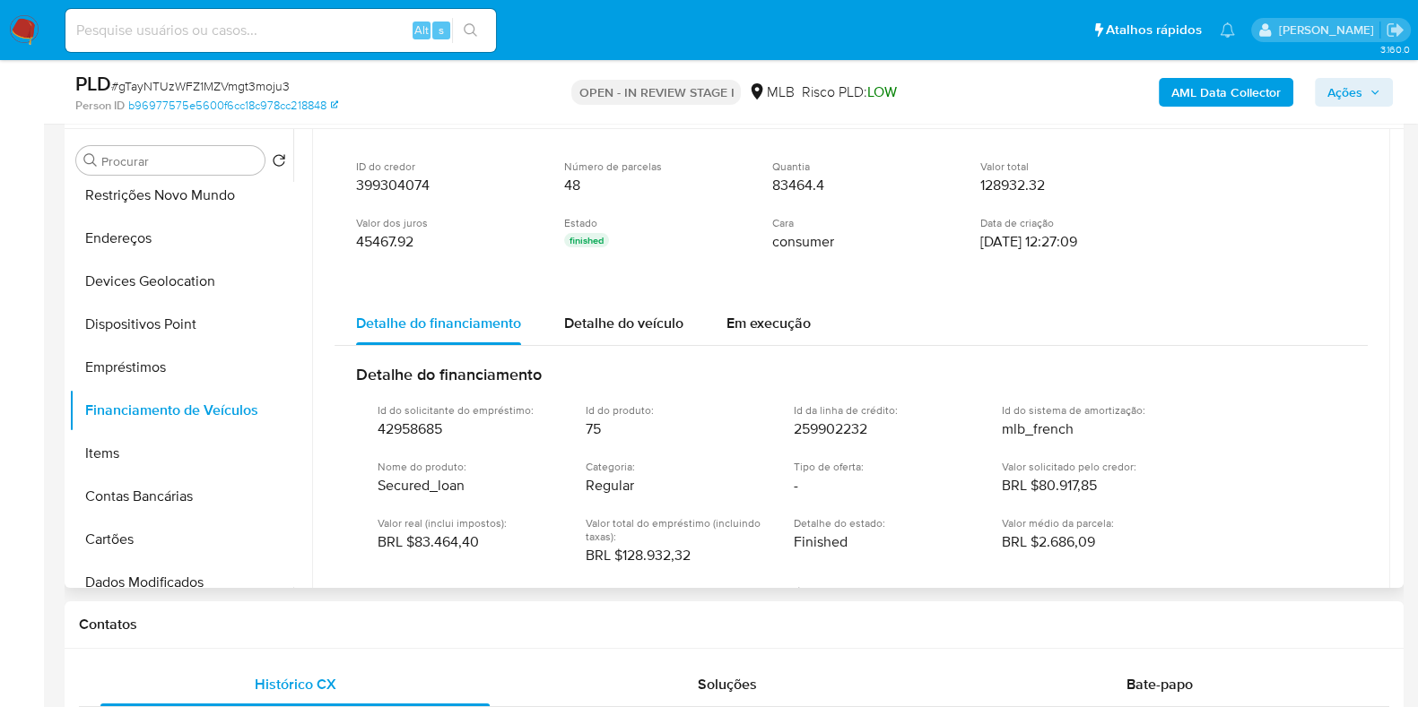
scroll to position [111, 0]
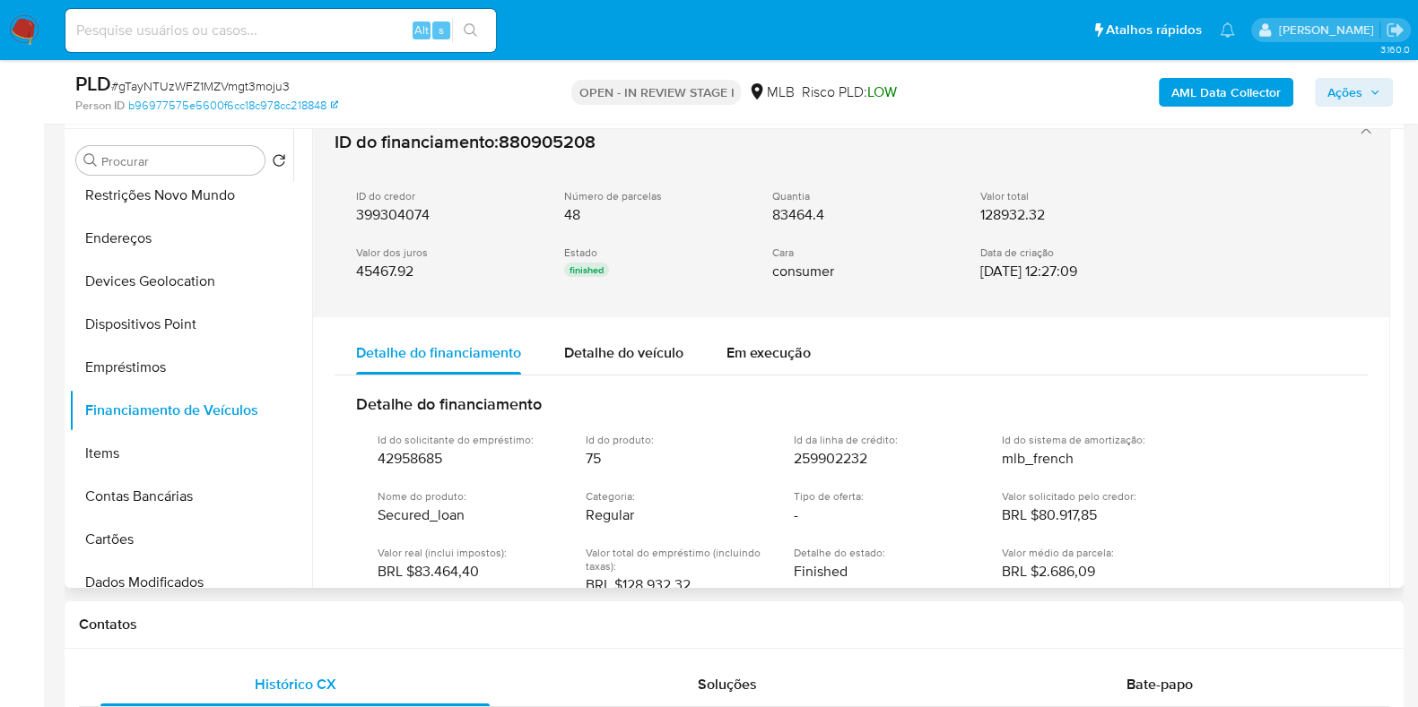
drag, startPoint x: 975, startPoint y: 271, endPoint x: 1040, endPoint y: 273, distance: 65.5
click at [1040, 273] on div "ID do credor 399304074 Número de parcelas 48 Quantia 83464.4 Valor total 128932…" at bounding box center [832, 235] width 997 height 121
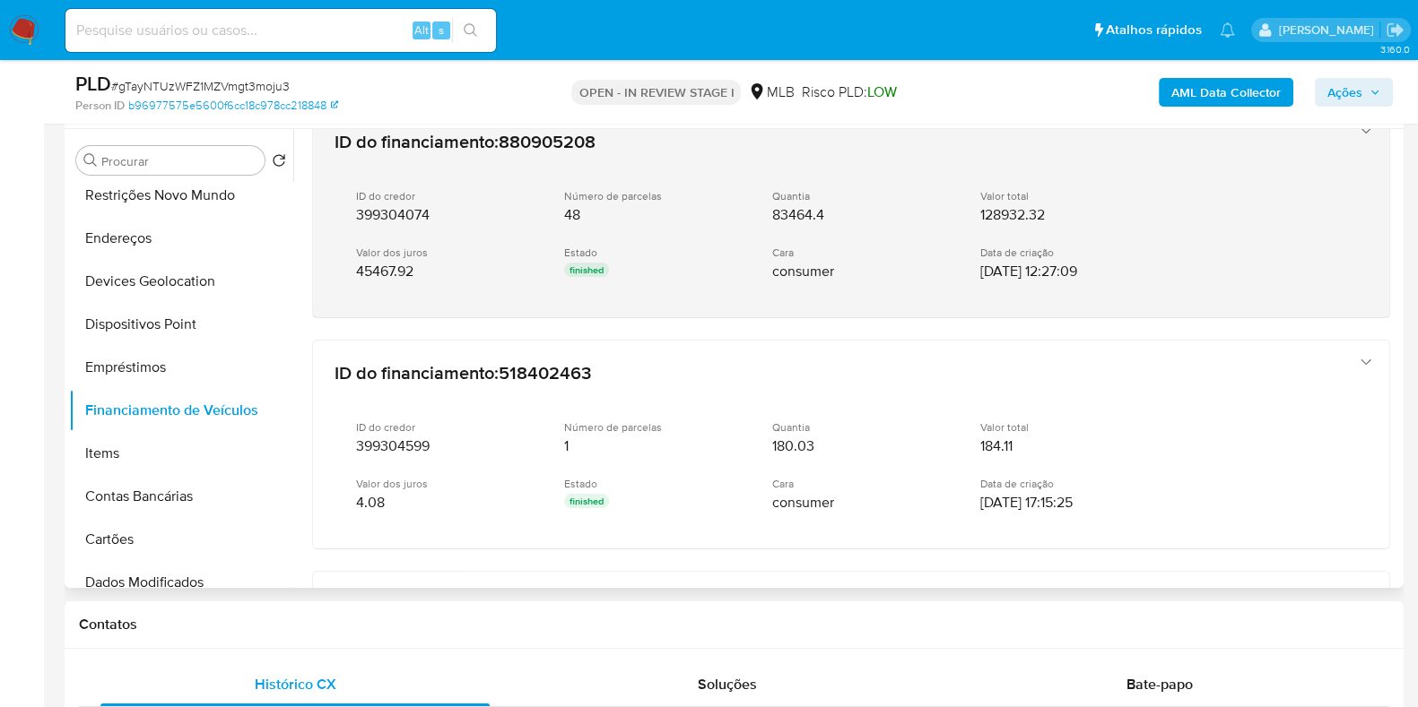
drag, startPoint x: 968, startPoint y: 272, endPoint x: 1037, endPoint y: 273, distance: 69.1
click at [1037, 273] on div "ID do credor 399304074 Número de parcelas 48 Quantia 83464.4 Valor total 128932…" at bounding box center [832, 235] width 997 height 121
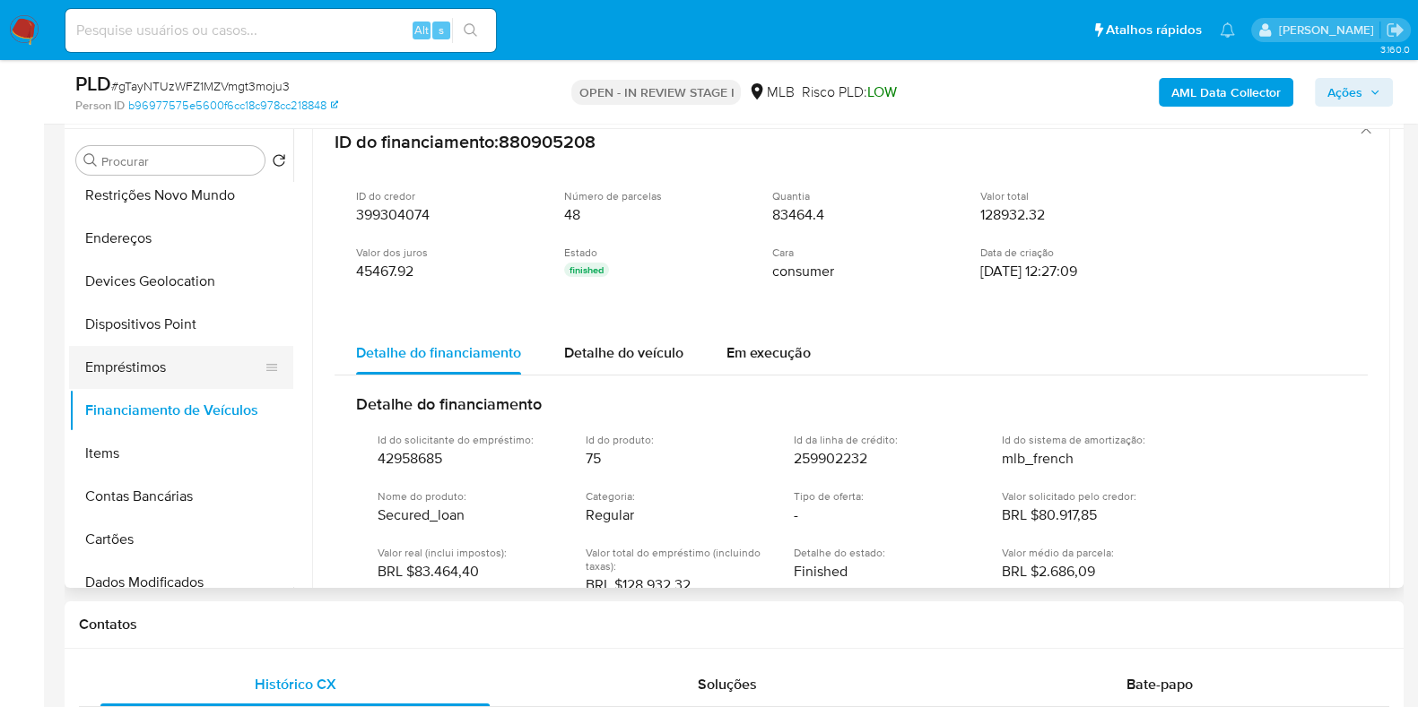
click at [216, 351] on button "Empréstimos" at bounding box center [174, 367] width 210 height 43
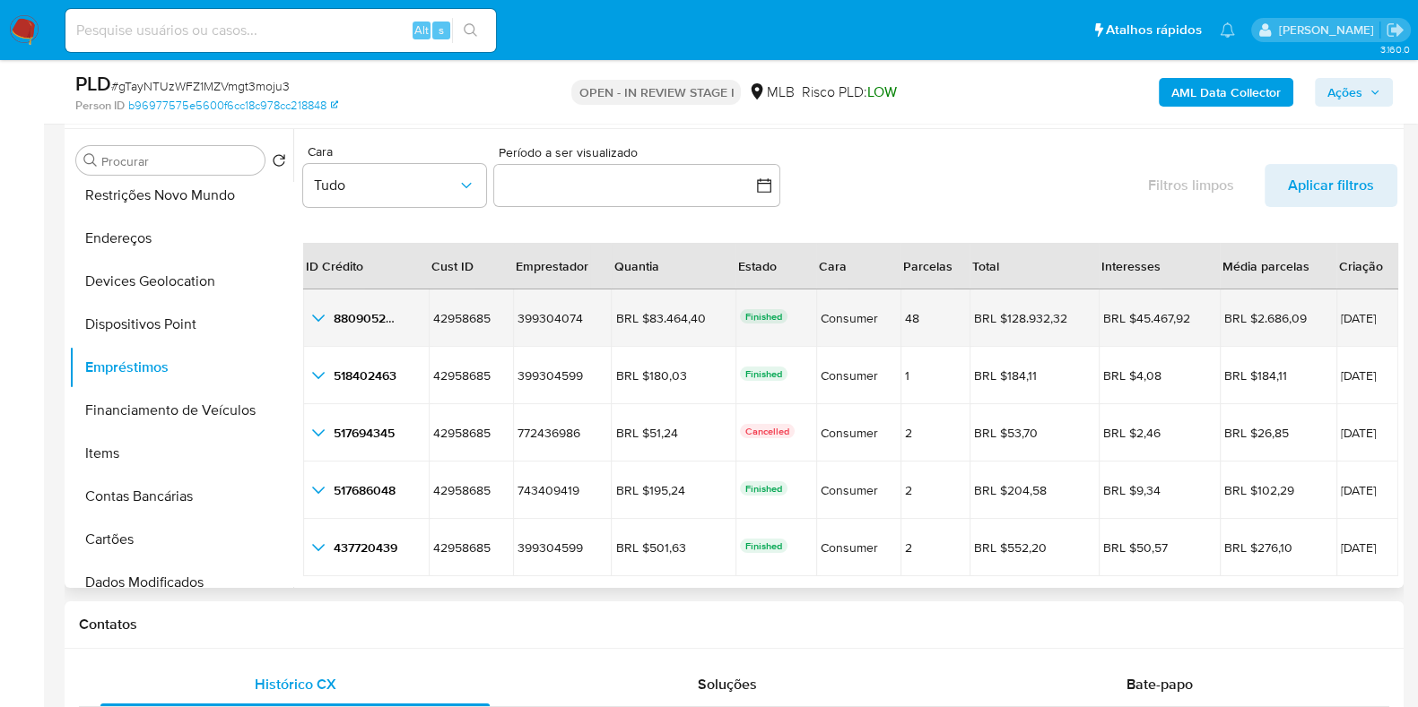
click at [323, 315] on icon "button_show_hidden_detail_by_id_0" at bounding box center [318, 318] width 13 height 7
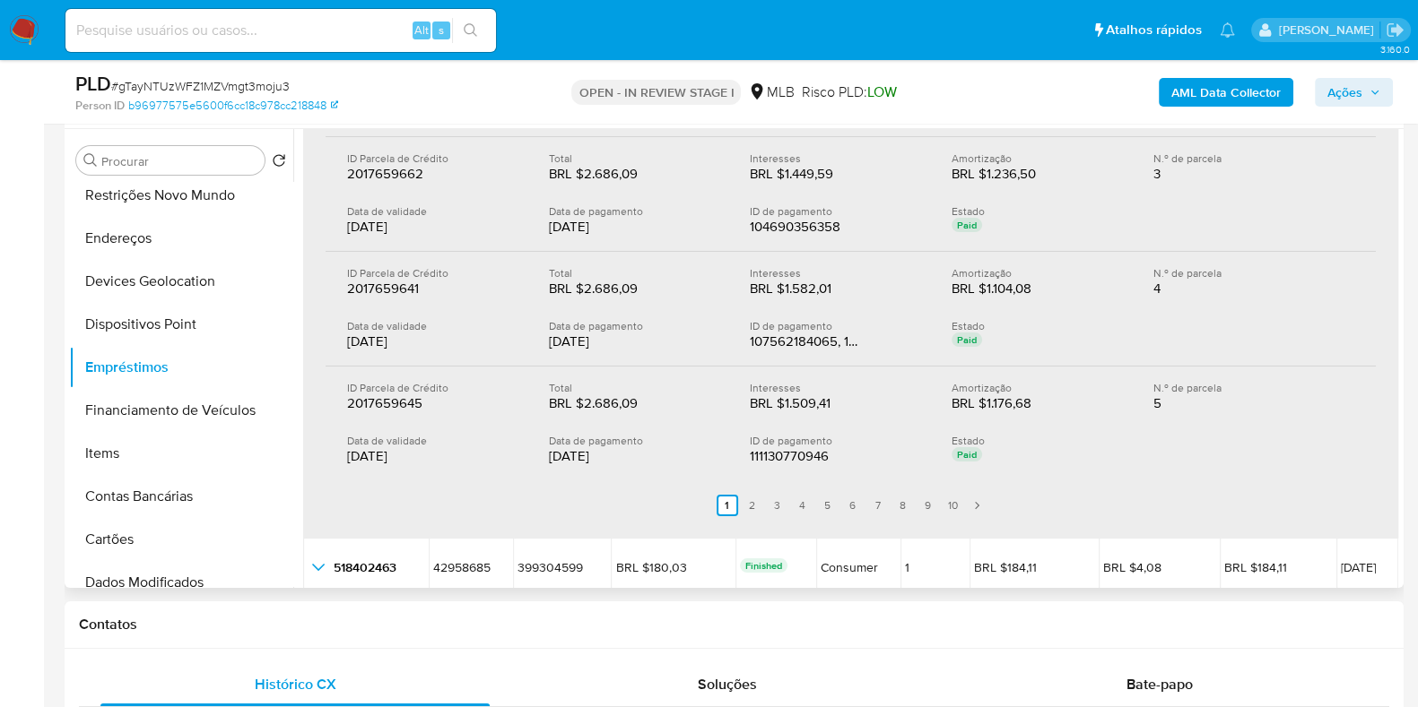
scroll to position [560, 0]
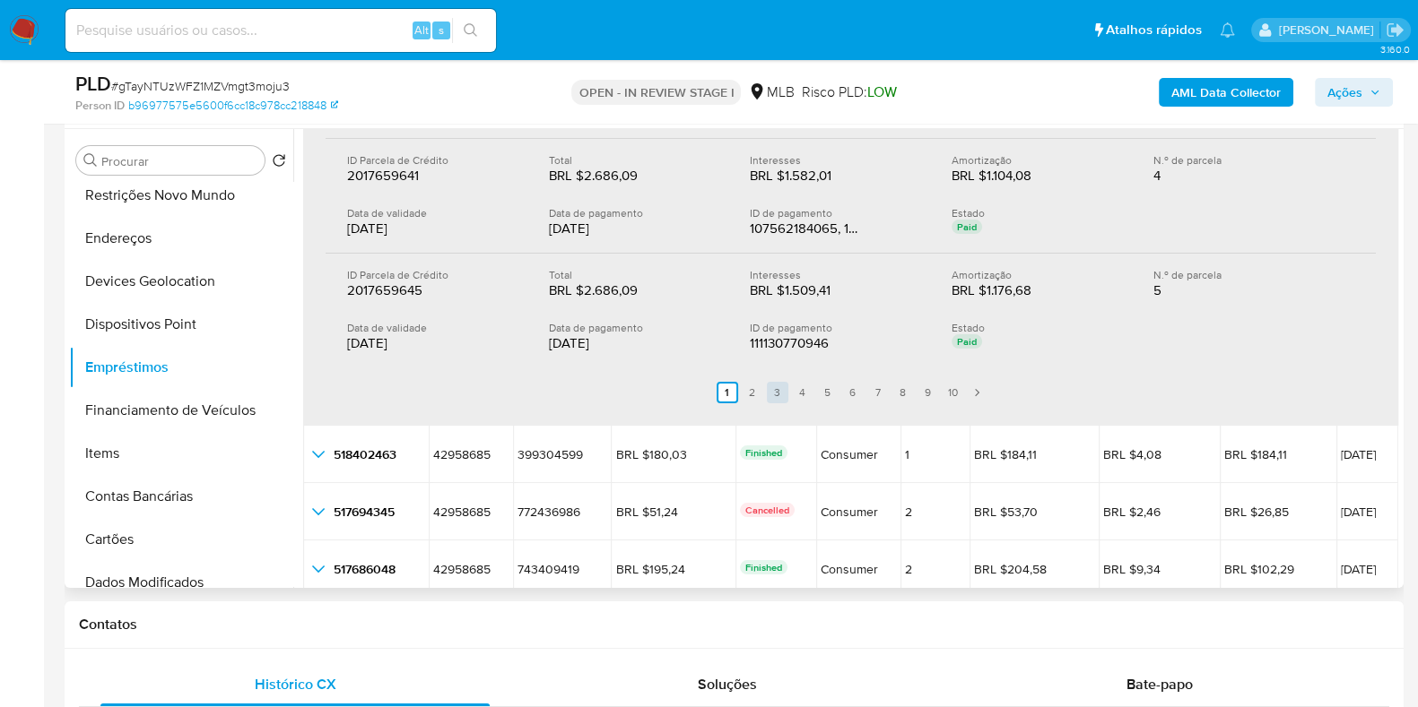
click at [772, 394] on link "3" at bounding box center [778, 393] width 22 height 22
click at [829, 394] on link "5" at bounding box center [839, 393] width 22 height 22
click at [804, 395] on link "4" at bounding box center [814, 393] width 22 height 22
click at [794, 398] on link "3" at bounding box center [788, 393] width 22 height 22
click at [780, 393] on link "3" at bounding box center [788, 393] width 22 height 22
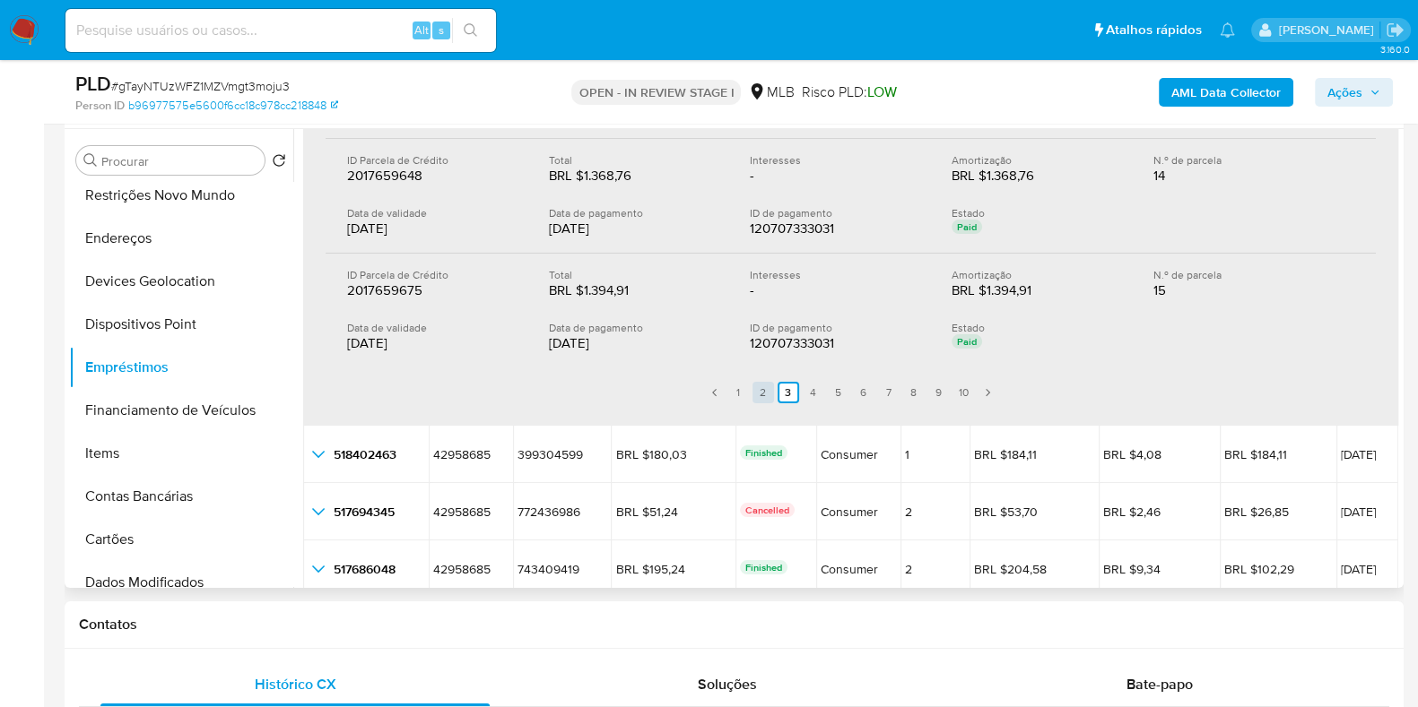
click at [766, 393] on link "2" at bounding box center [763, 393] width 22 height 22
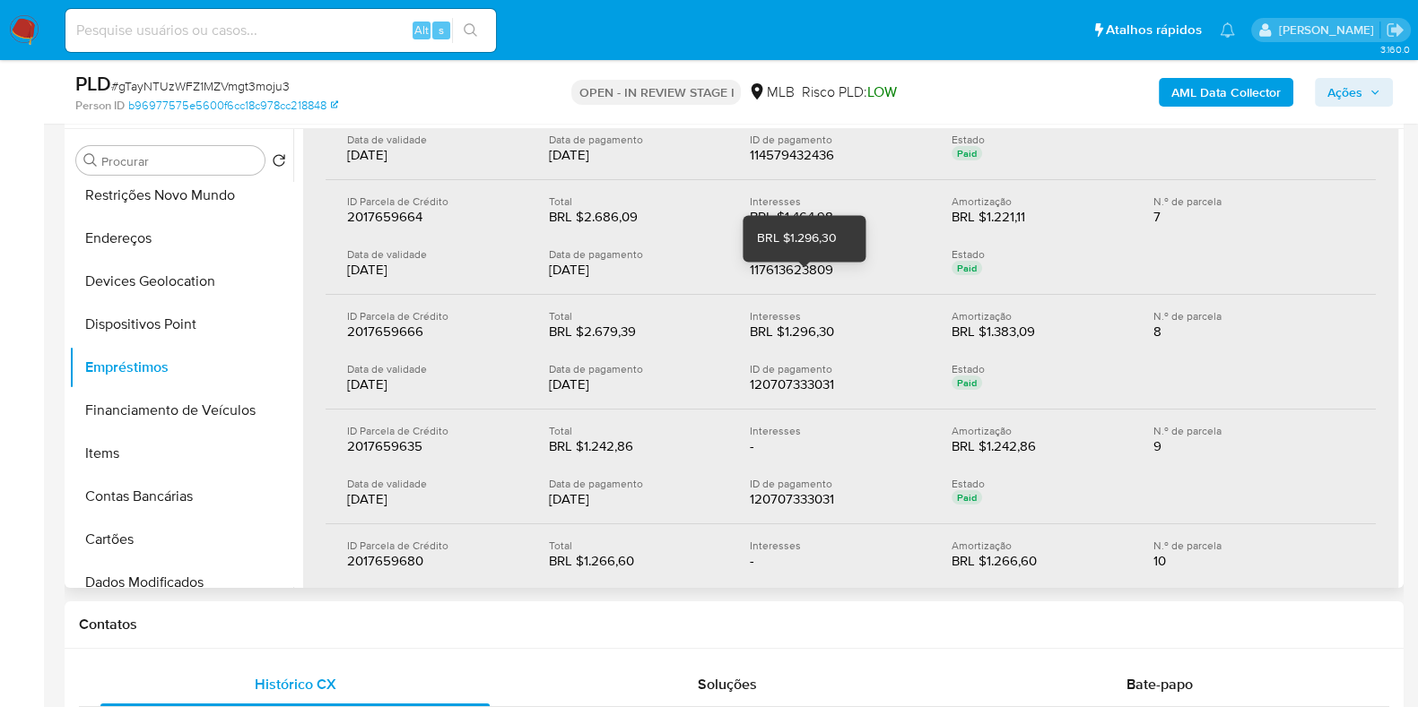
scroll to position [336, 0]
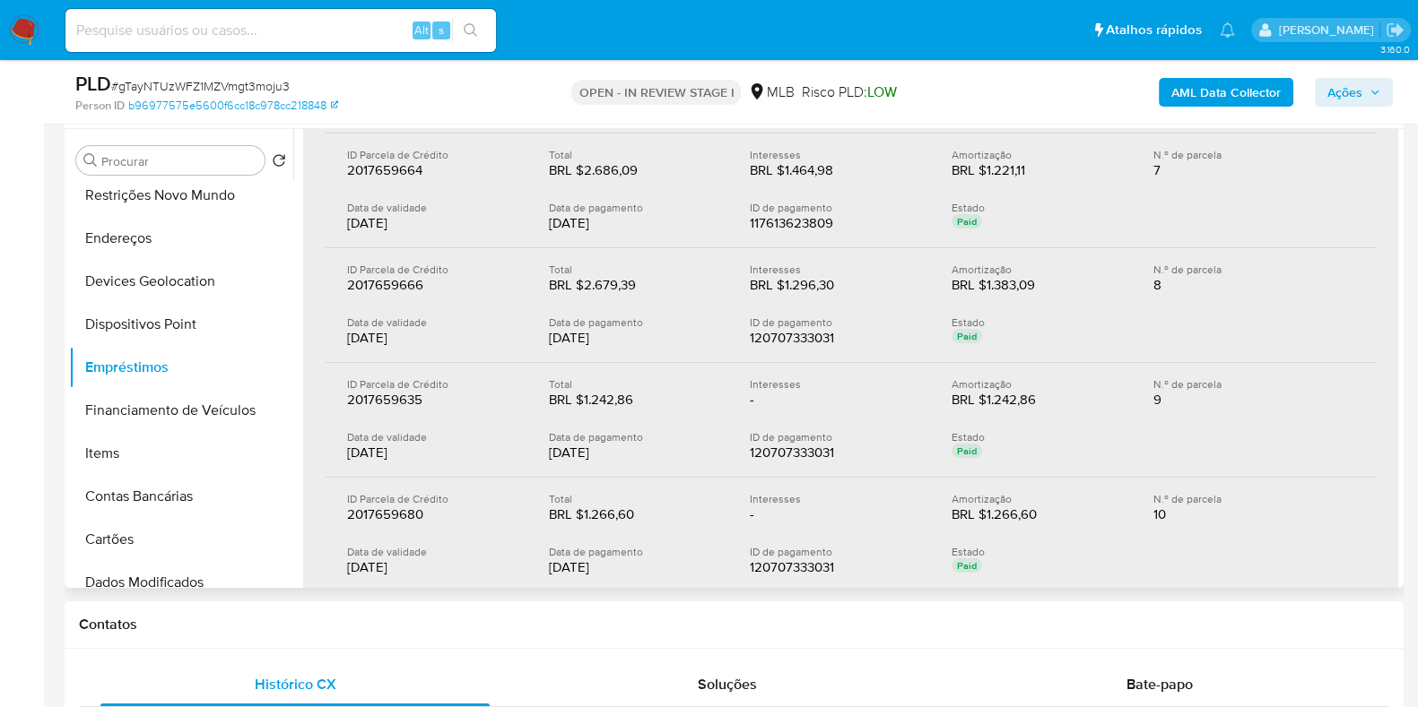
drag, startPoint x: 546, startPoint y: 338, endPoint x: 614, endPoint y: 334, distance: 68.3
click at [614, 334] on div "07/08/2025" at bounding box center [635, 338] width 173 height 18
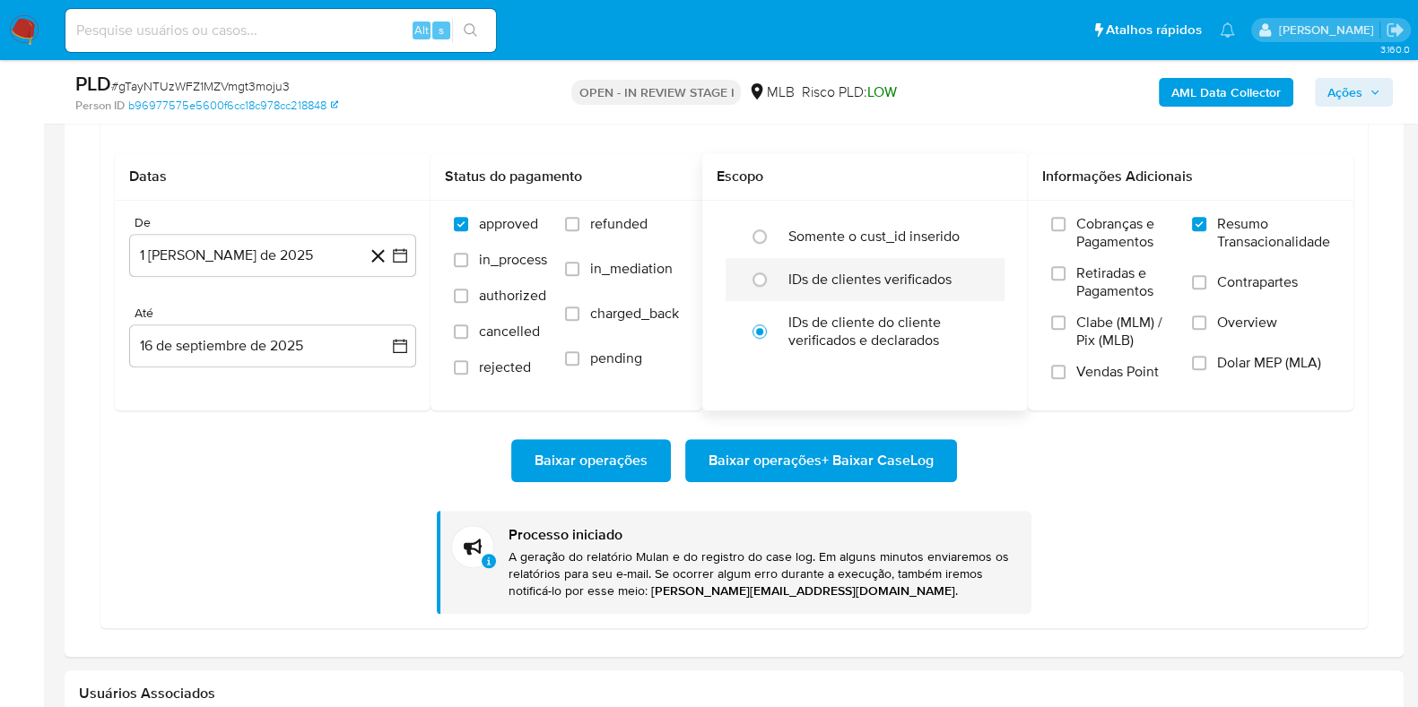
scroll to position [1345, 0]
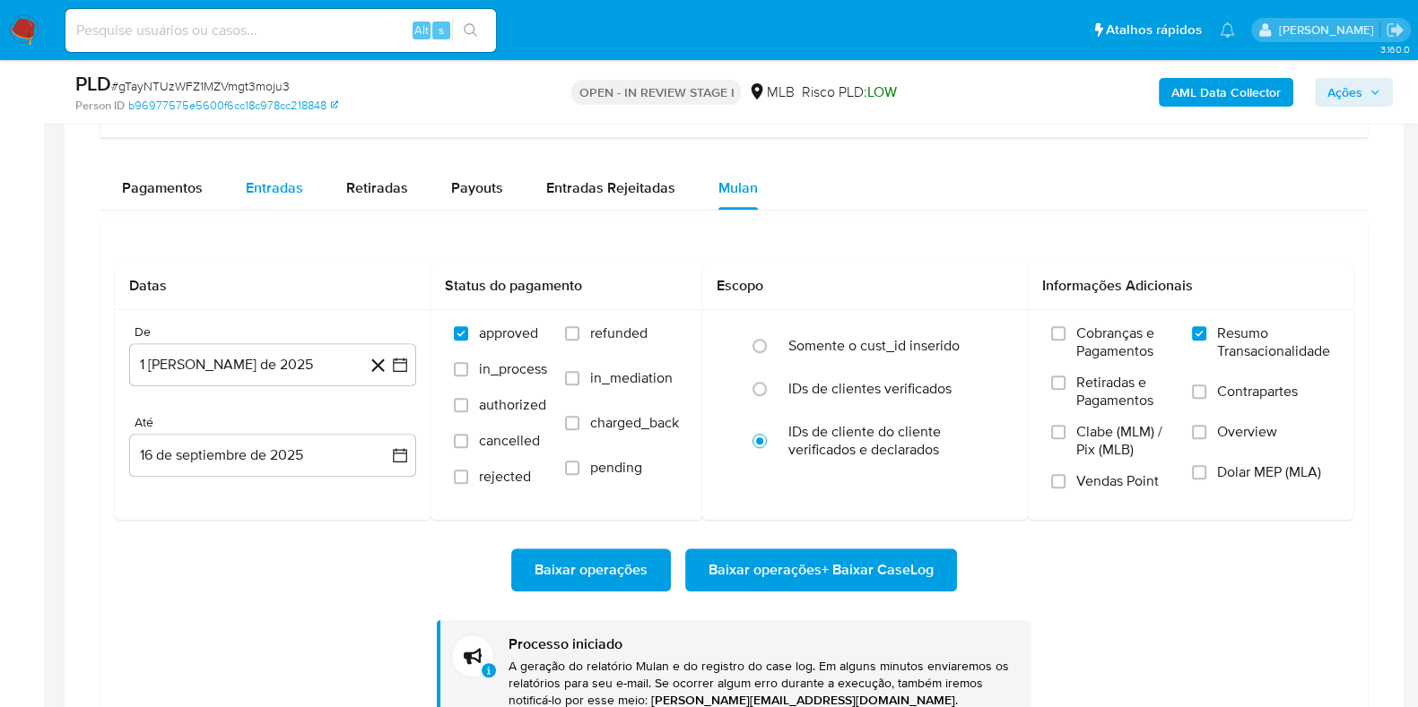
click at [266, 200] on div "Entradas" at bounding box center [274, 188] width 57 height 43
select select "10"
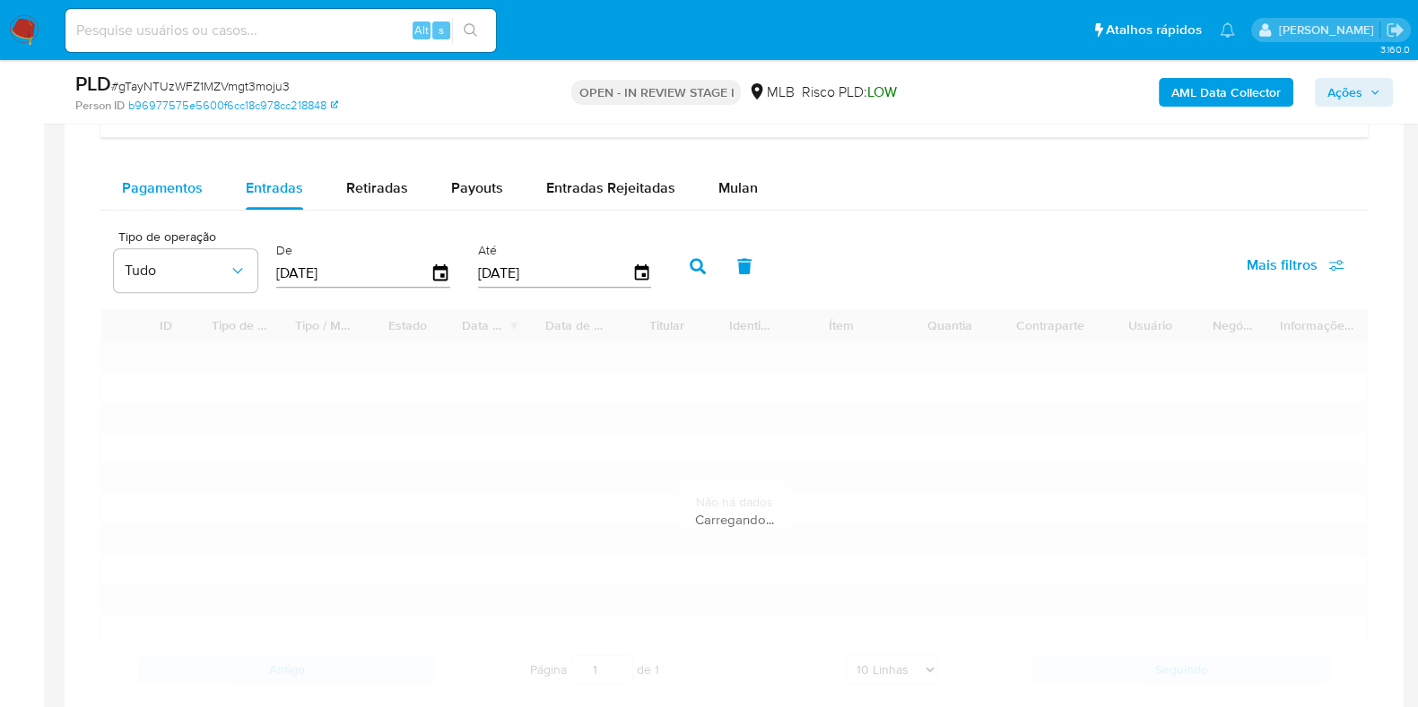
click at [178, 180] on span "Pagamentos" at bounding box center [162, 188] width 81 height 21
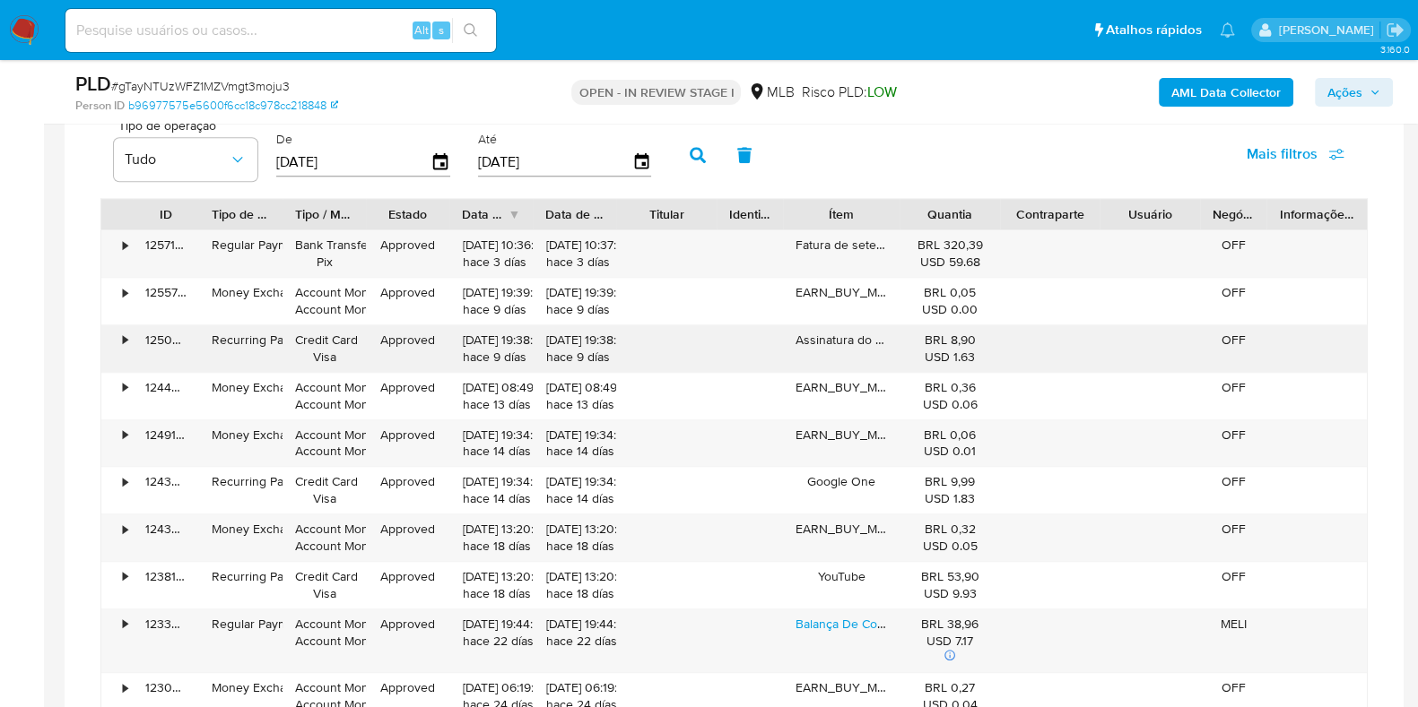
scroll to position [1568, 0]
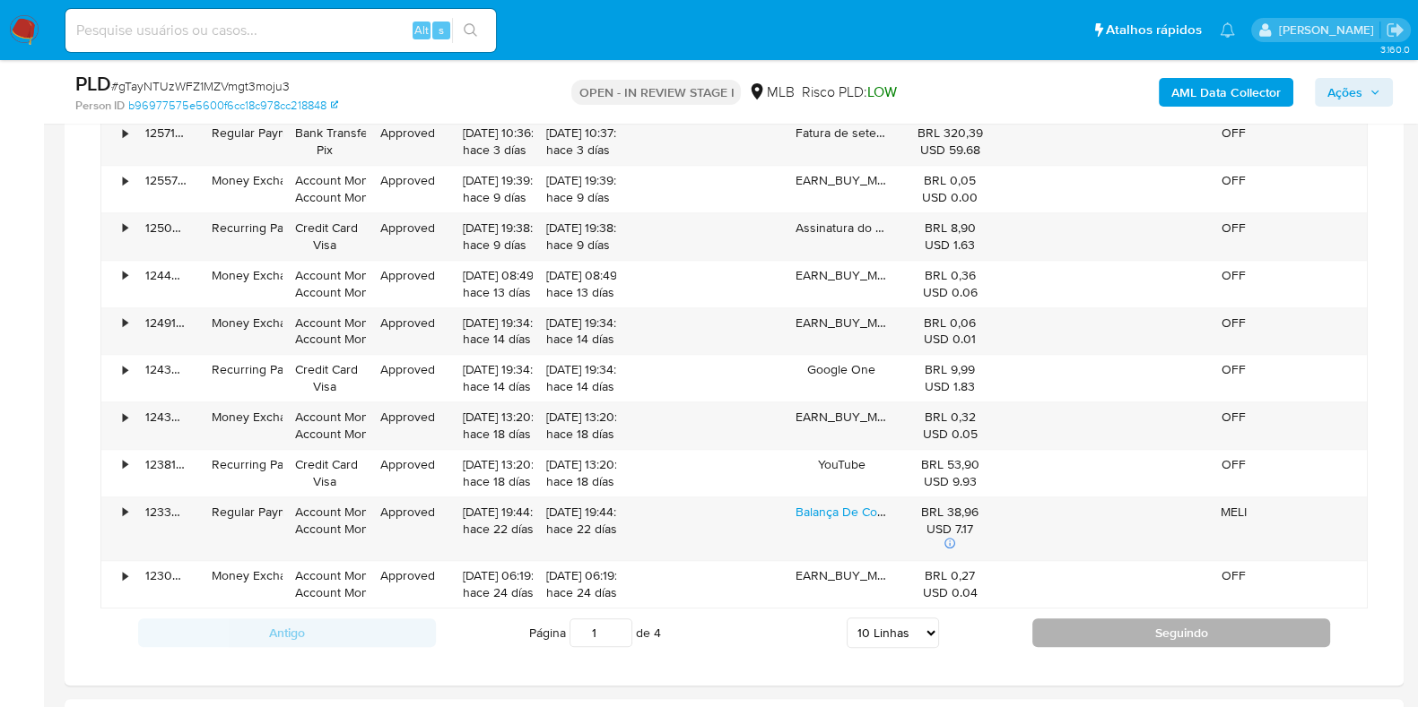
click at [1076, 628] on button "Seguindo" at bounding box center [1181, 633] width 298 height 29
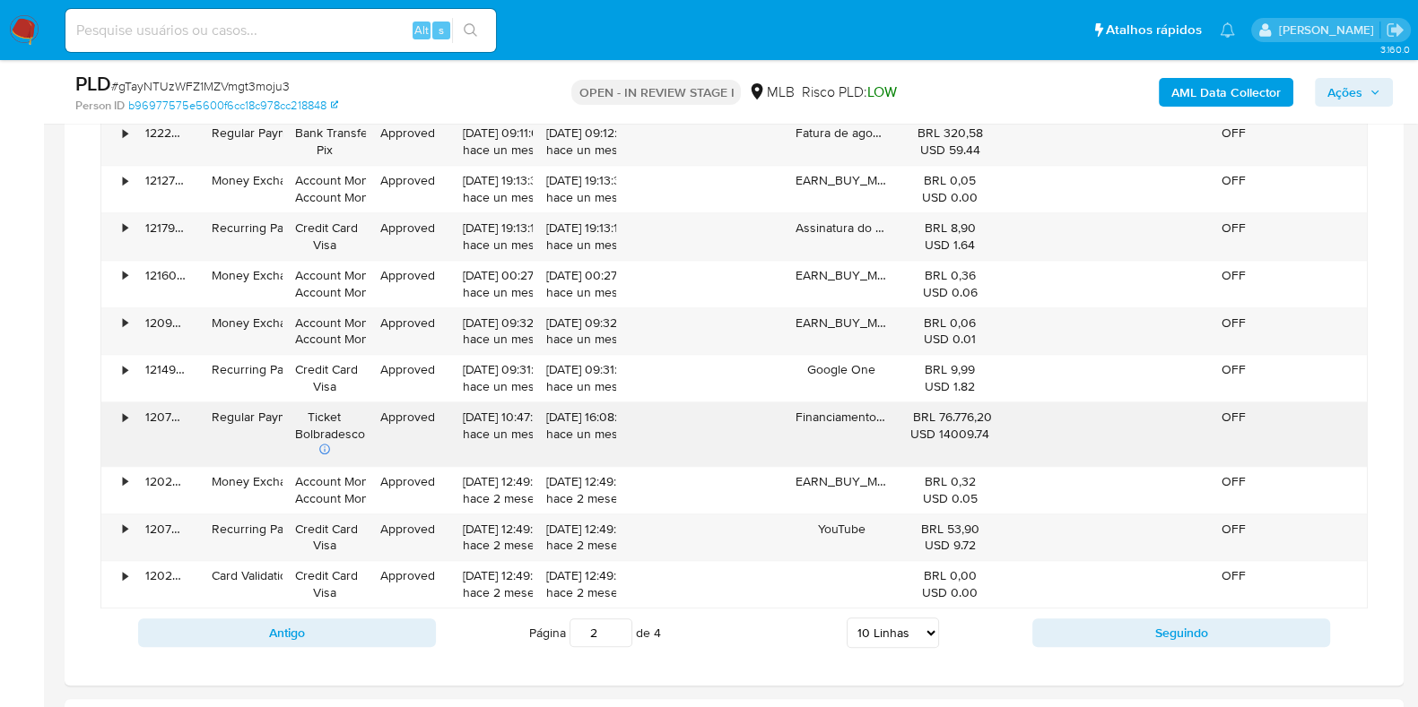
click at [126, 412] on div "•" at bounding box center [125, 417] width 4 height 17
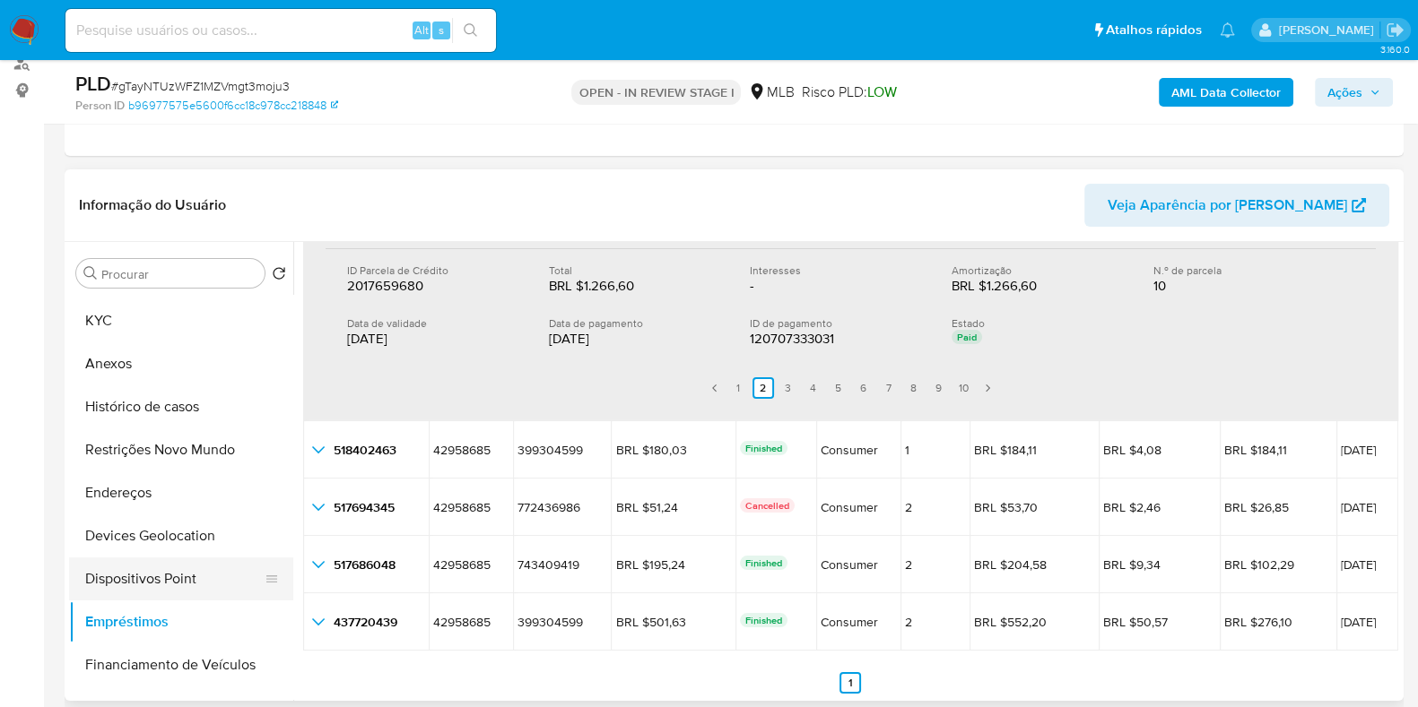
scroll to position [0, 0]
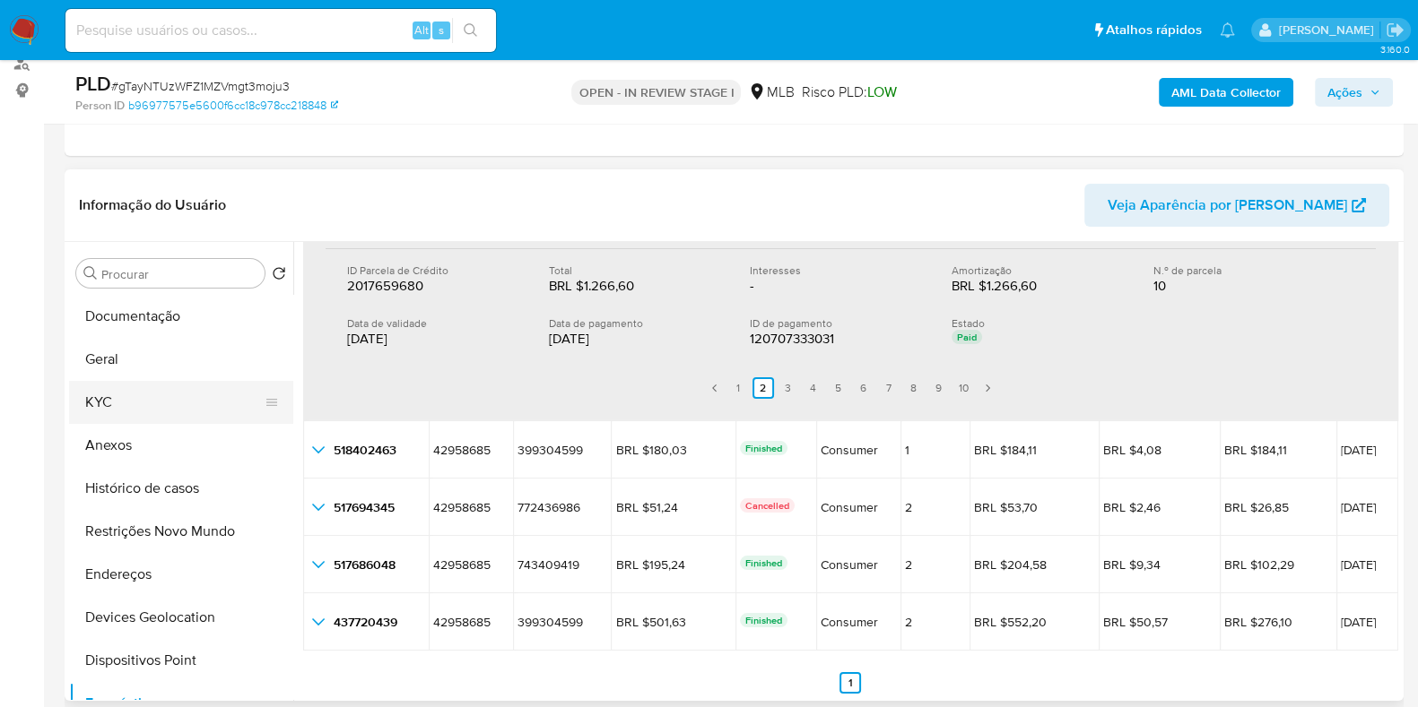
click at [123, 402] on button "KYC" at bounding box center [174, 402] width 210 height 43
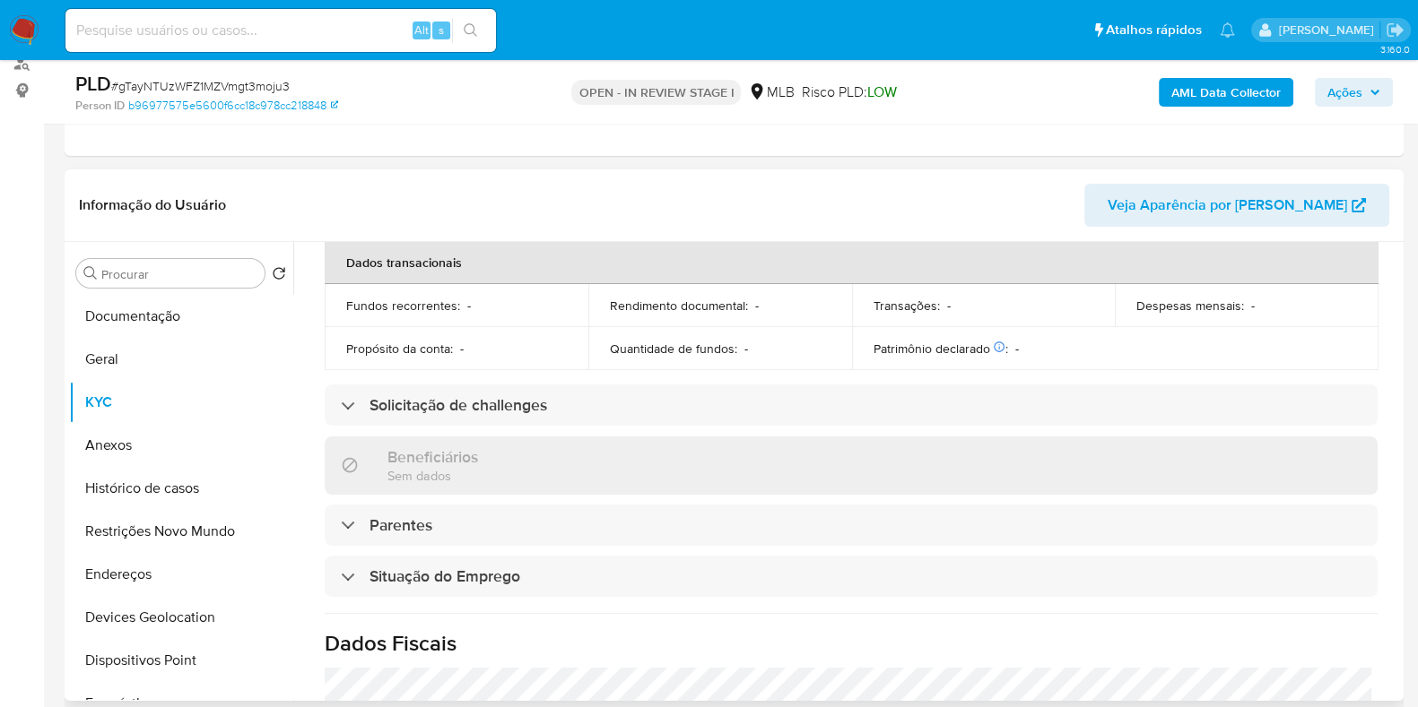
scroll to position [784, 0]
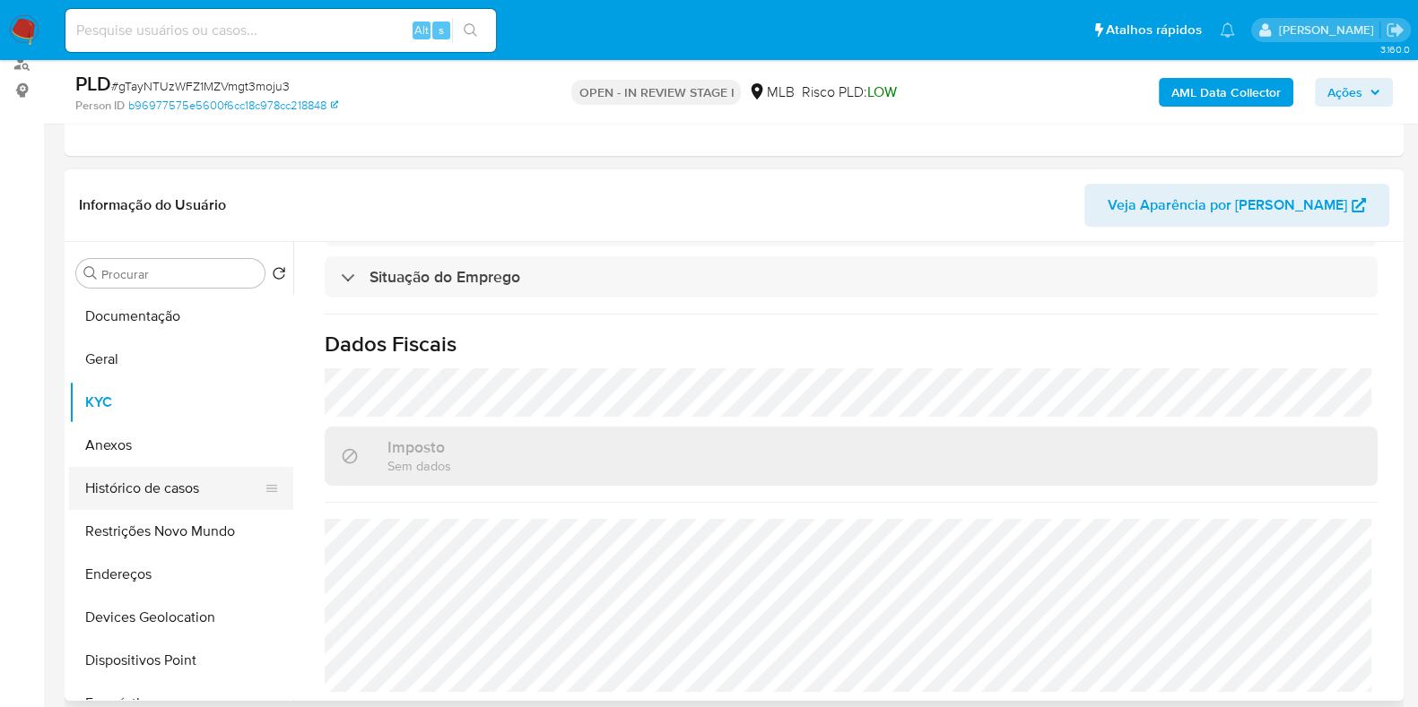
click at [174, 491] on button "Histórico de casos" at bounding box center [174, 488] width 210 height 43
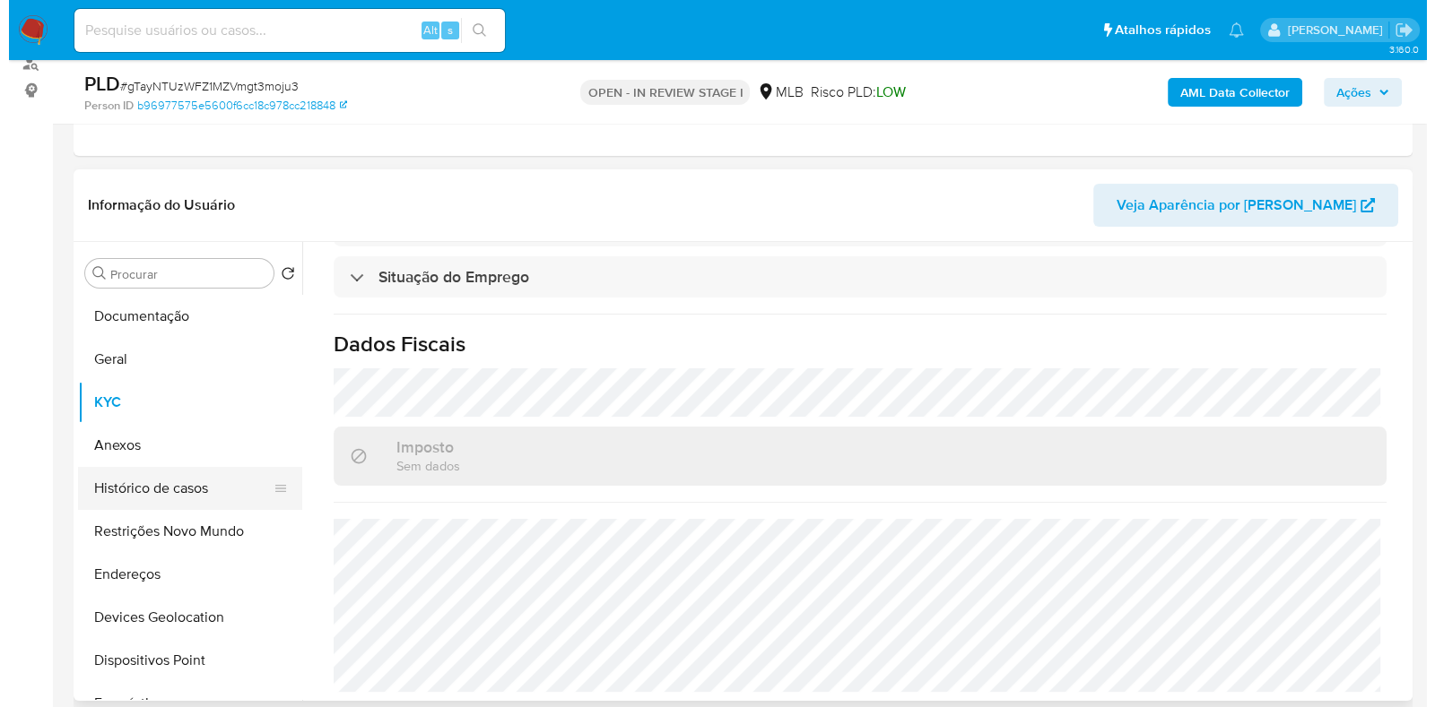
scroll to position [0, 0]
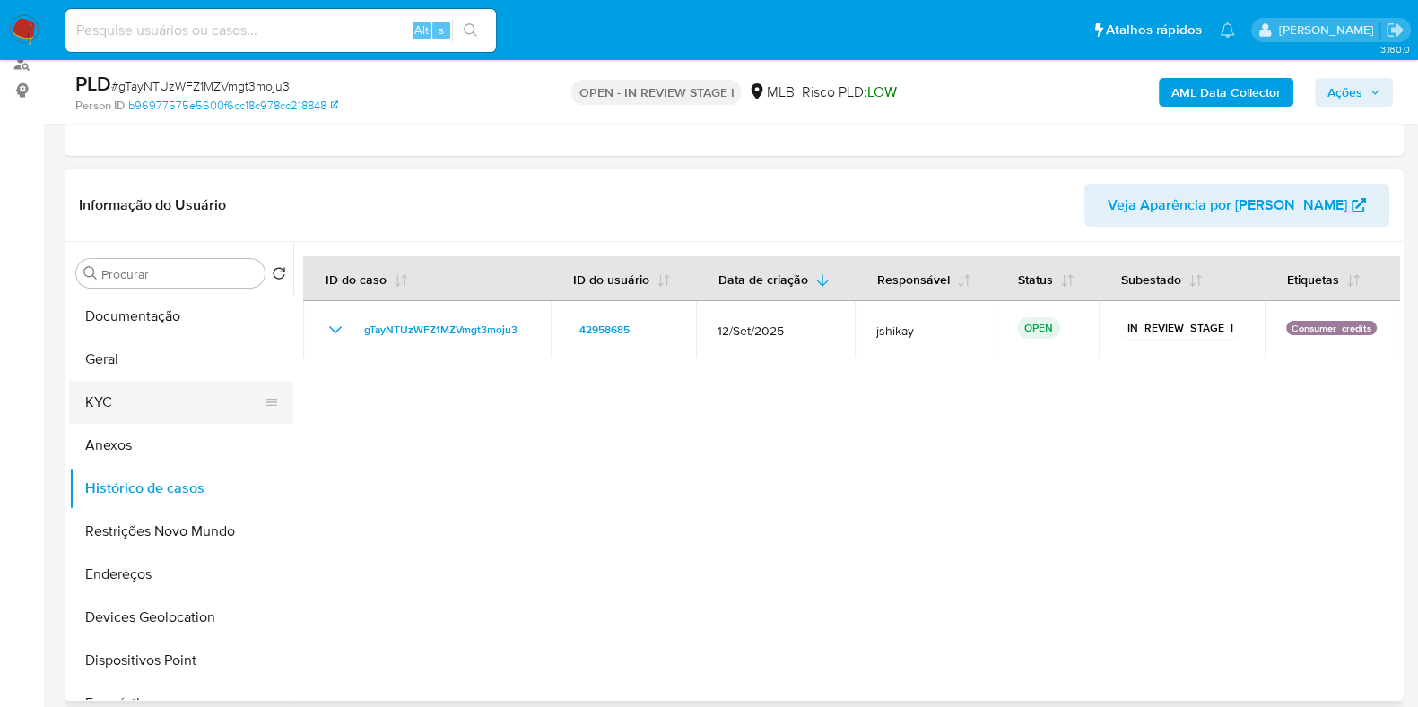
click at [161, 386] on button "KYC" at bounding box center [174, 402] width 210 height 43
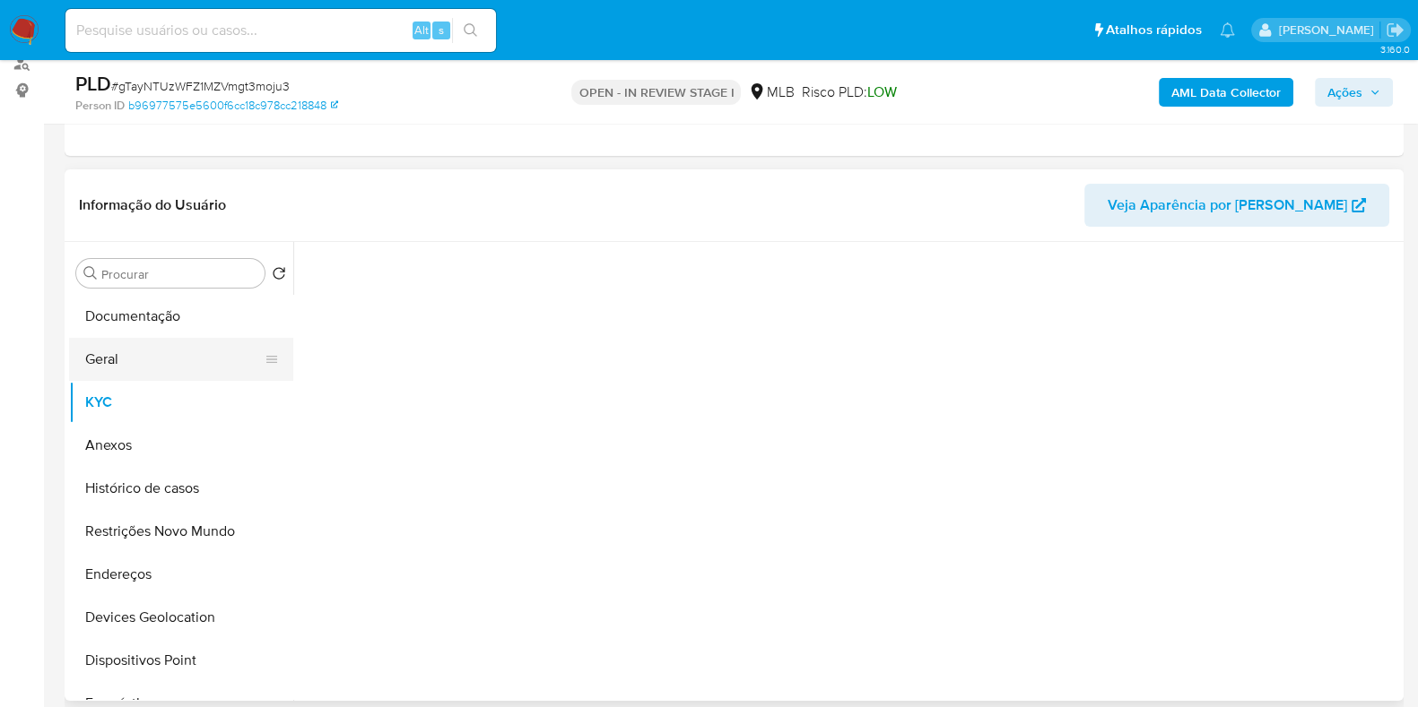
click at [175, 365] on button "Geral" at bounding box center [174, 359] width 210 height 43
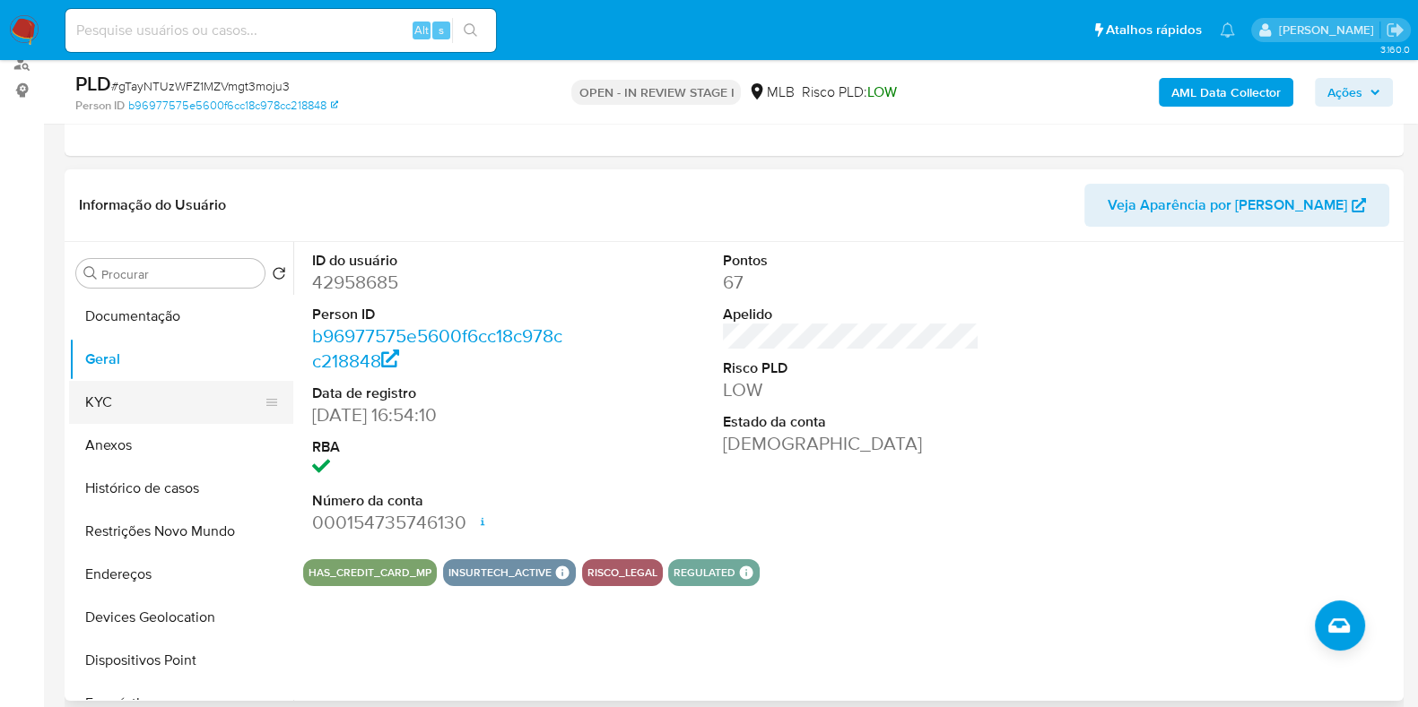
click at [85, 414] on button "KYC" at bounding box center [174, 402] width 210 height 43
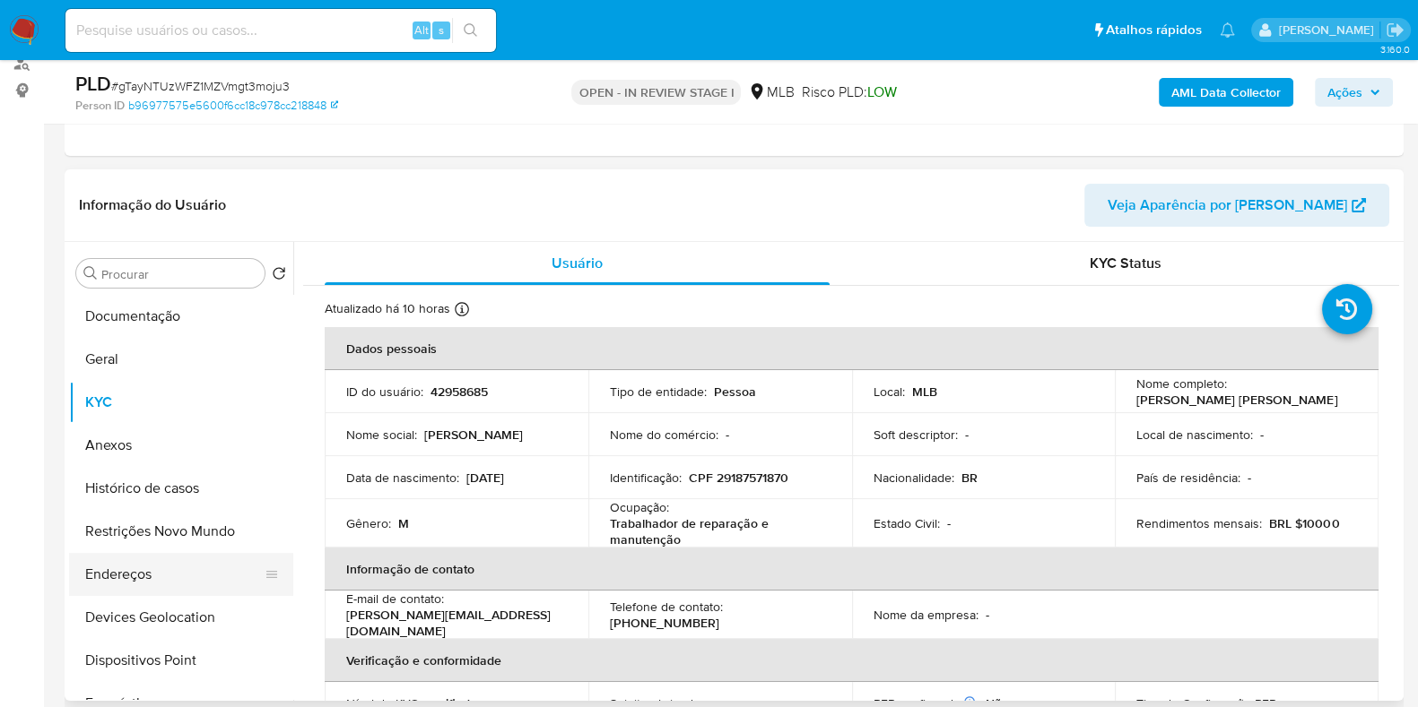
click at [182, 571] on button "Endereços" at bounding box center [174, 574] width 210 height 43
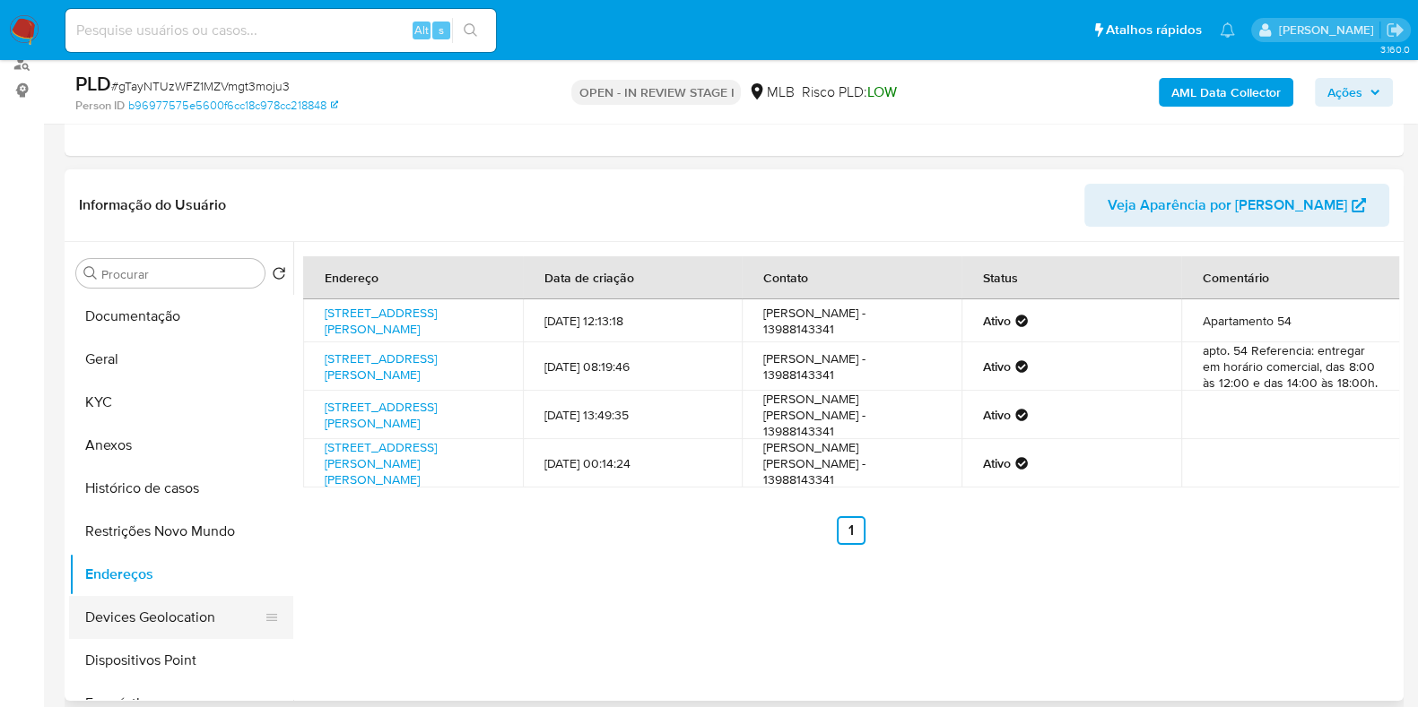
click at [173, 621] on button "Devices Geolocation" at bounding box center [174, 617] width 210 height 43
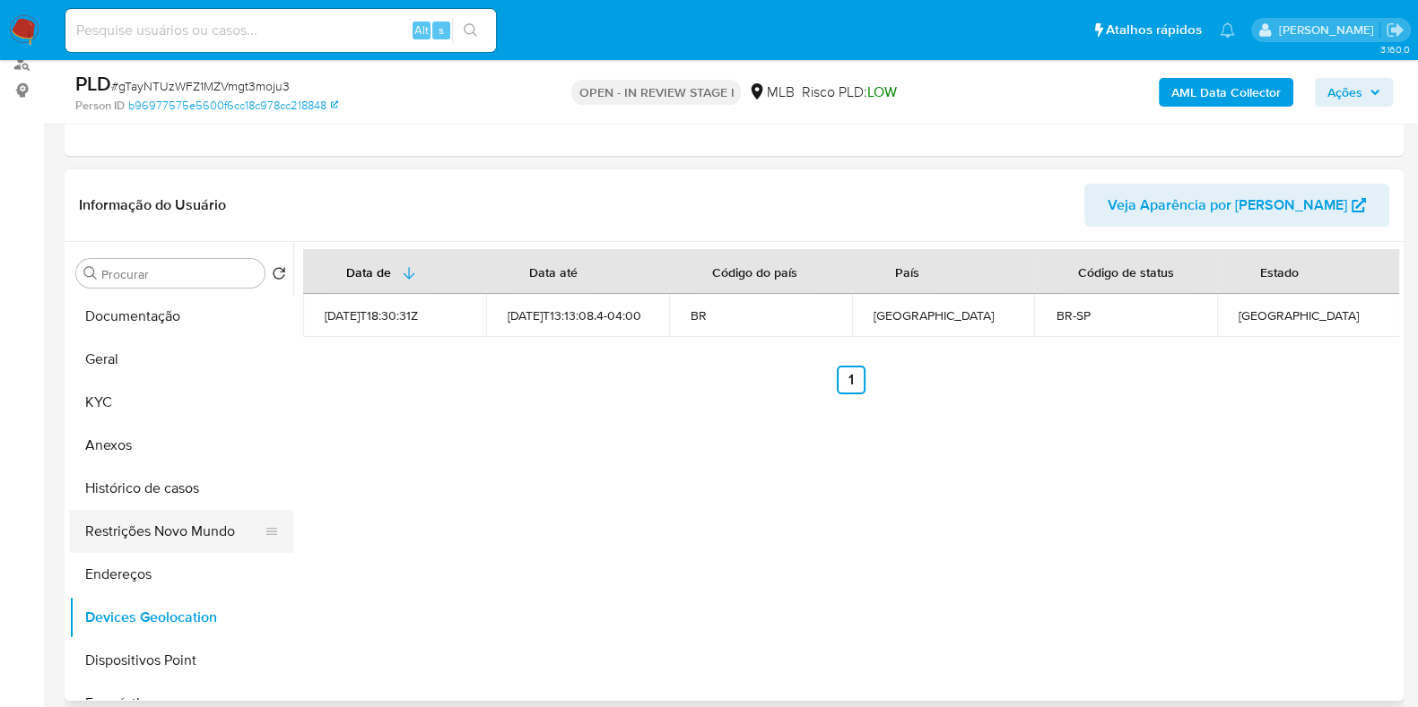
click at [80, 517] on button "Restrições Novo Mundo" at bounding box center [174, 531] width 210 height 43
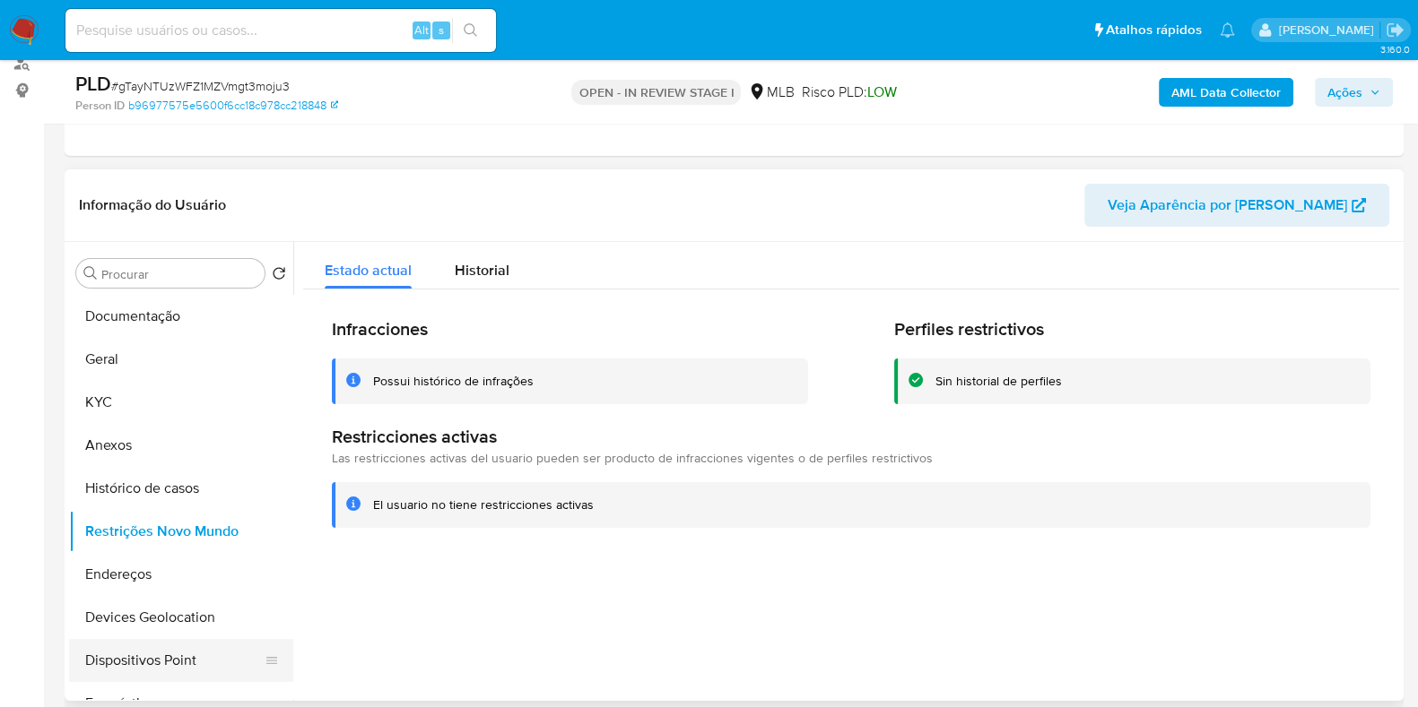
drag, startPoint x: 189, startPoint y: 657, endPoint x: 202, endPoint y: 654, distance: 13.1
click at [189, 657] on button "Dispositivos Point" at bounding box center [174, 660] width 210 height 43
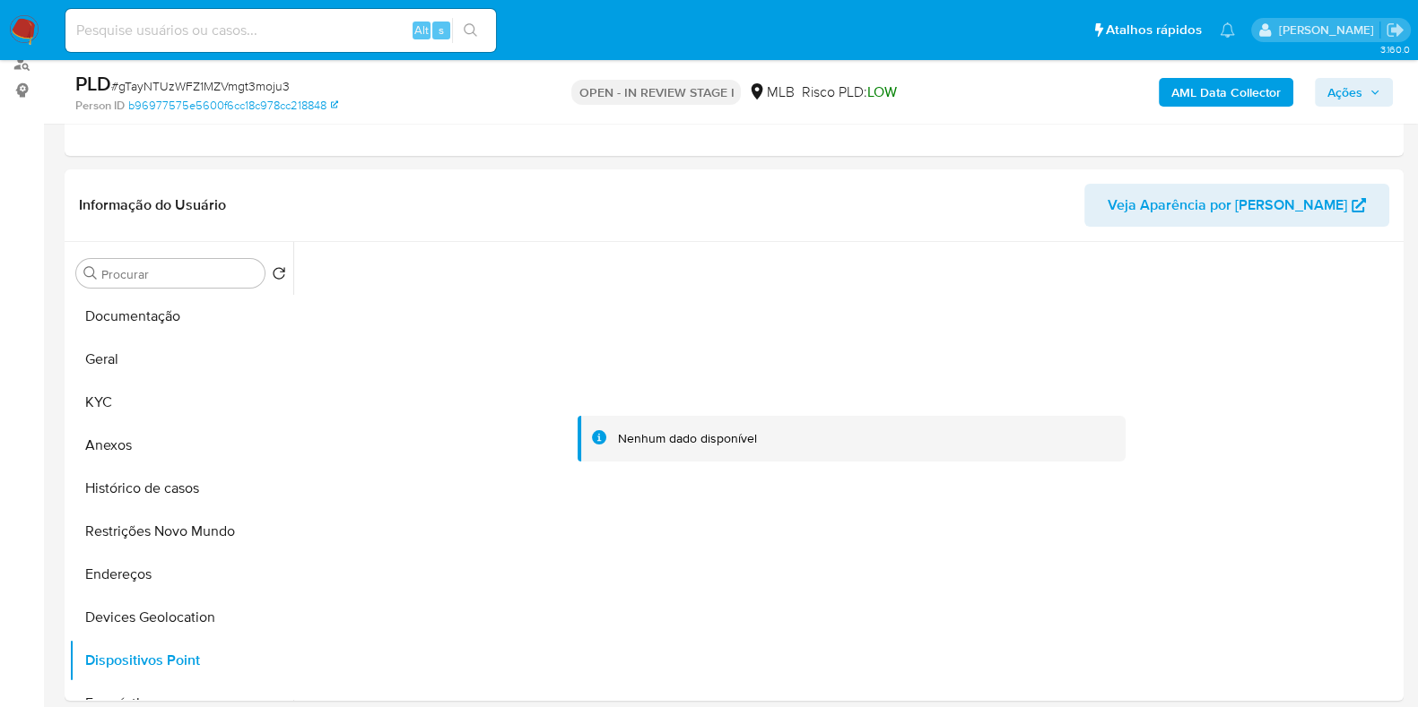
click at [1189, 97] on b "AML Data Collector" at bounding box center [1225, 92] width 109 height 29
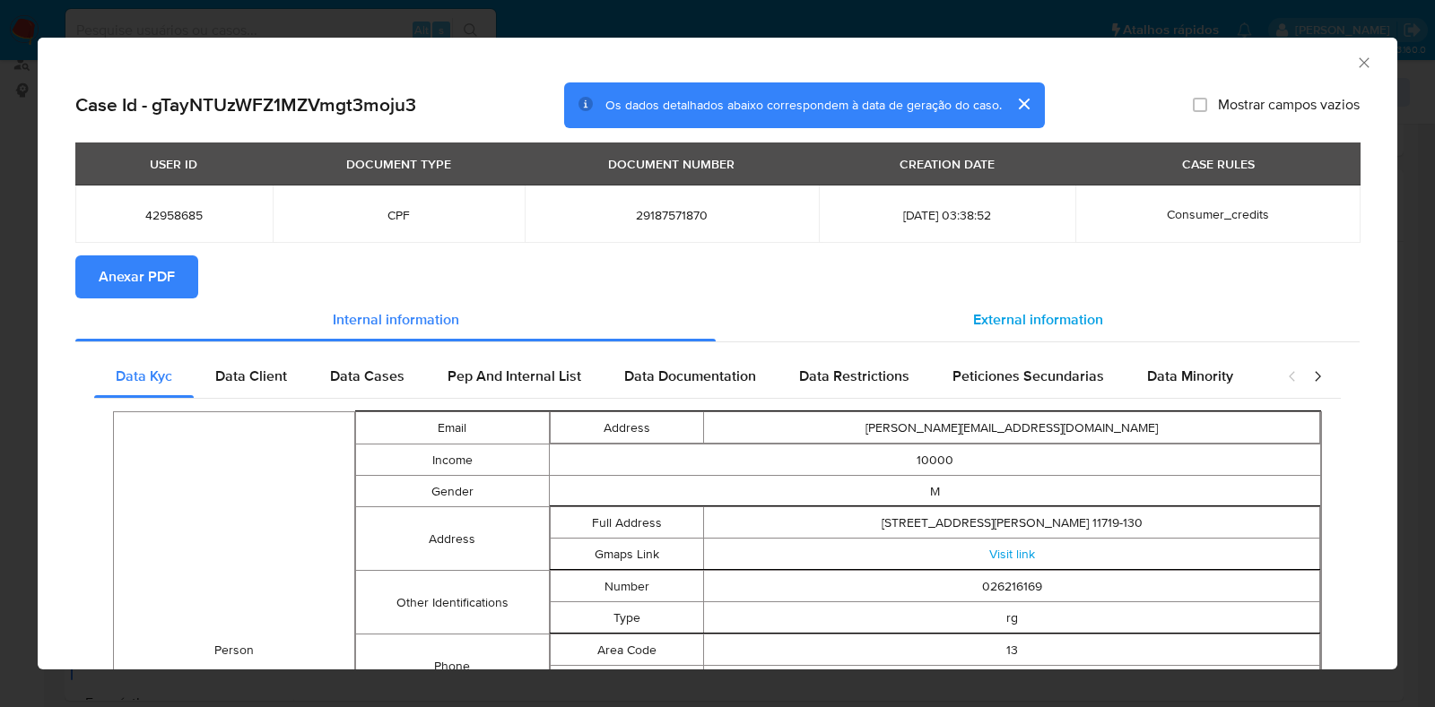
click at [1029, 310] on span "External information" at bounding box center [1038, 319] width 130 height 21
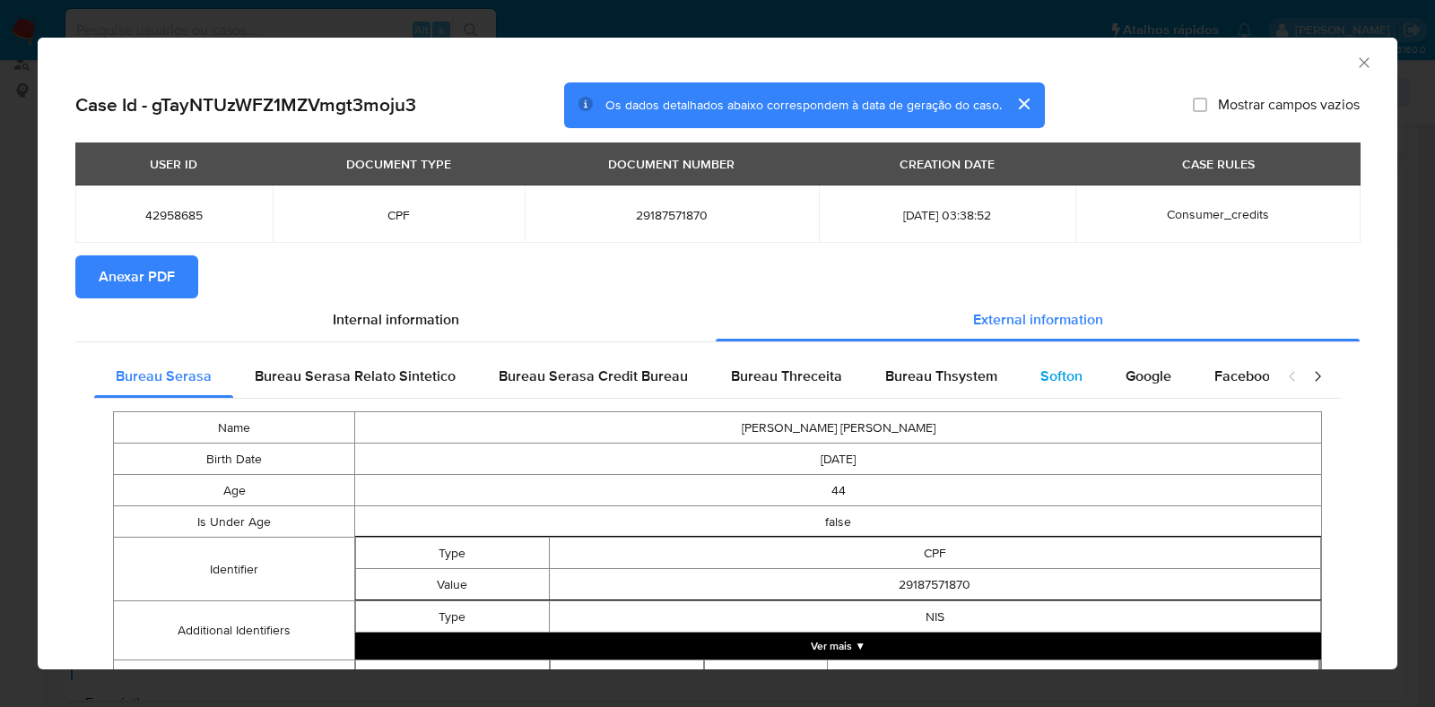
click at [1019, 370] on div "Softon" at bounding box center [1061, 376] width 85 height 43
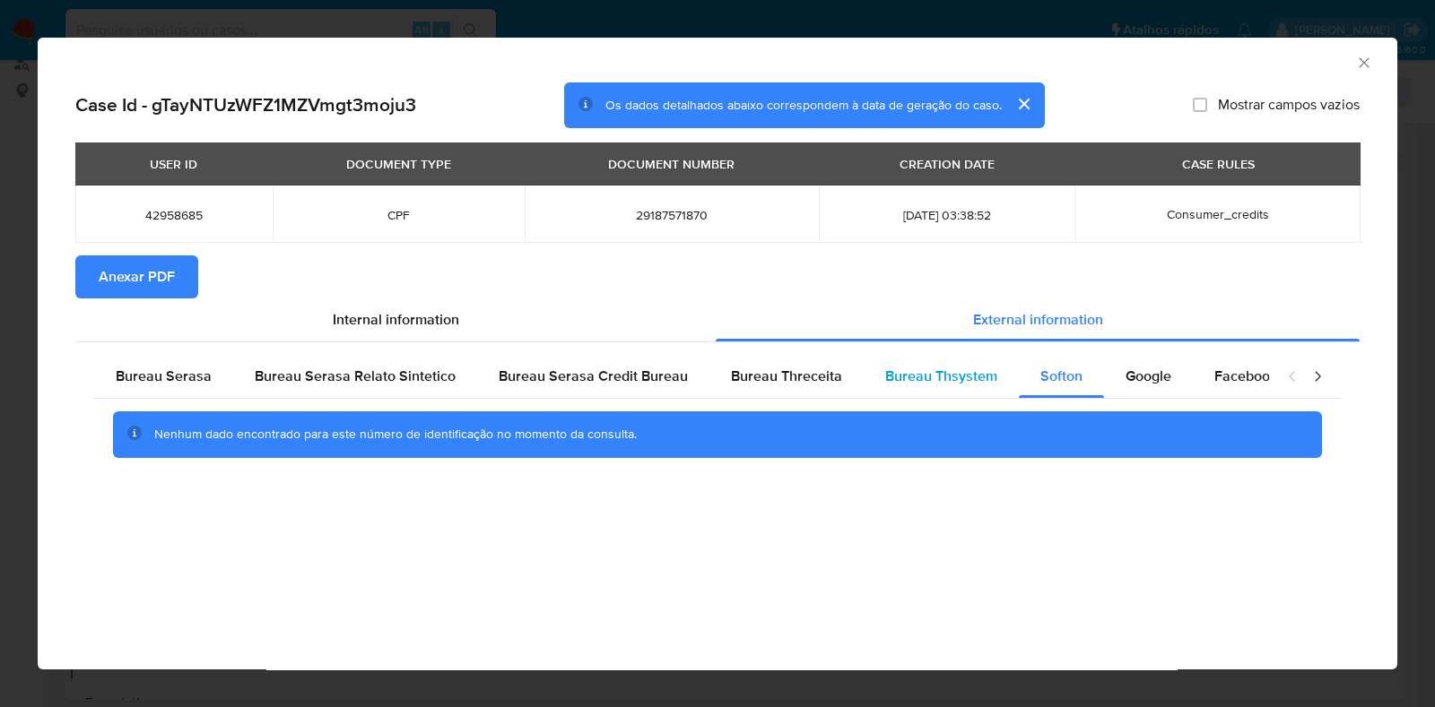
drag, startPoint x: 1145, startPoint y: 374, endPoint x: 968, endPoint y: 374, distance: 176.6
click at [1143, 375] on span "Google" at bounding box center [1148, 376] width 46 height 21
click at [946, 374] on span "Bureau Thsystem" at bounding box center [941, 376] width 112 height 21
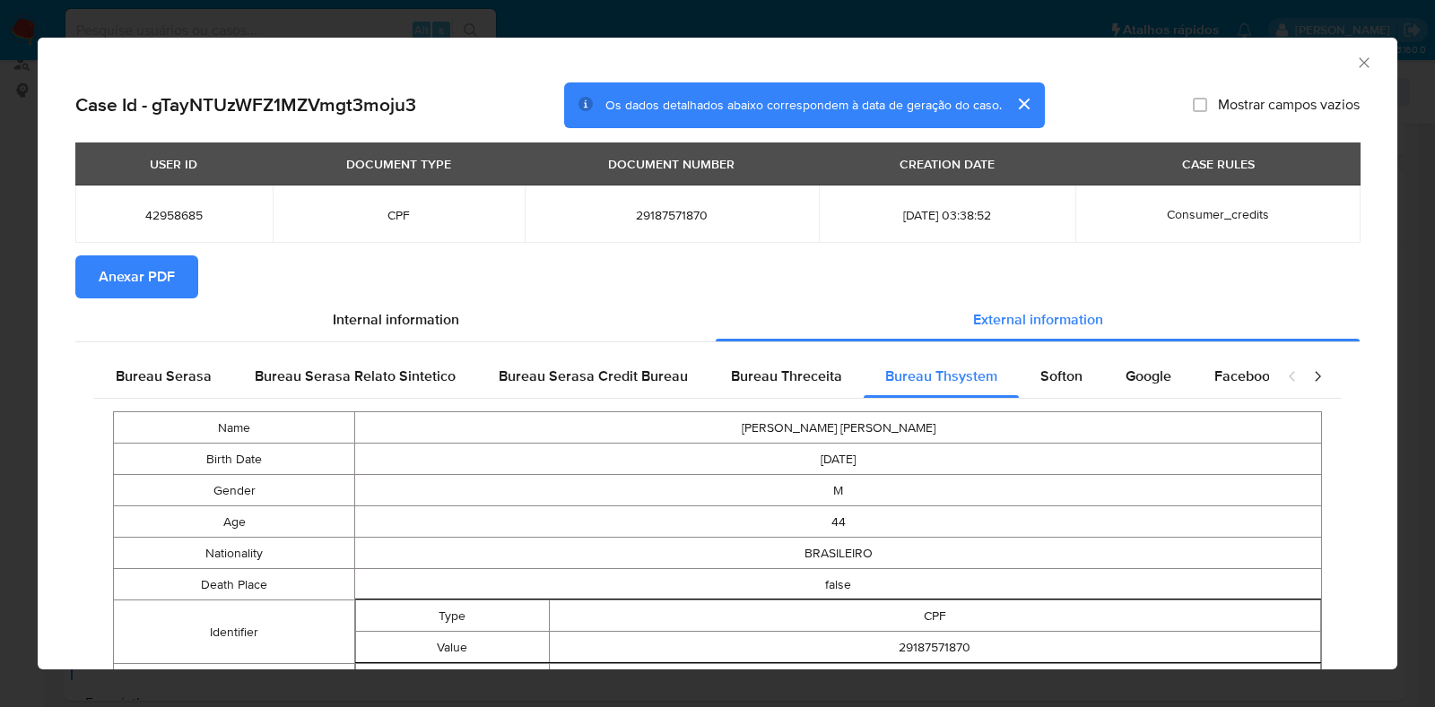
click at [153, 279] on span "Anexar PDF" at bounding box center [137, 276] width 76 height 39
click at [1357, 65] on div "AML Data Collector" at bounding box center [717, 60] width 1359 height 45
click at [1355, 61] on icon "Fechar a janela" at bounding box center [1364, 63] width 18 height 18
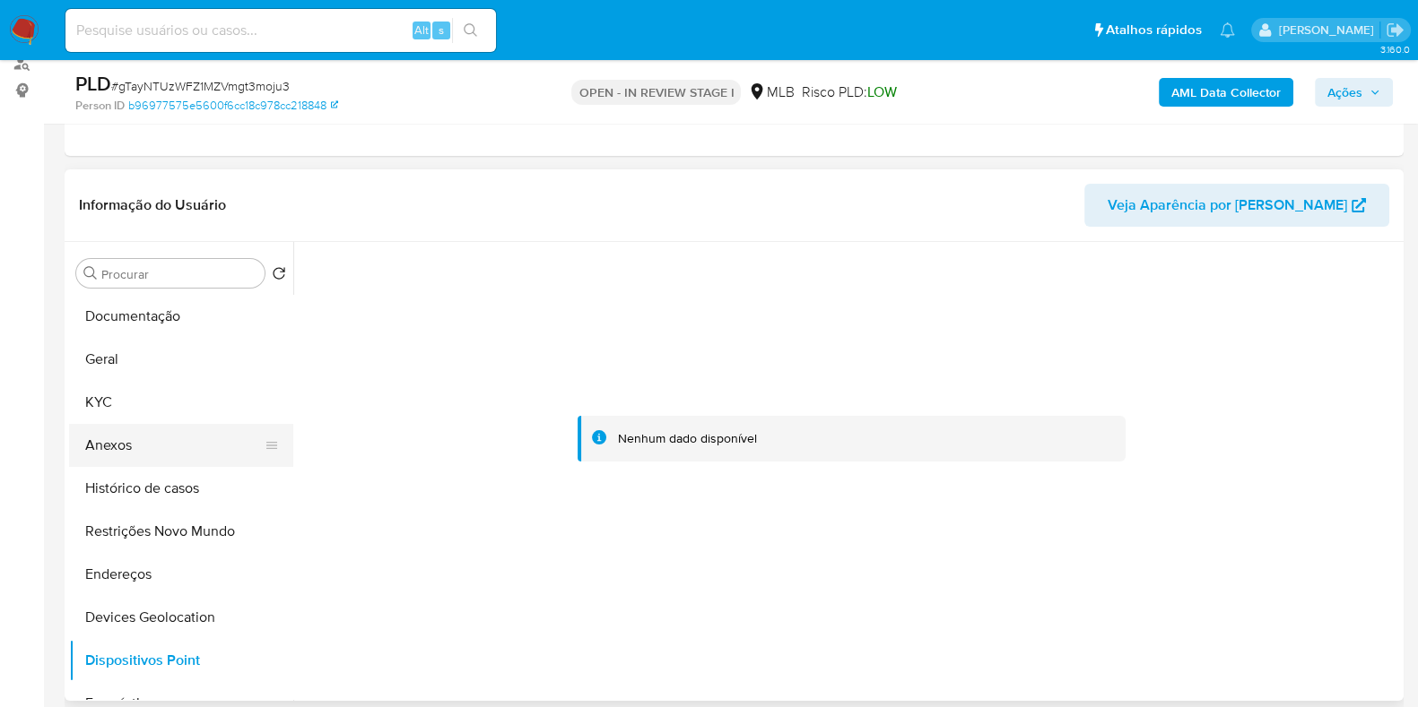
click at [109, 438] on button "Anexos" at bounding box center [174, 445] width 210 height 43
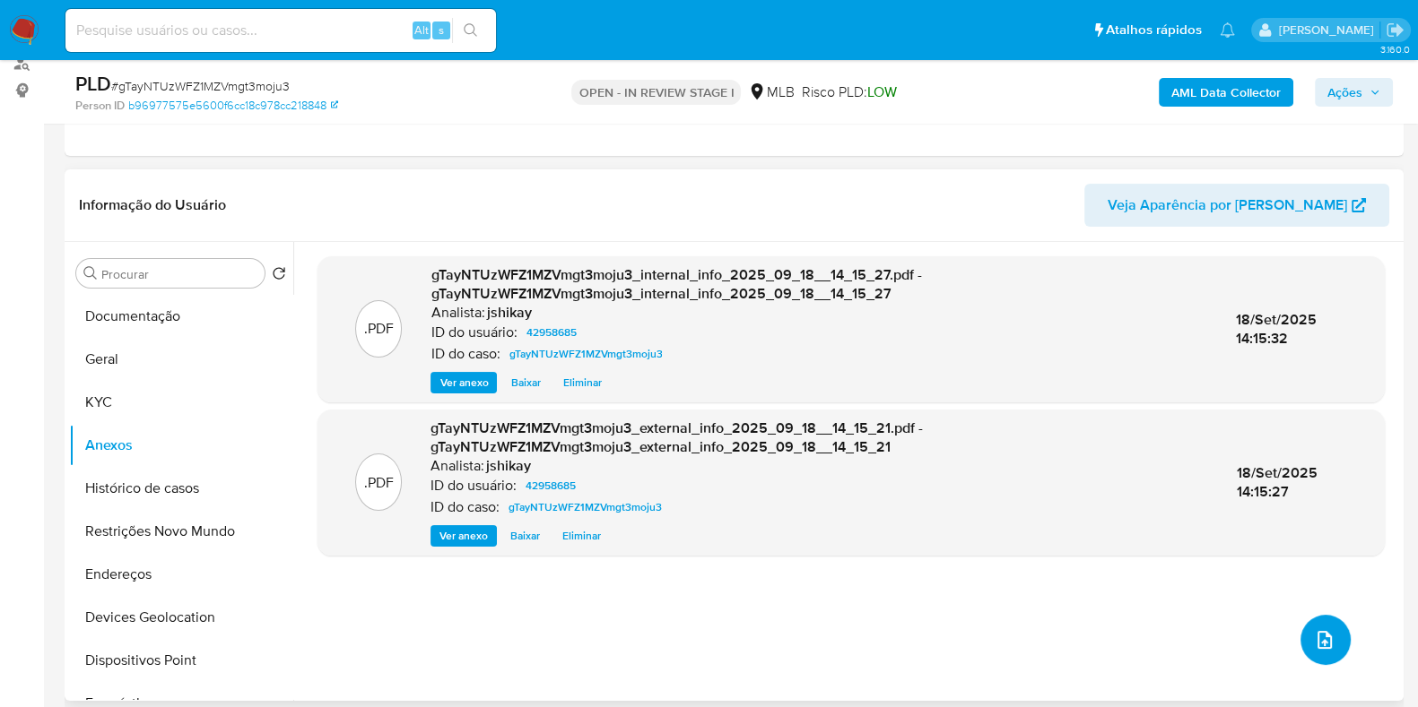
click at [1327, 645] on span "upload-file" at bounding box center [1325, 640] width 22 height 22
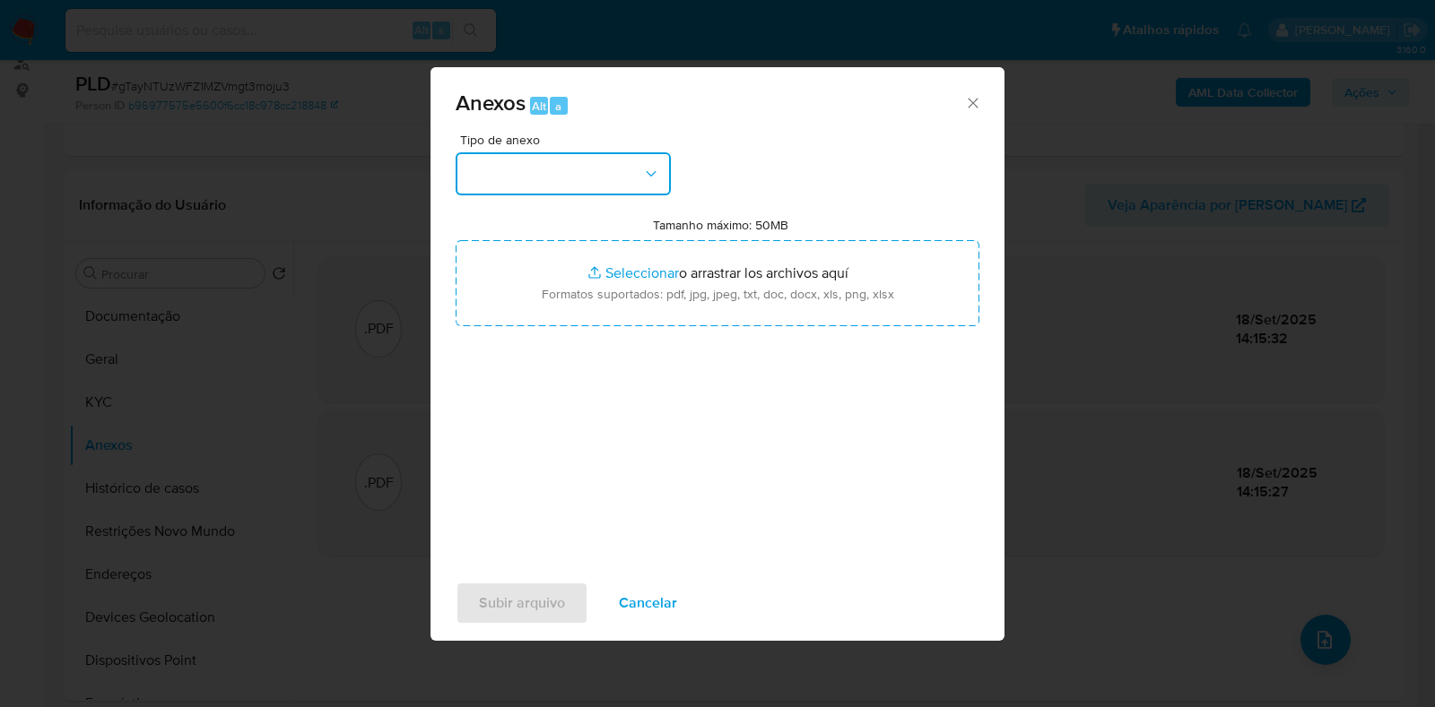
click at [571, 185] on button "button" at bounding box center [563, 173] width 215 height 43
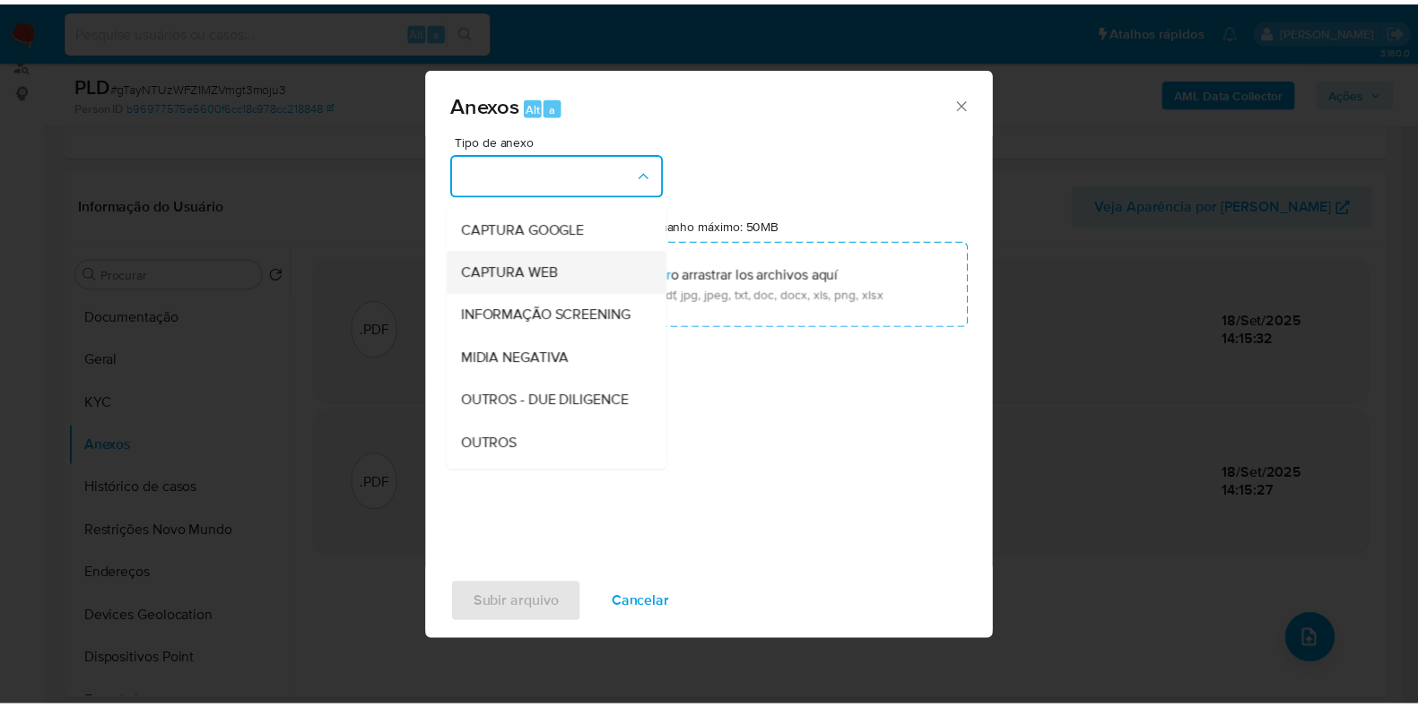
scroll to position [223, 0]
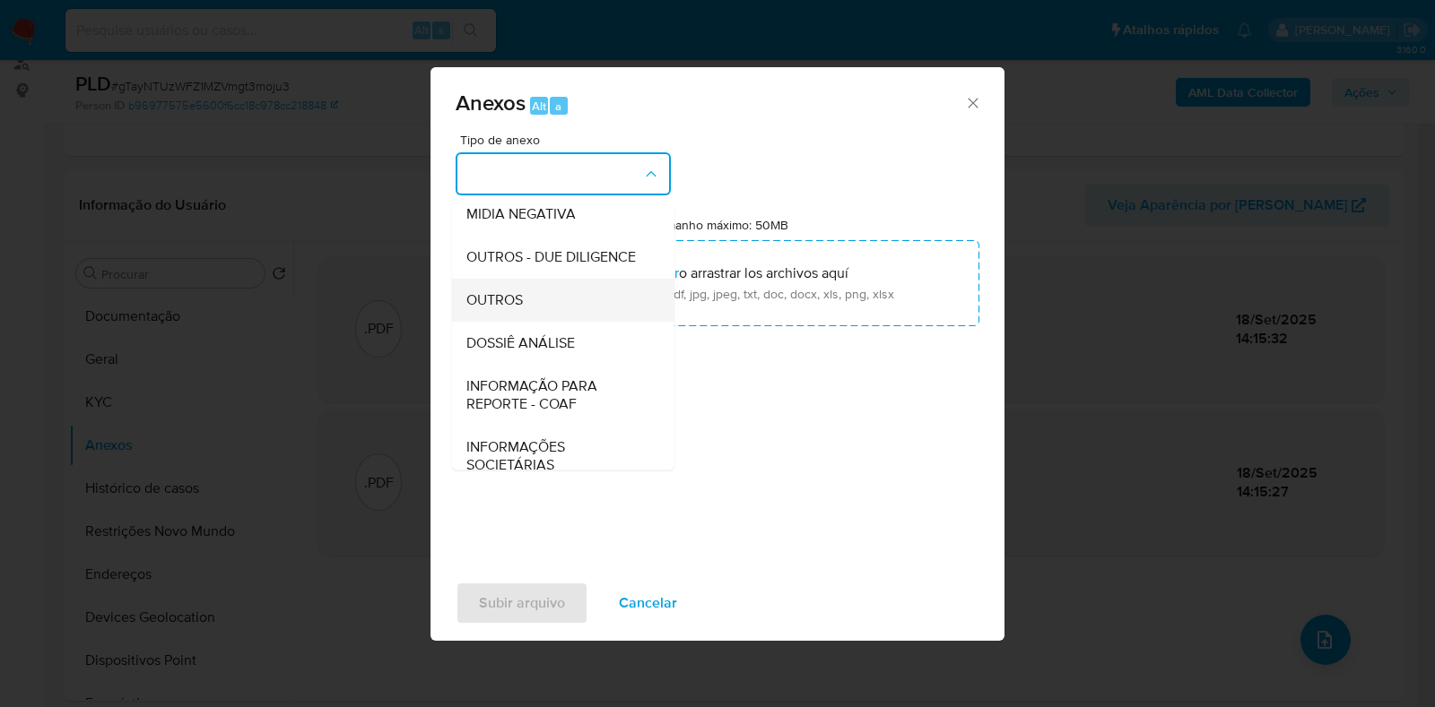
click at [532, 322] on div "OUTROS" at bounding box center [557, 300] width 183 height 43
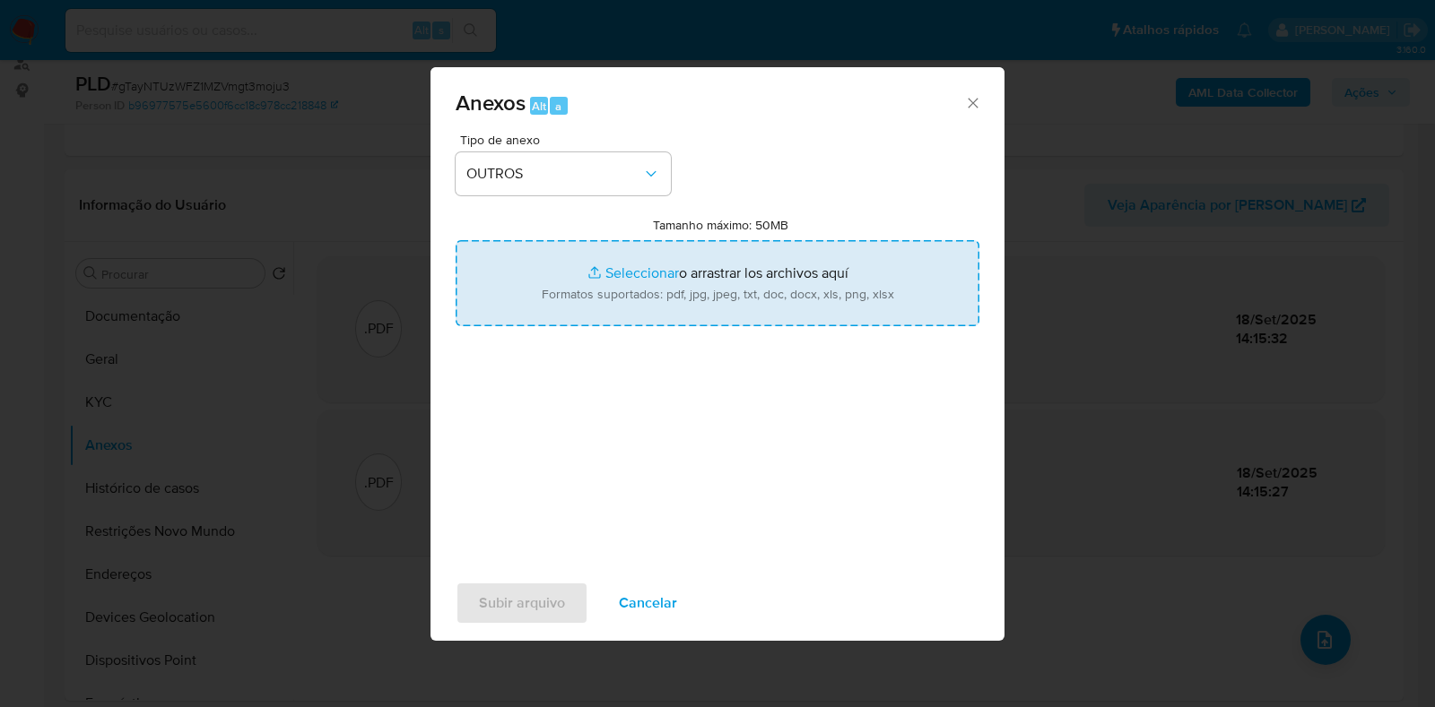
click at [609, 280] on input "Tamanho máximo: 50MB Seleccionar archivos" at bounding box center [718, 283] width 524 height 86
type input "C:\fakepath\Mulan 42958685_2025_09_18_09_25_39 - Resumen TX.pdf"
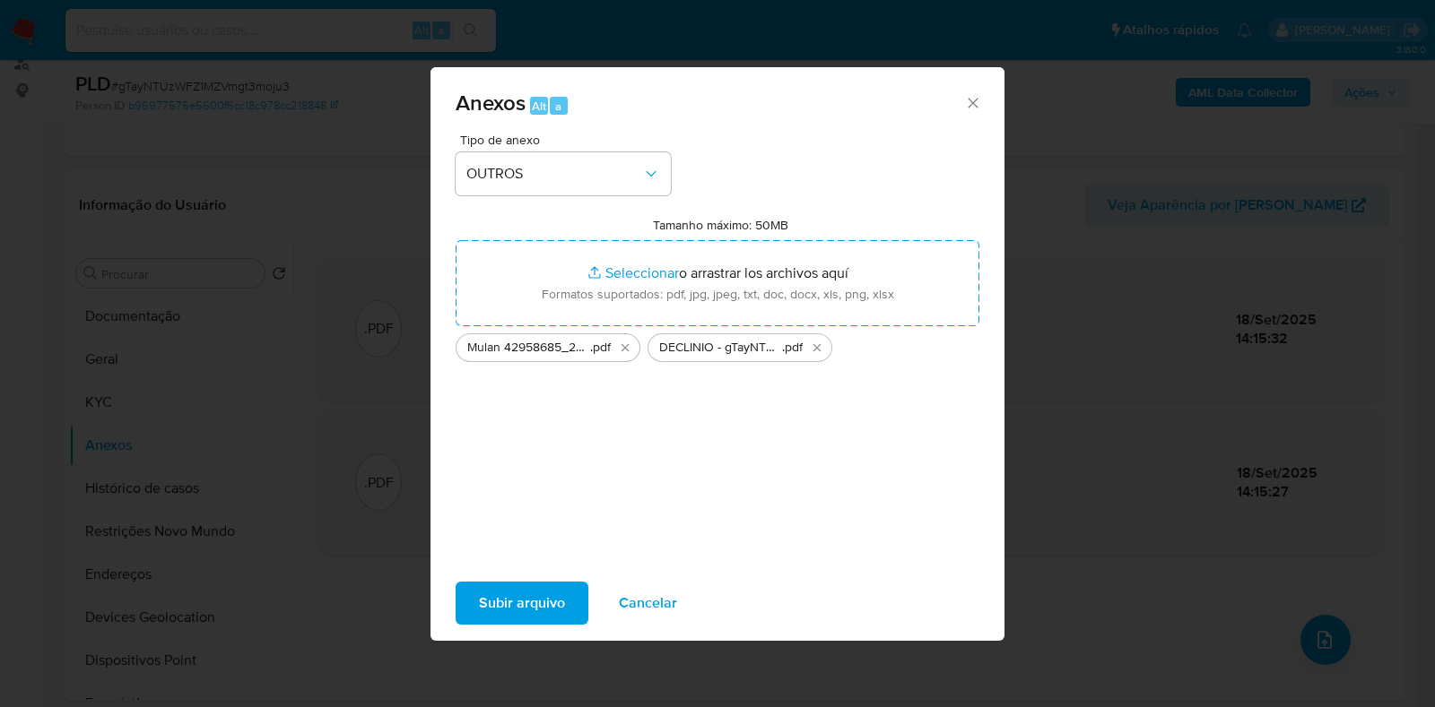
click at [539, 602] on span "Subir arquivo" at bounding box center [522, 603] width 86 height 39
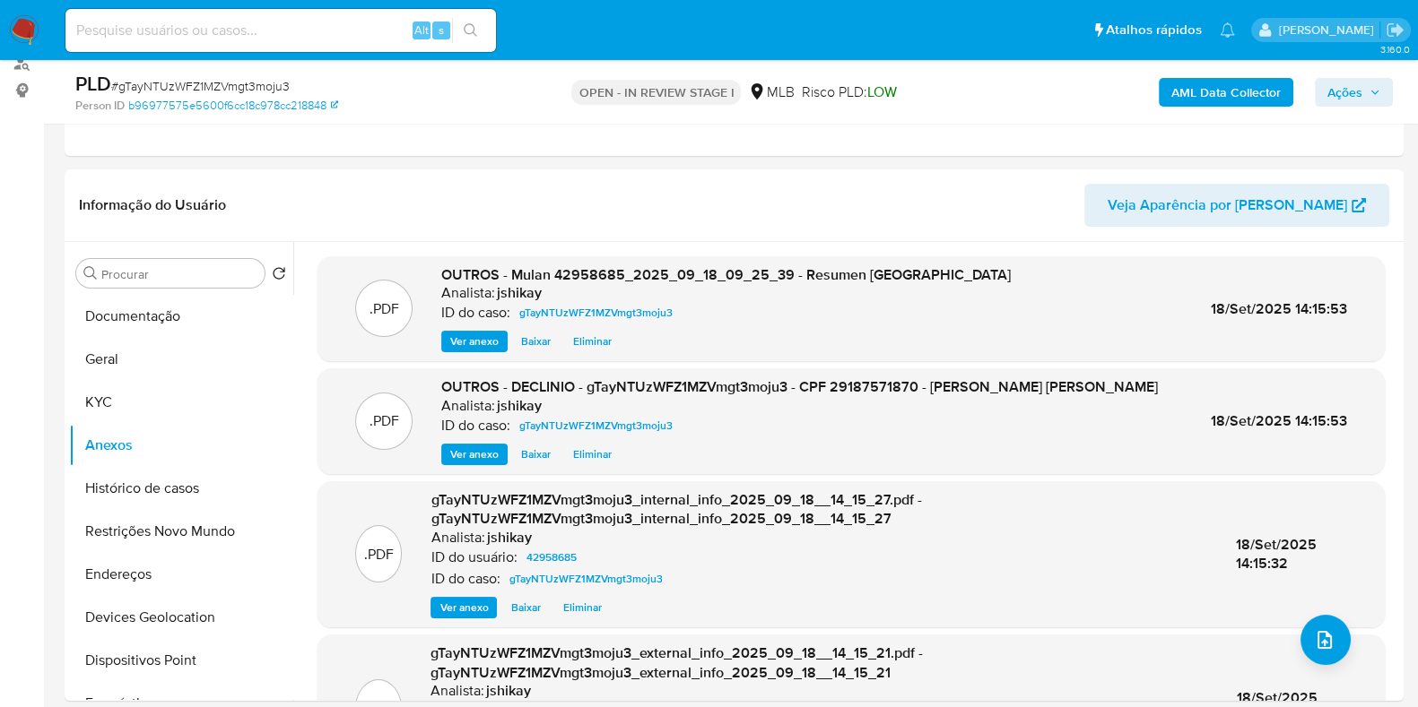
click at [1350, 109] on div "AML Data Collector Ações" at bounding box center [1176, 92] width 434 height 42
click at [1335, 98] on span "Ações" at bounding box center [1344, 92] width 35 height 29
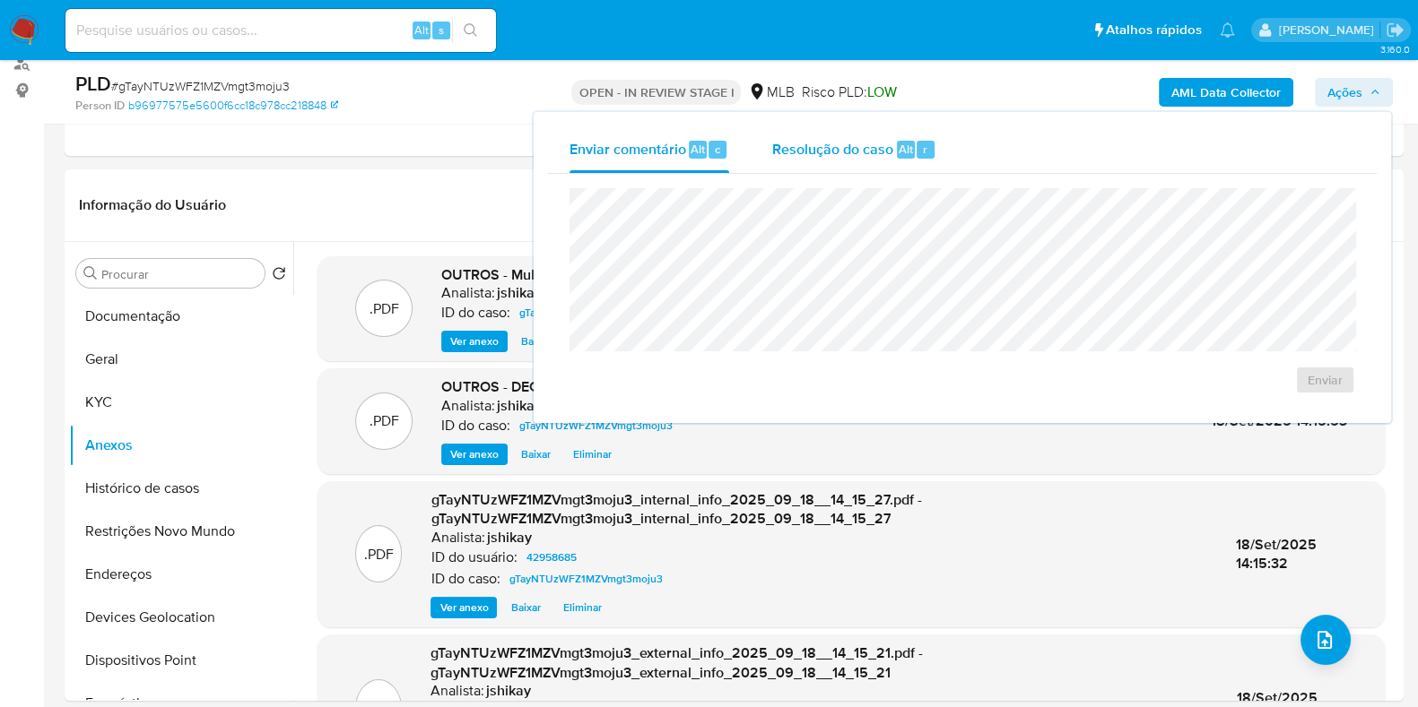
click at [802, 142] on span "Resolução do caso" at bounding box center [832, 148] width 121 height 21
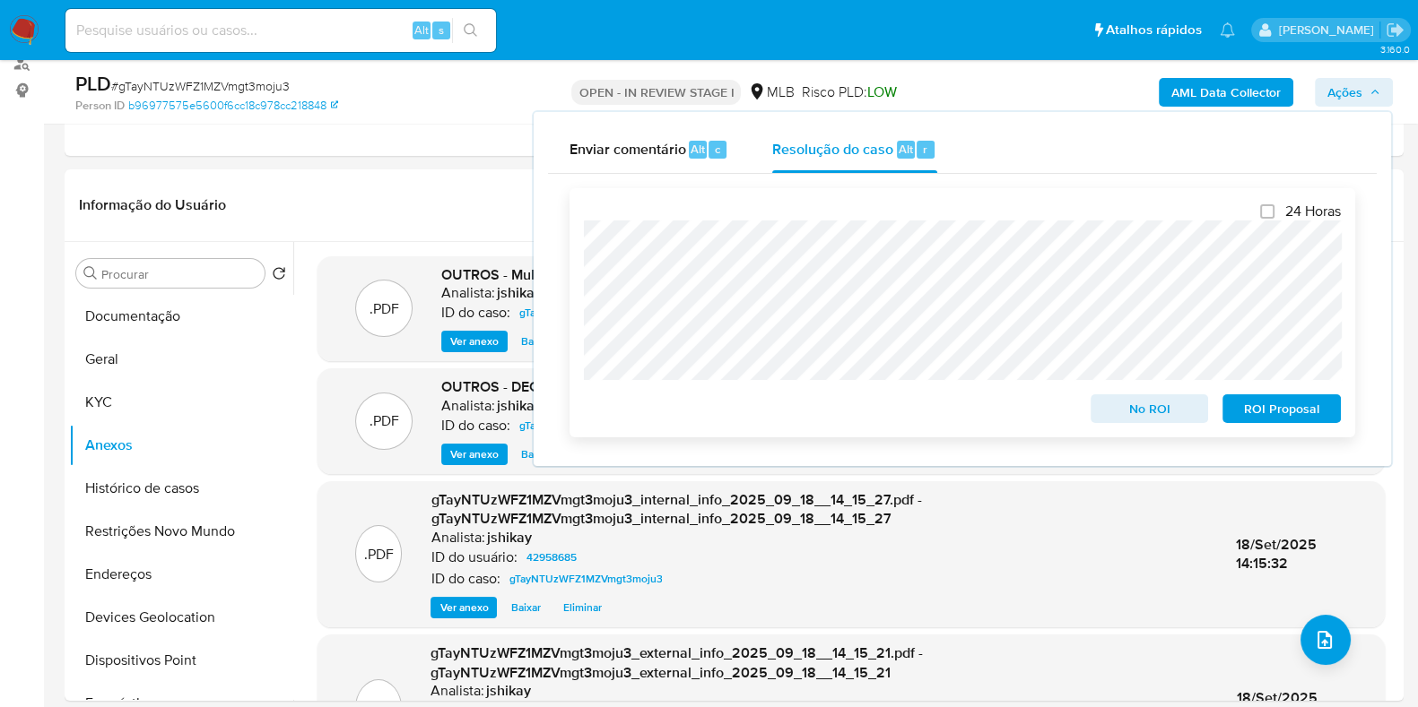
drag, startPoint x: 1154, startPoint y: 405, endPoint x: 1184, endPoint y: 387, distance: 34.6
click at [1155, 405] on span "No ROI" at bounding box center [1149, 408] width 93 height 25
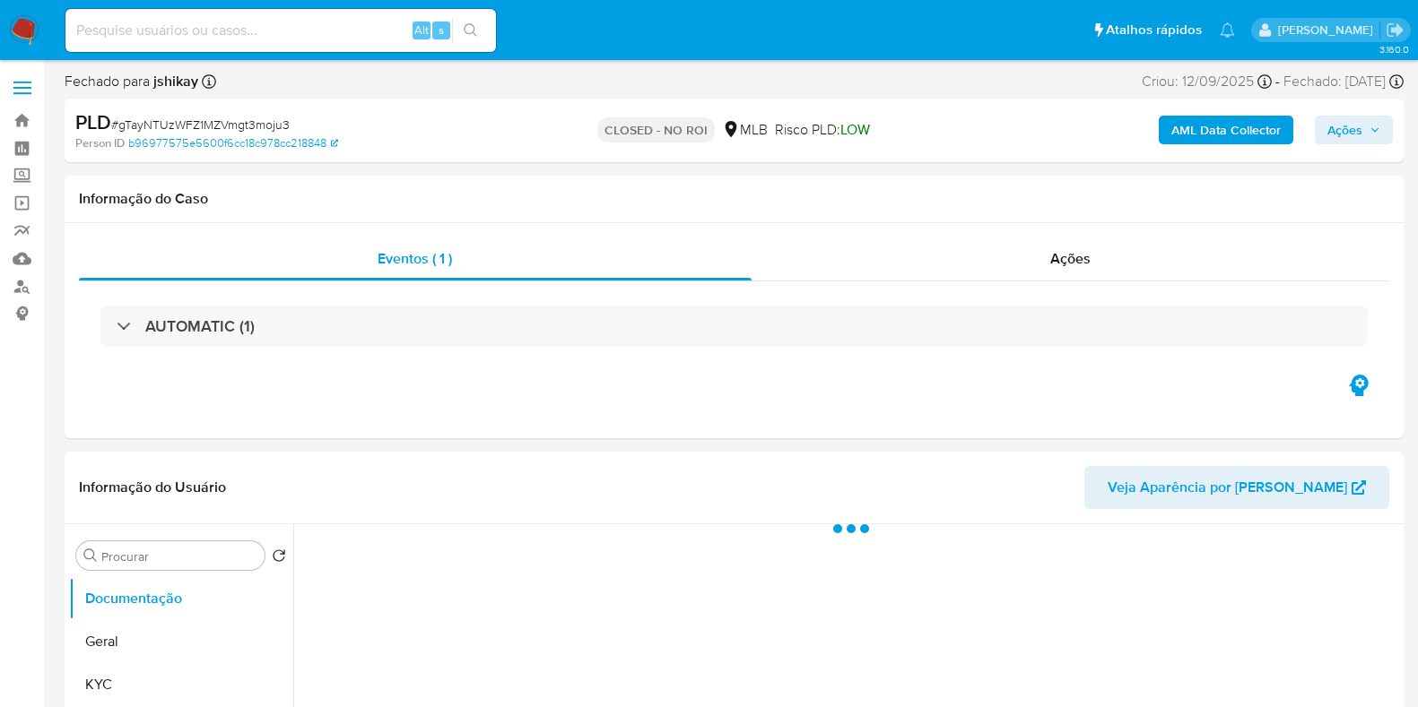
select select "10"
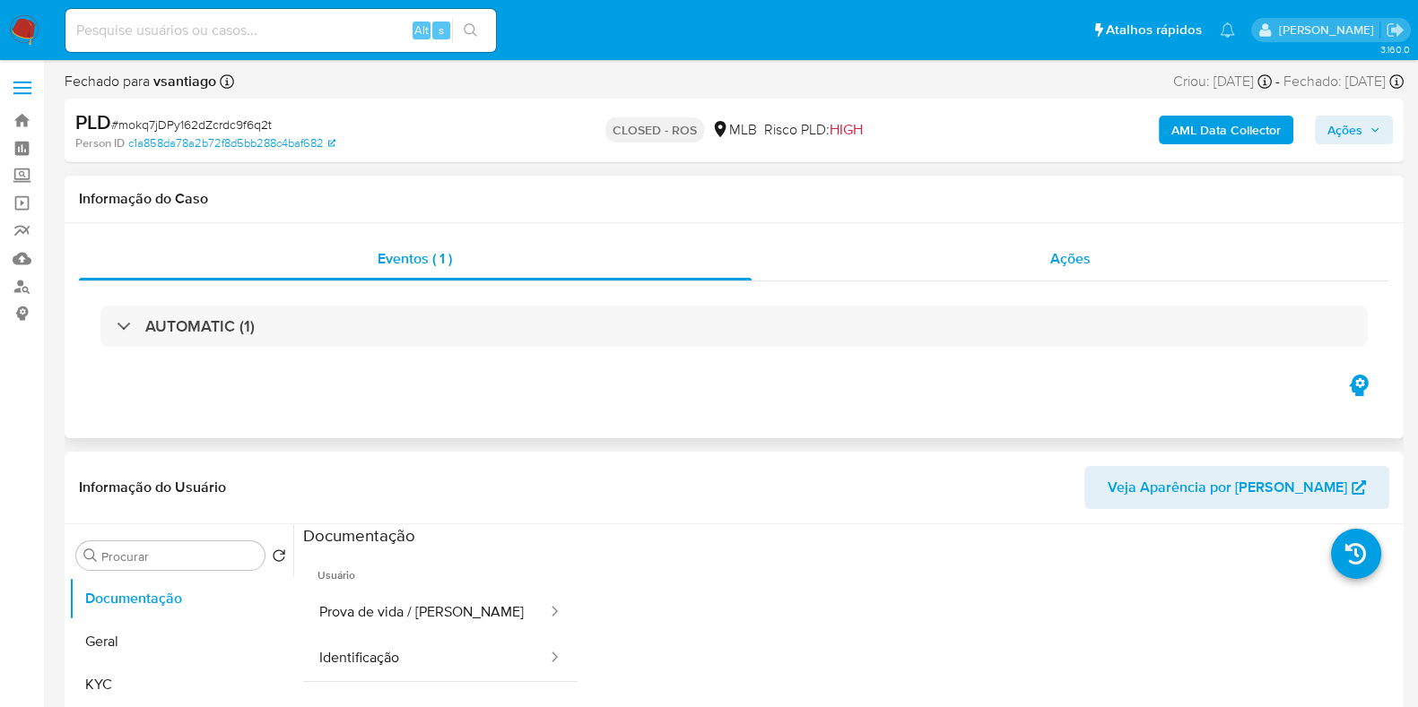
click at [844, 275] on div "Ações" at bounding box center [1070, 259] width 638 height 43
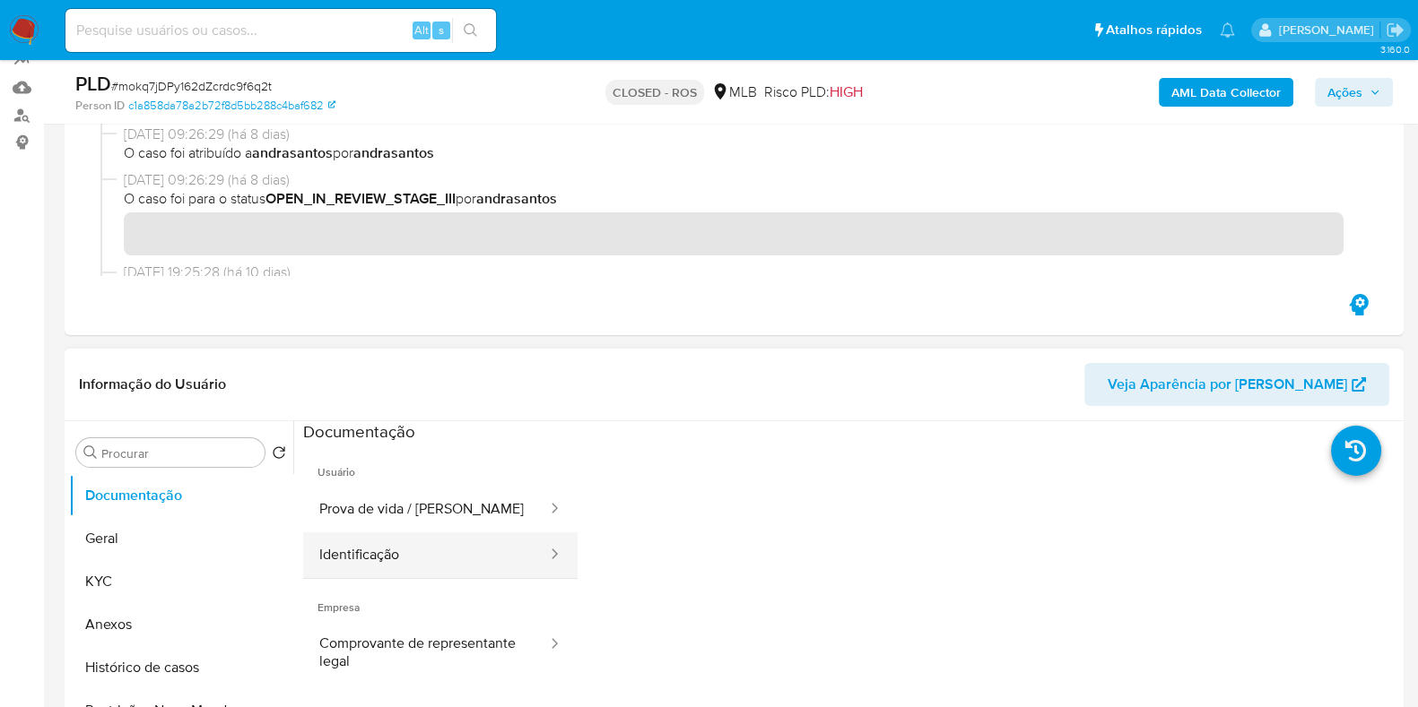
scroll to position [223, 0]
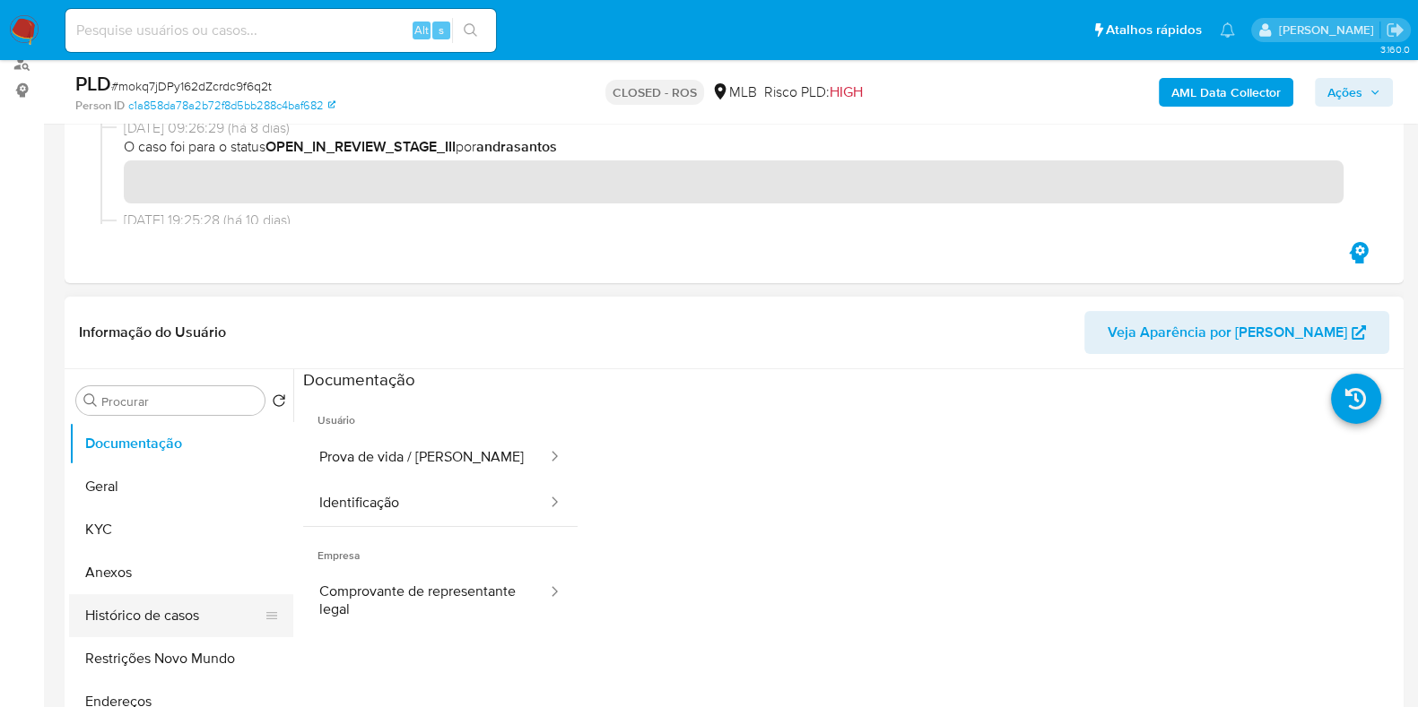
click at [179, 618] on button "Histórico de casos" at bounding box center [174, 616] width 210 height 43
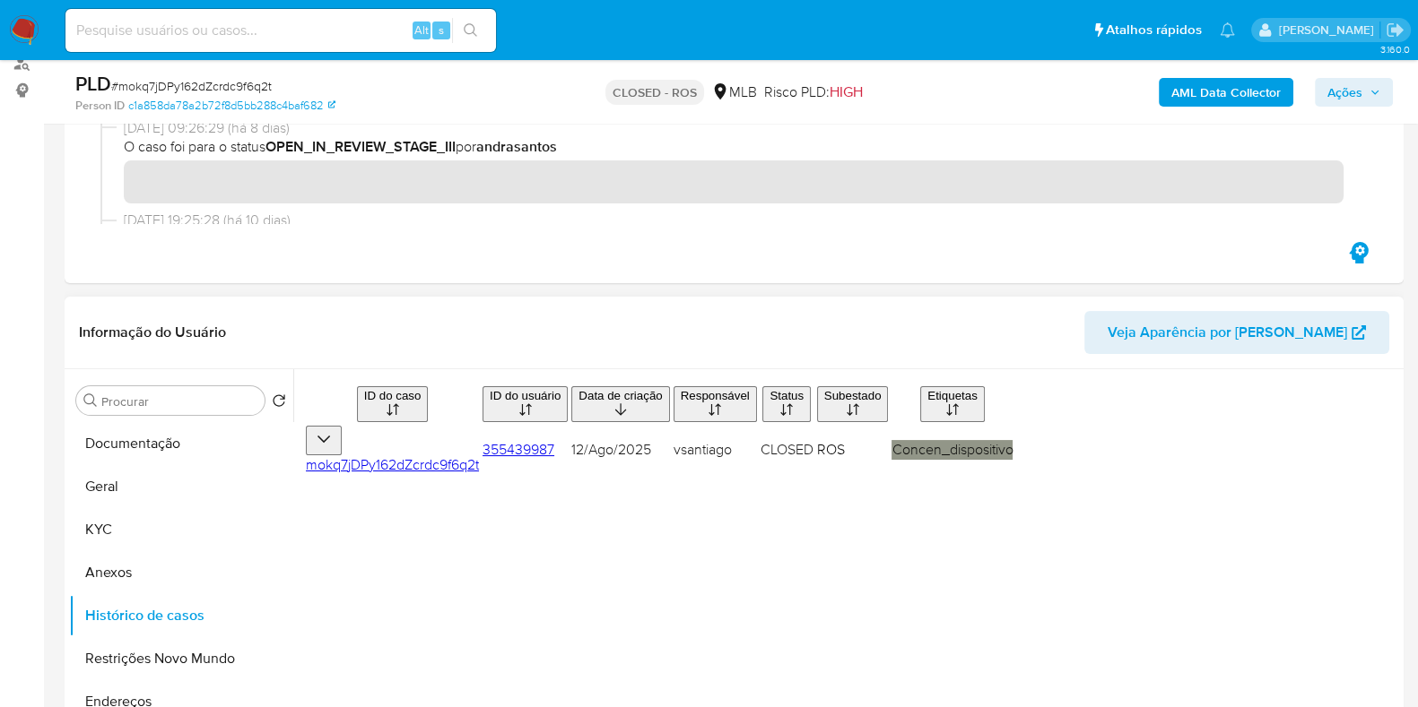
scroll to position [336, 0]
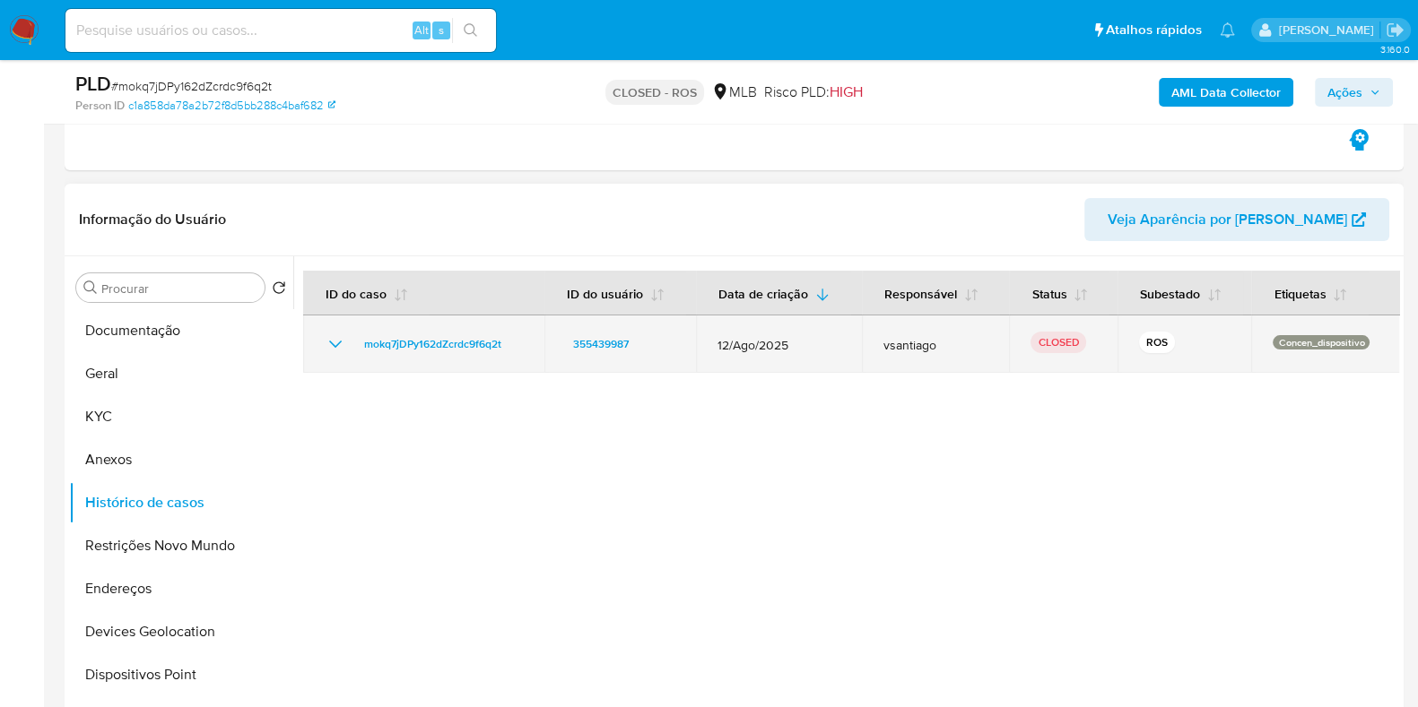
click at [336, 338] on icon "Mostrar/Ocultar" at bounding box center [336, 345] width 22 height 22
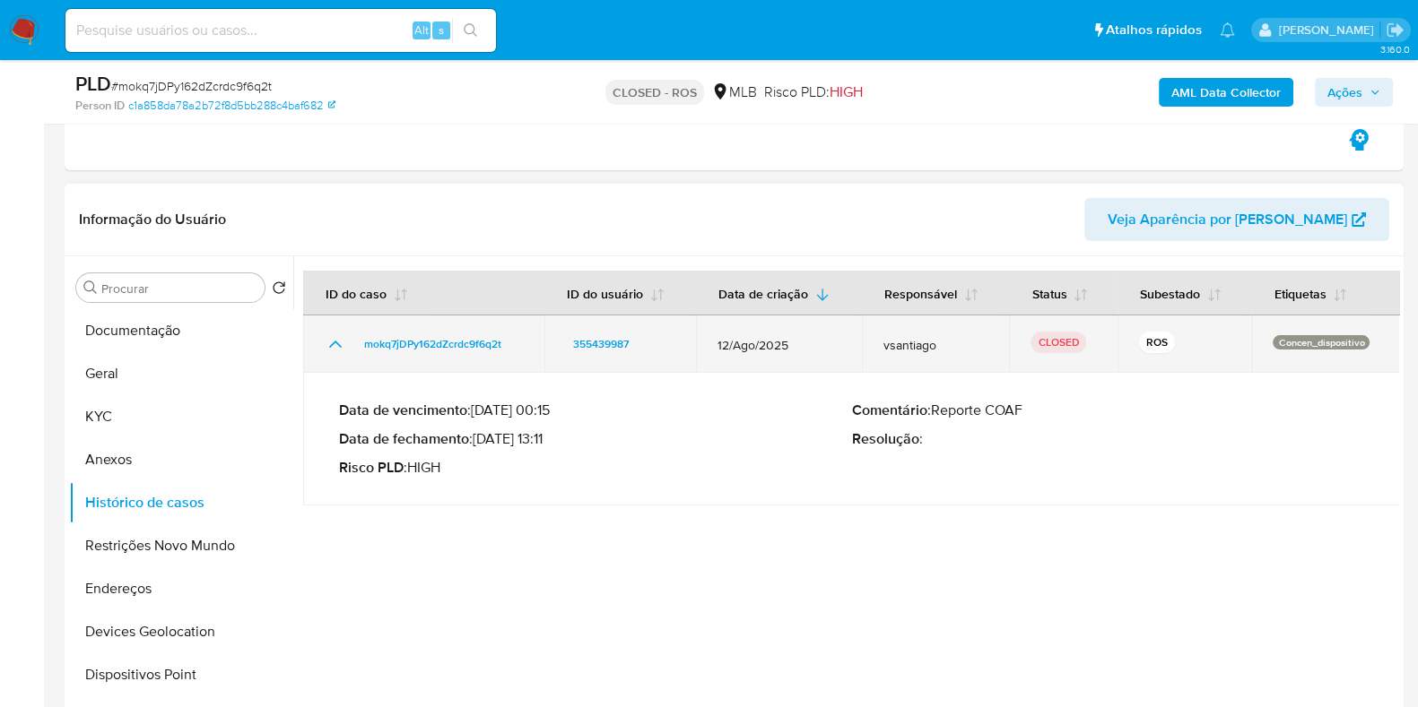
click at [336, 338] on icon "Mostrar/Ocultar" at bounding box center [336, 345] width 22 height 22
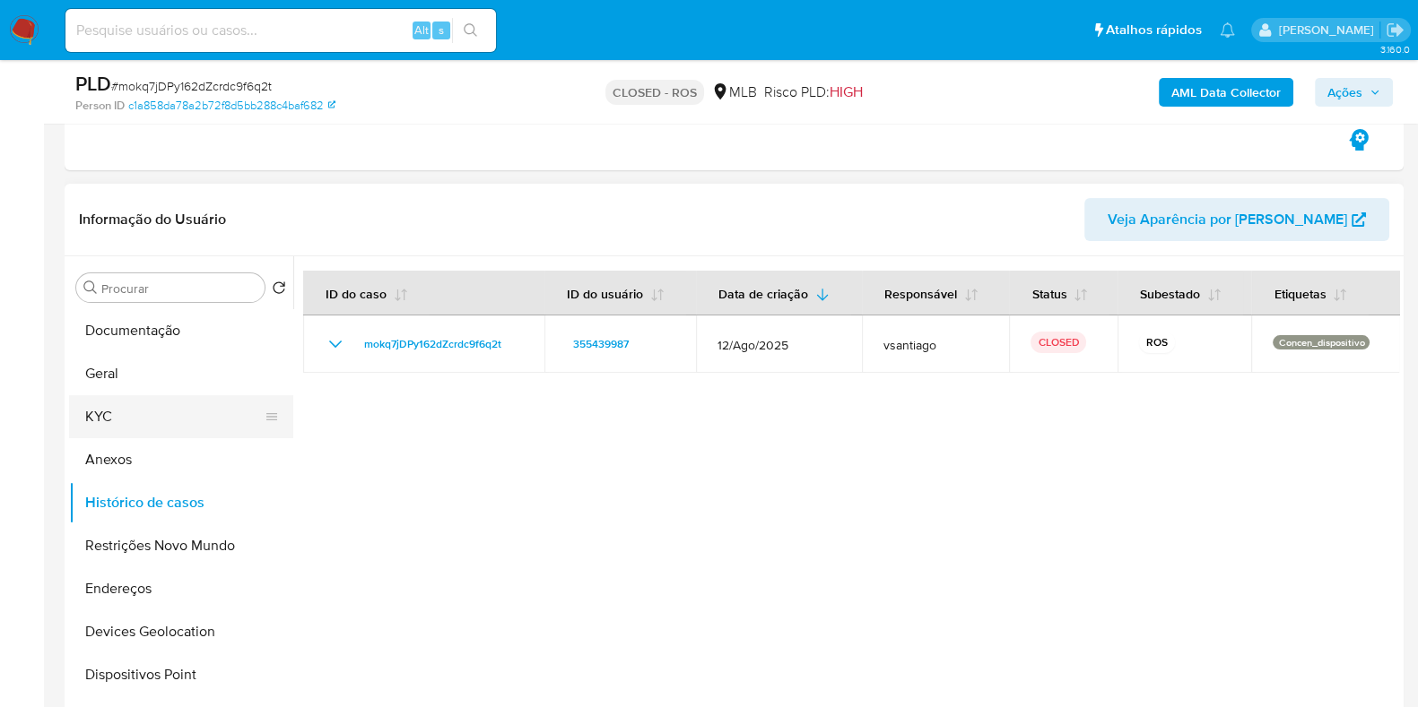
click at [130, 429] on button "KYC" at bounding box center [174, 416] width 210 height 43
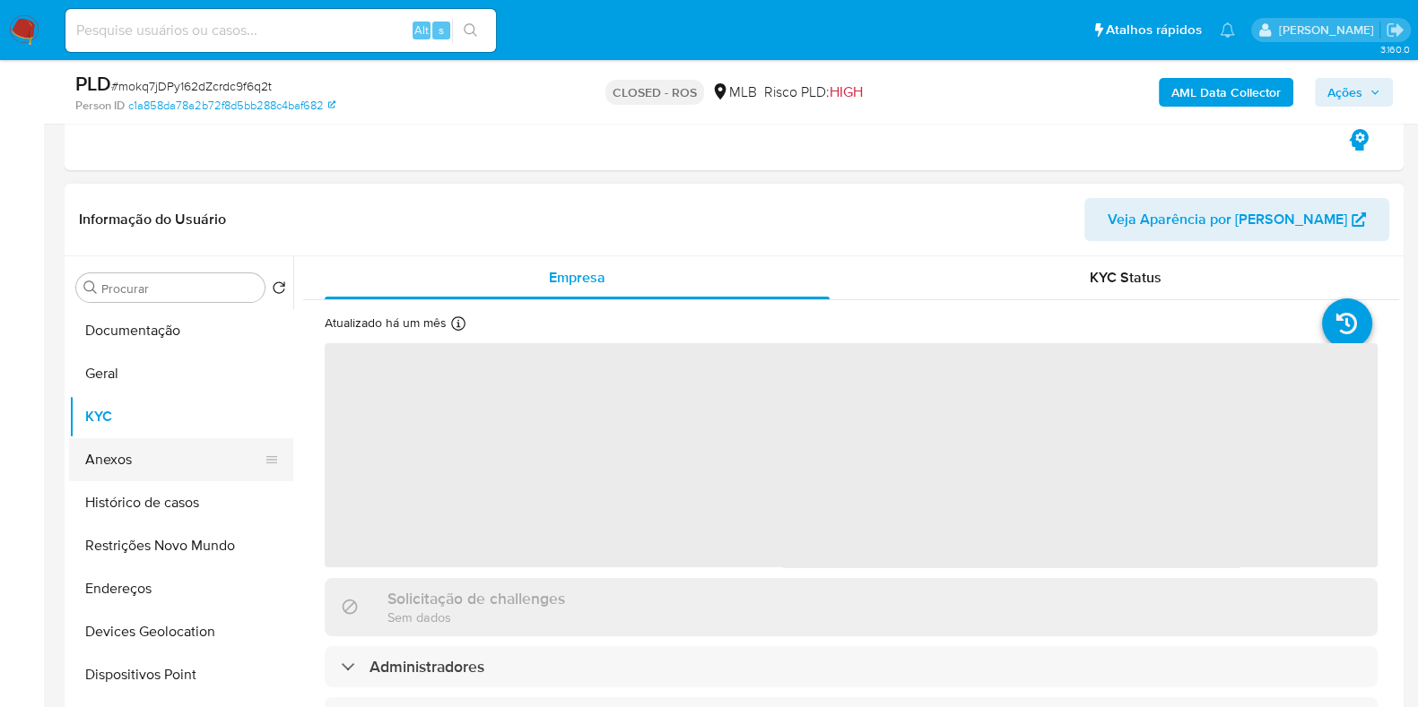
click at [133, 459] on button "Anexos" at bounding box center [174, 459] width 210 height 43
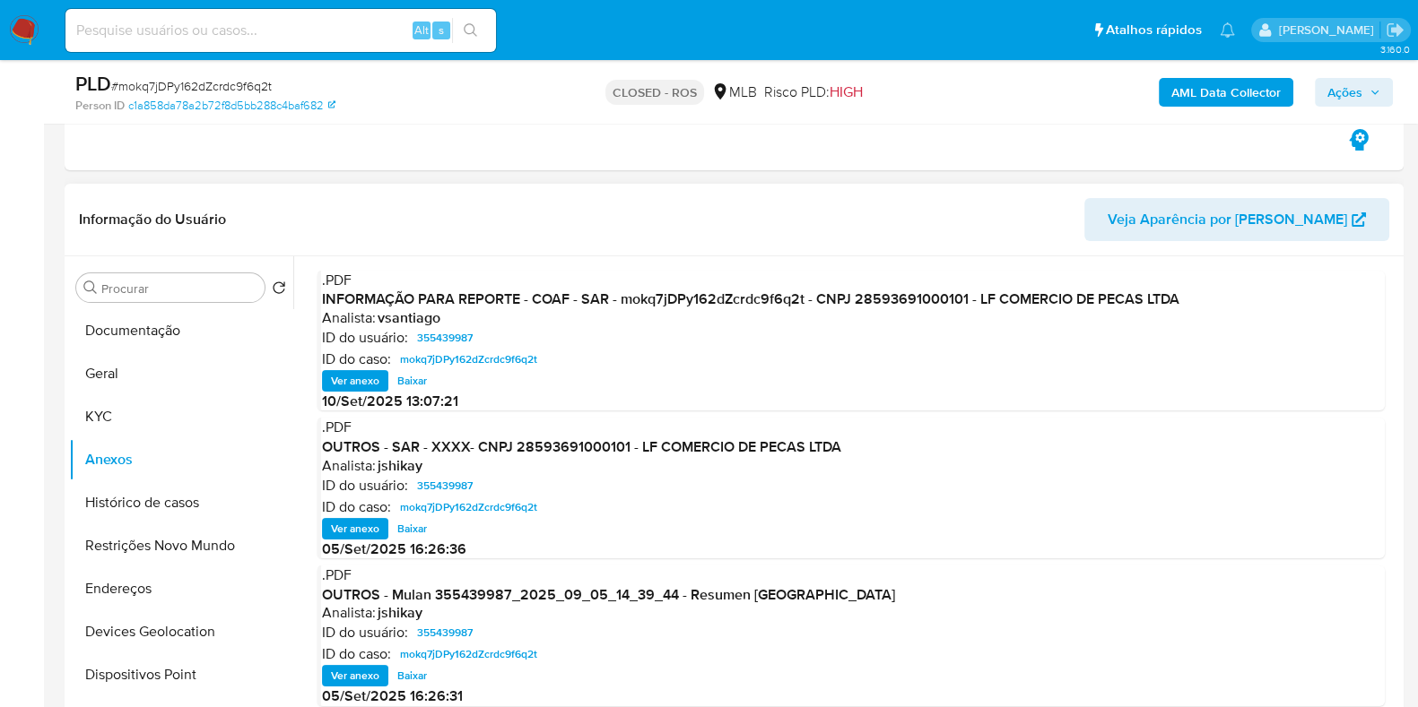
scroll to position [111, 0]
